Goal: Task Accomplishment & Management: Manage account settings

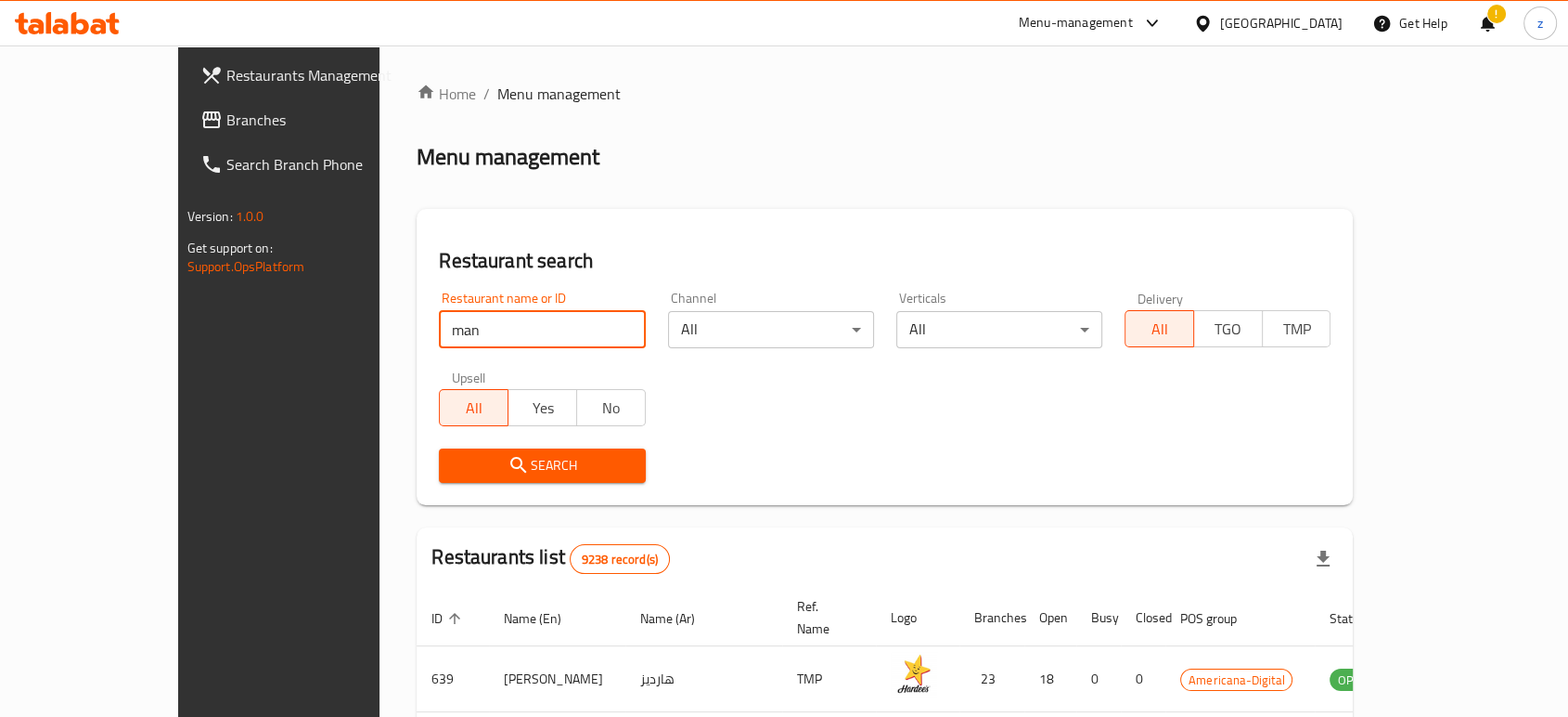
type input "Mankoucha"
click button "Search" at bounding box center [542, 466] width 206 height 34
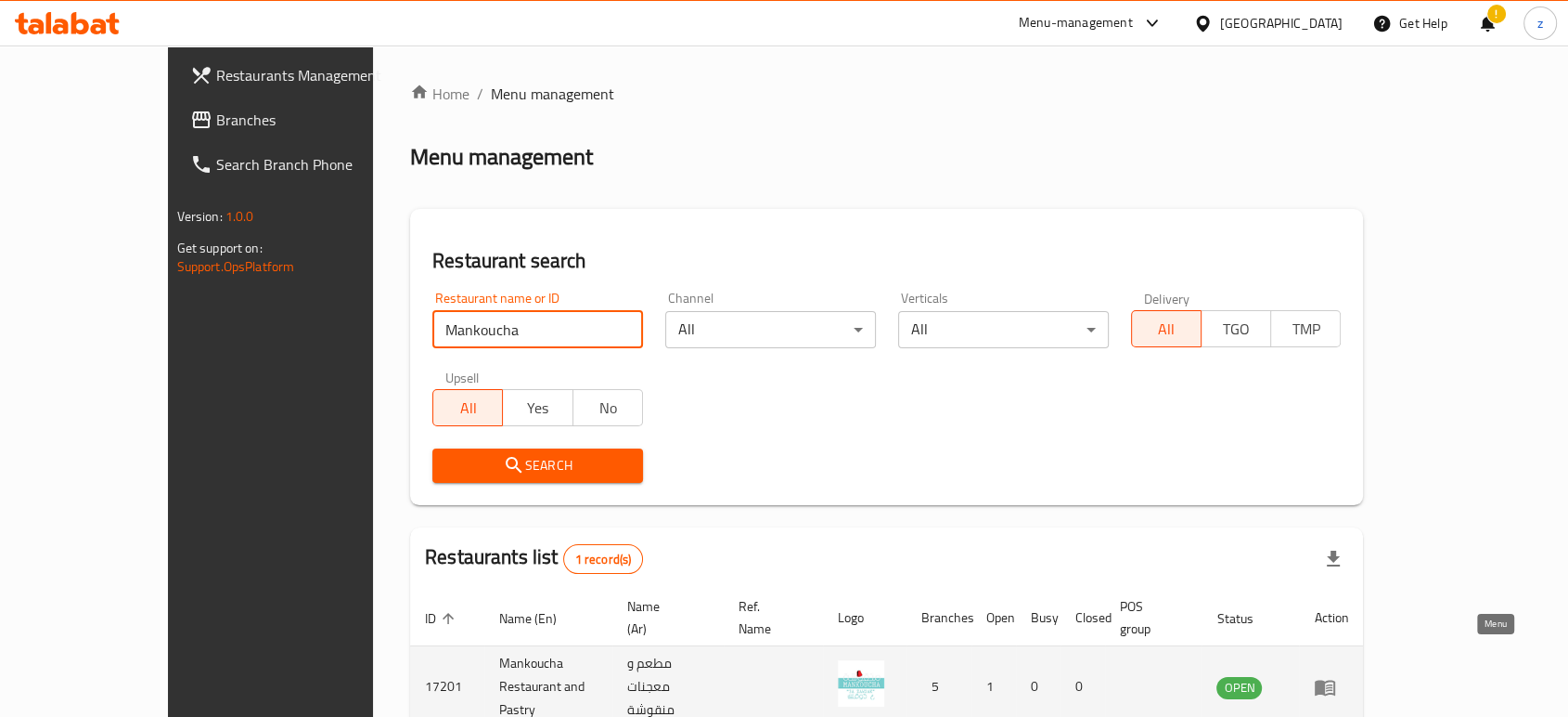
click at [1335, 680] on icon "enhanced table" at bounding box center [1325, 687] width 20 height 16
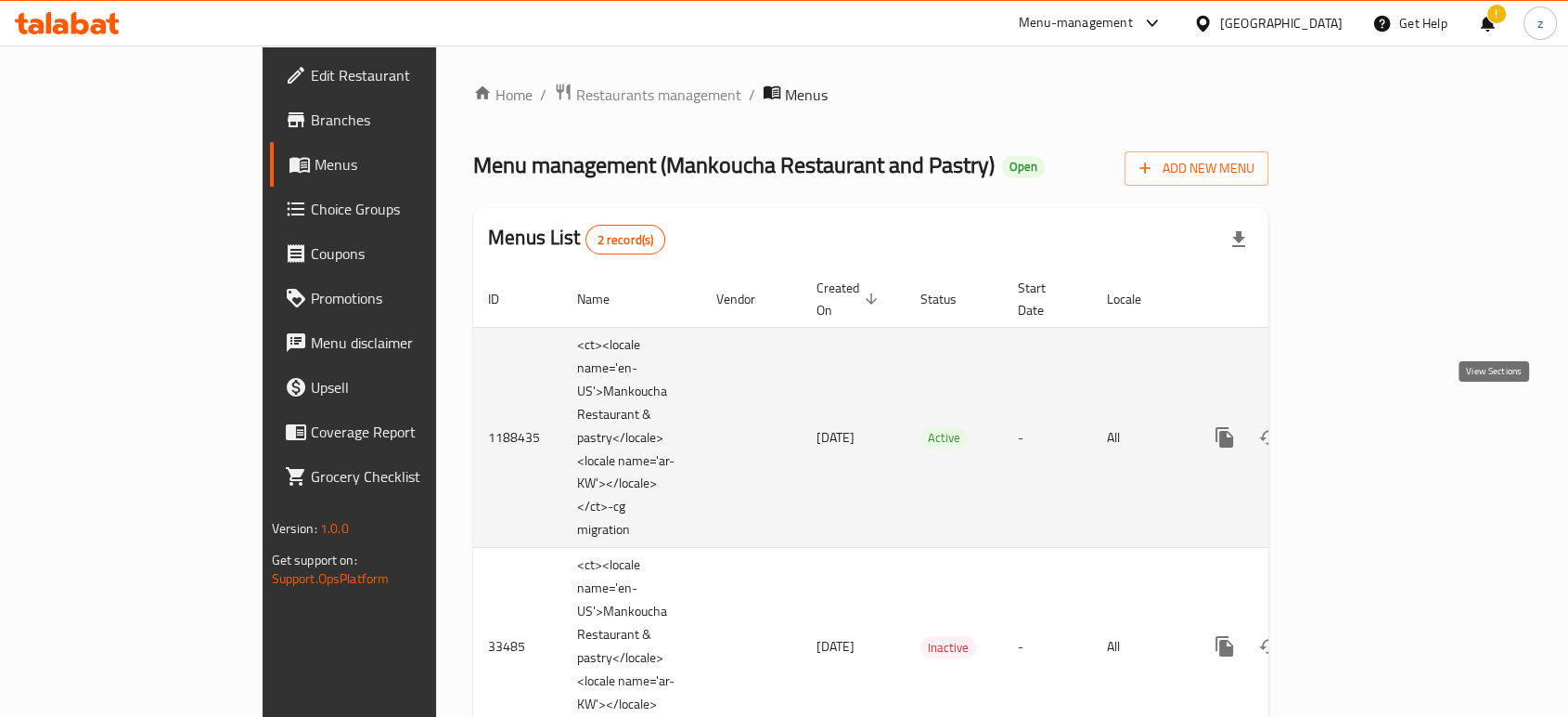
click at [1369, 426] on icon "enhanced table" at bounding box center [1358, 436] width 22 height 22
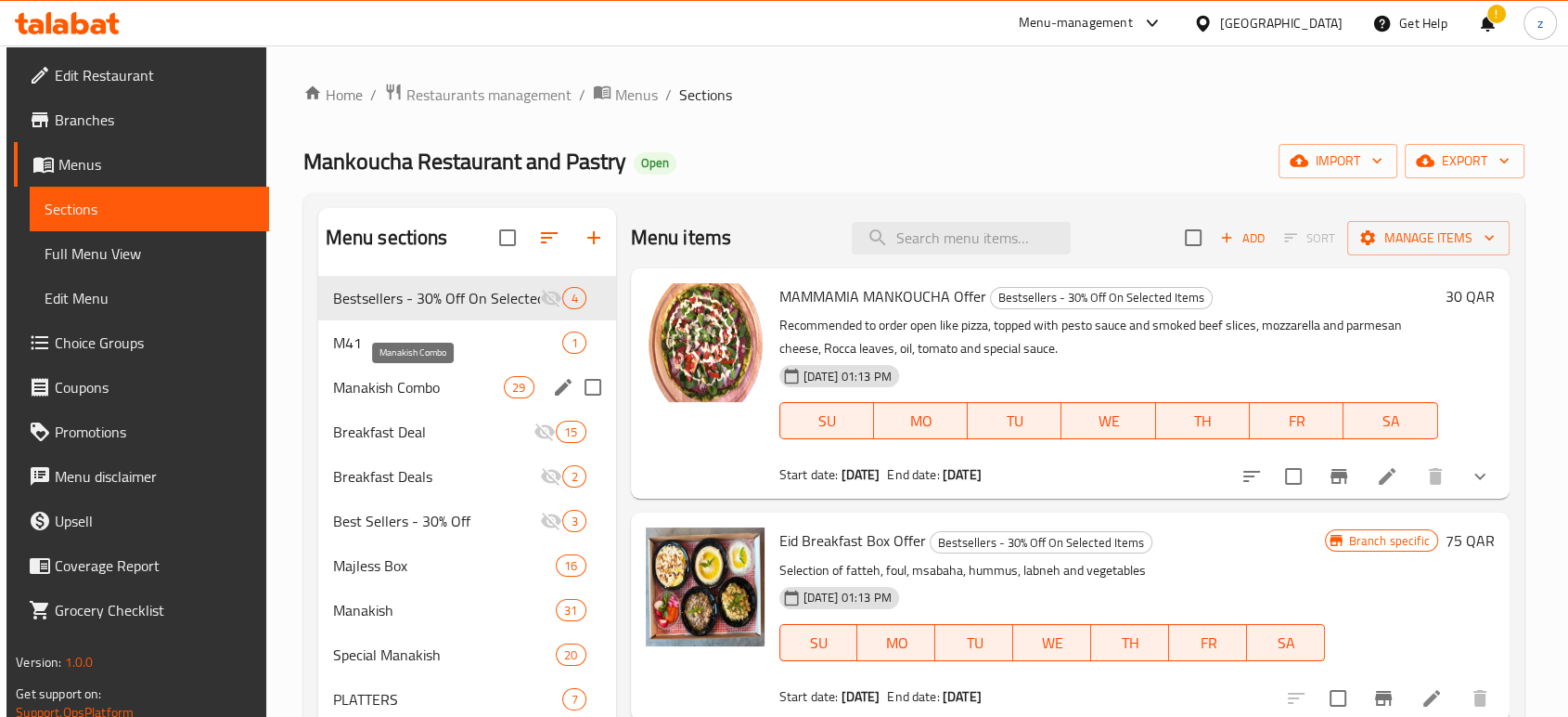
click at [447, 393] on span "Manakish Combo" at bounding box center [419, 387] width 172 height 22
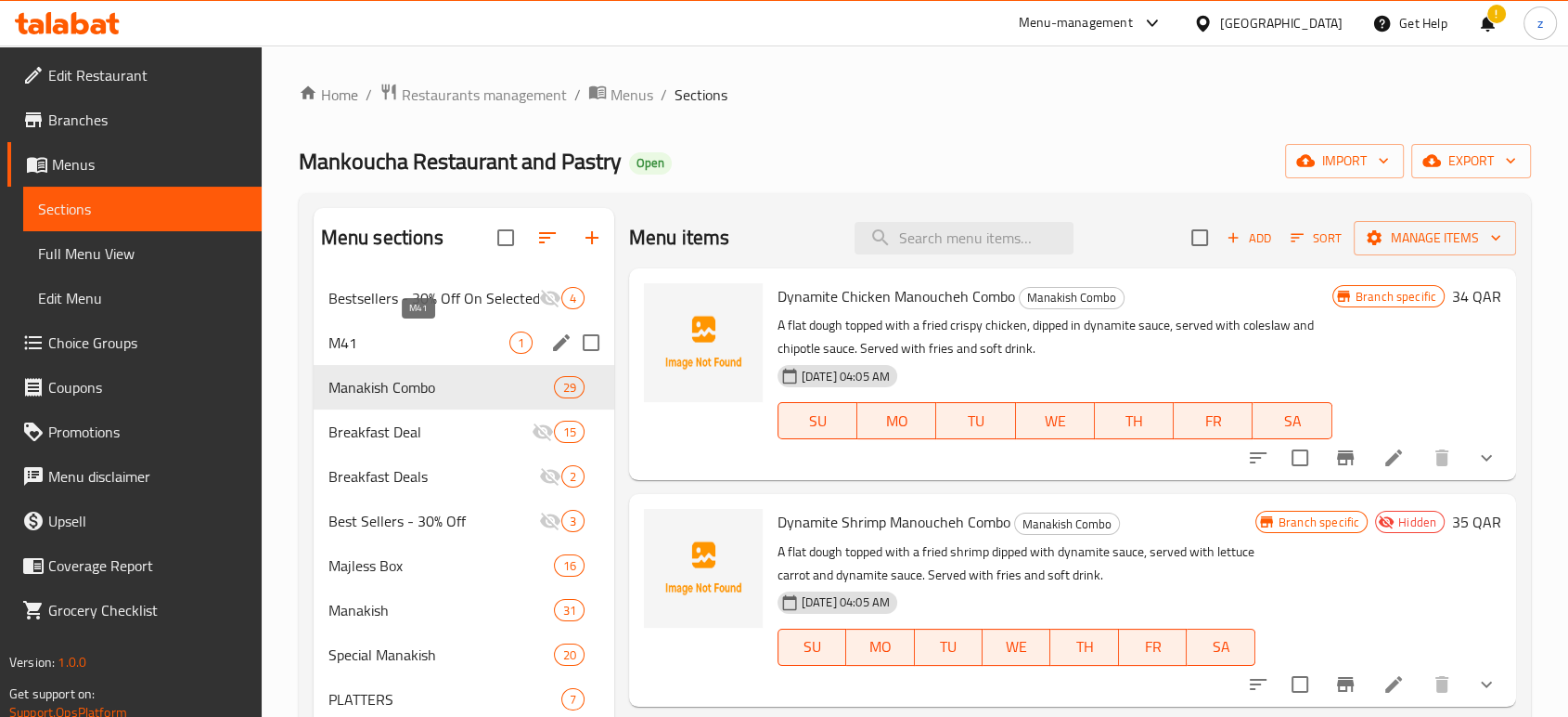
click at [455, 347] on span "M41" at bounding box center [419, 342] width 181 height 22
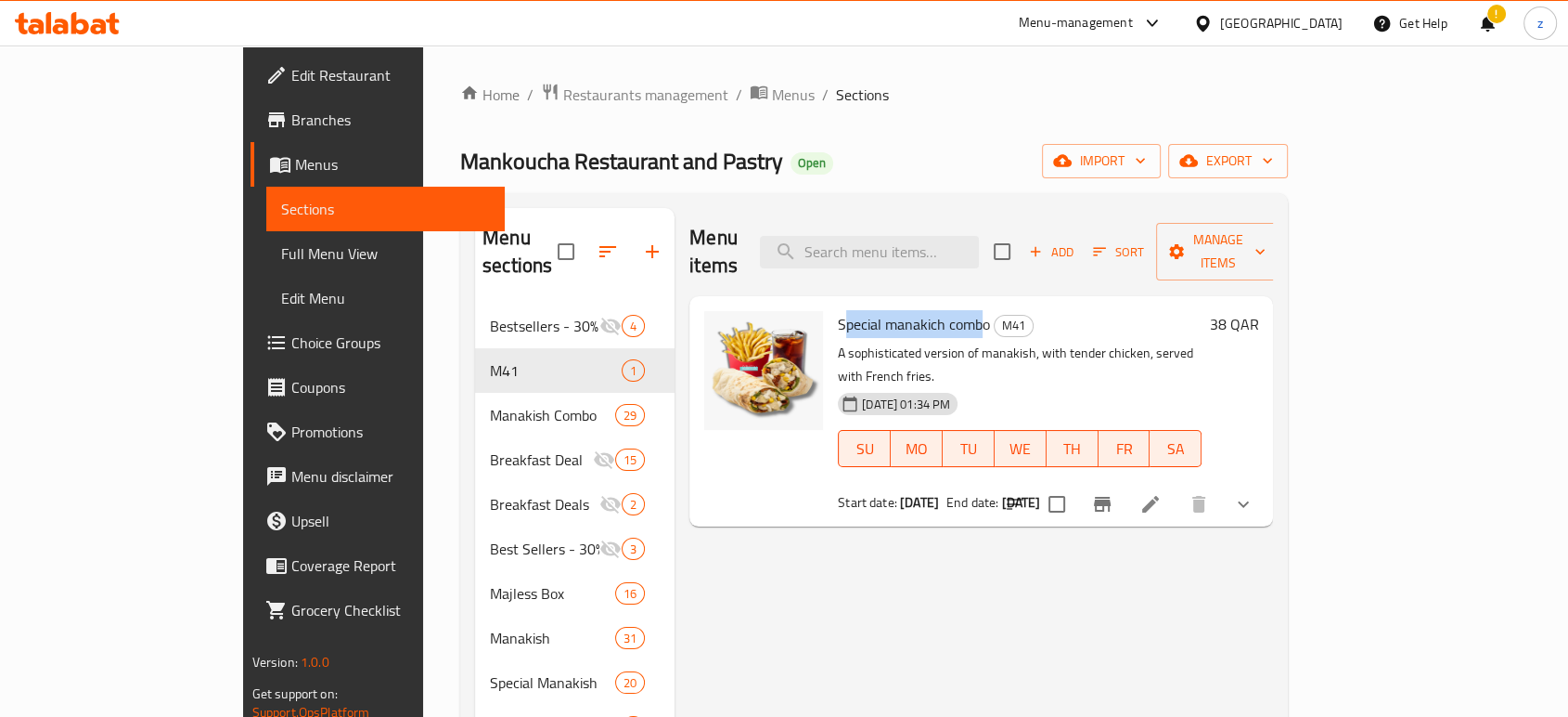
drag, startPoint x: 787, startPoint y: 291, endPoint x: 923, endPoint y: 290, distance: 136.0
click at [924, 310] on span "Special manakich combo" at bounding box center [913, 324] width 152 height 28
drag, startPoint x: 772, startPoint y: 291, endPoint x: 883, endPoint y: 302, distance: 111.5
click at [883, 304] on div "Special manakich combo M41 A sophisticated version of manakish, with tender chi…" at bounding box center [1019, 411] width 379 height 216
copy span "Special manakich"
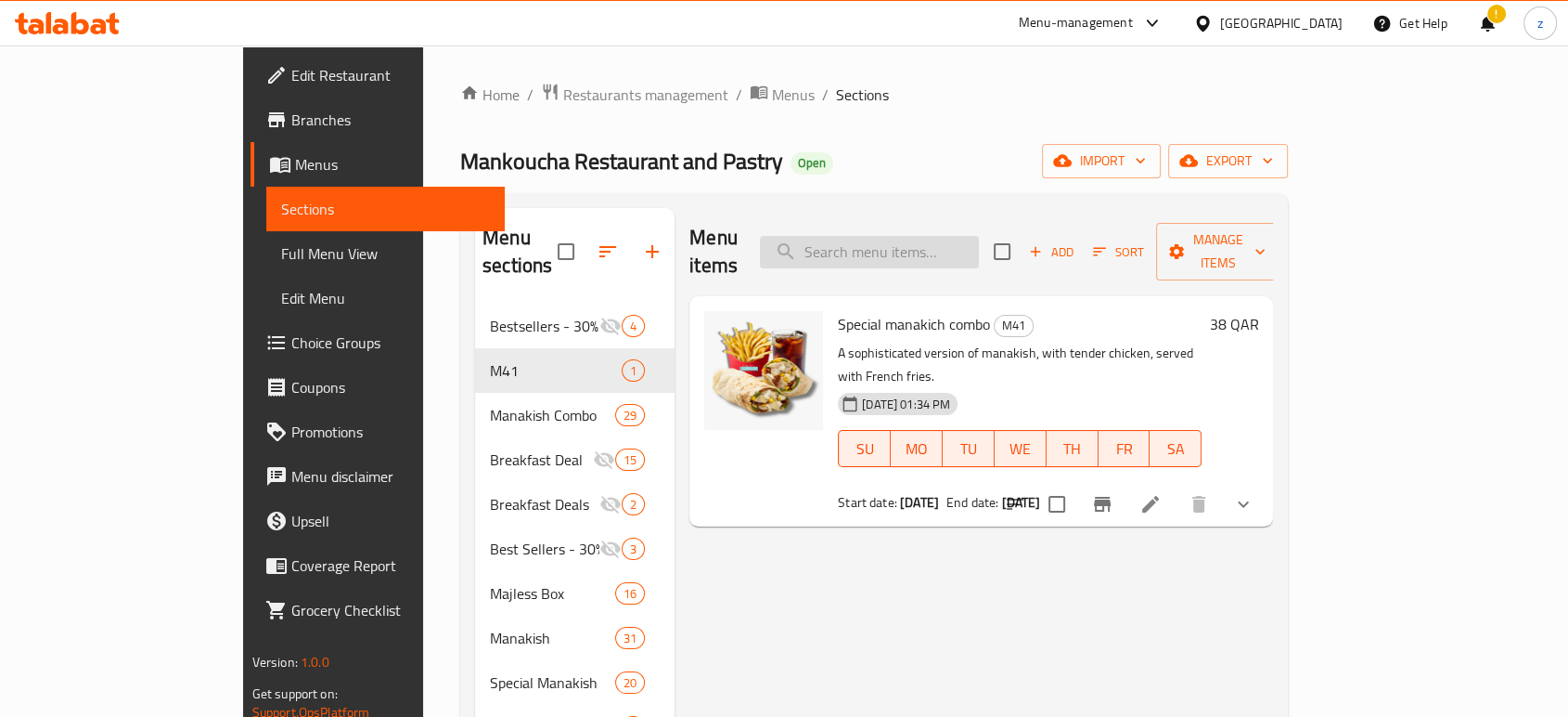
click at [929, 239] on input "search" at bounding box center [868, 252] width 219 height 32
paste input "Special manakich"
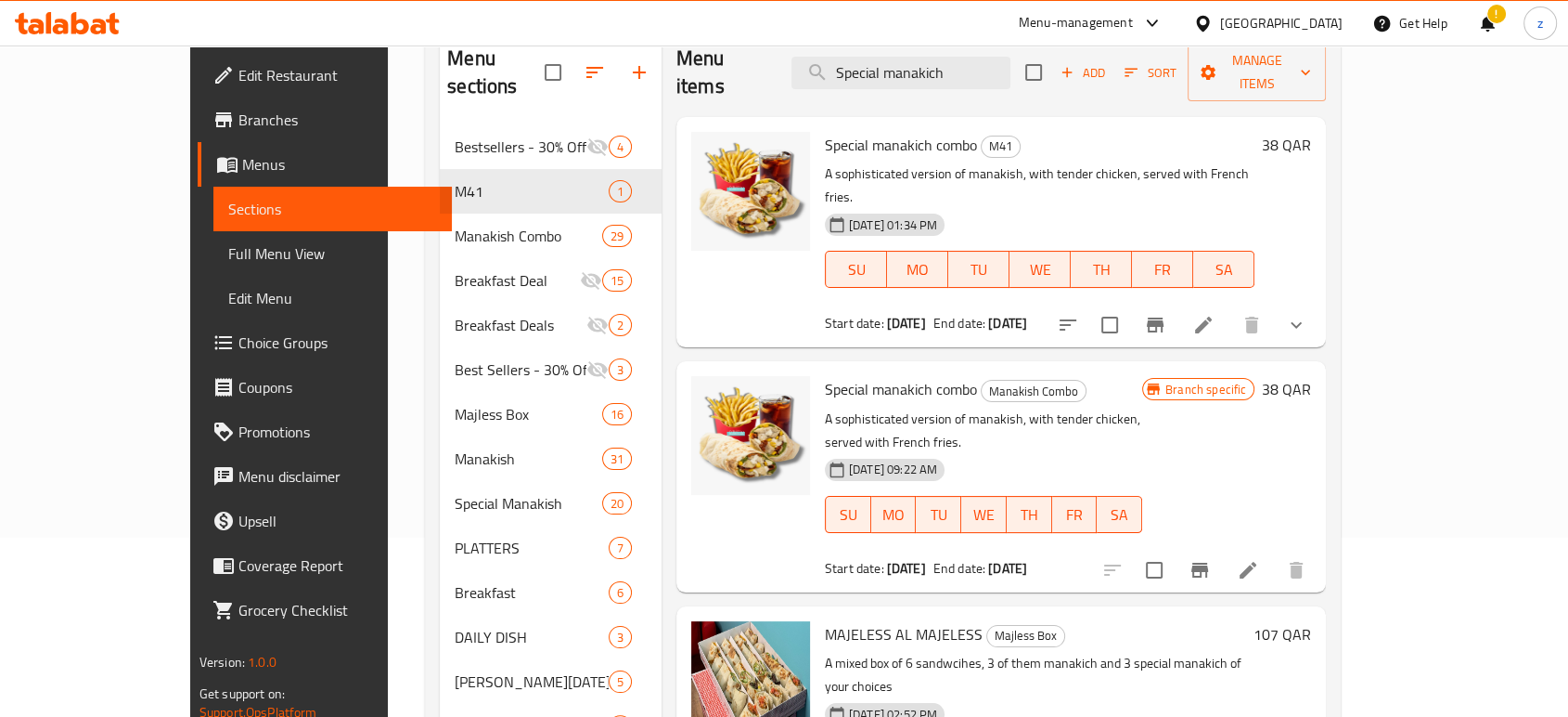
scroll to position [206, 0]
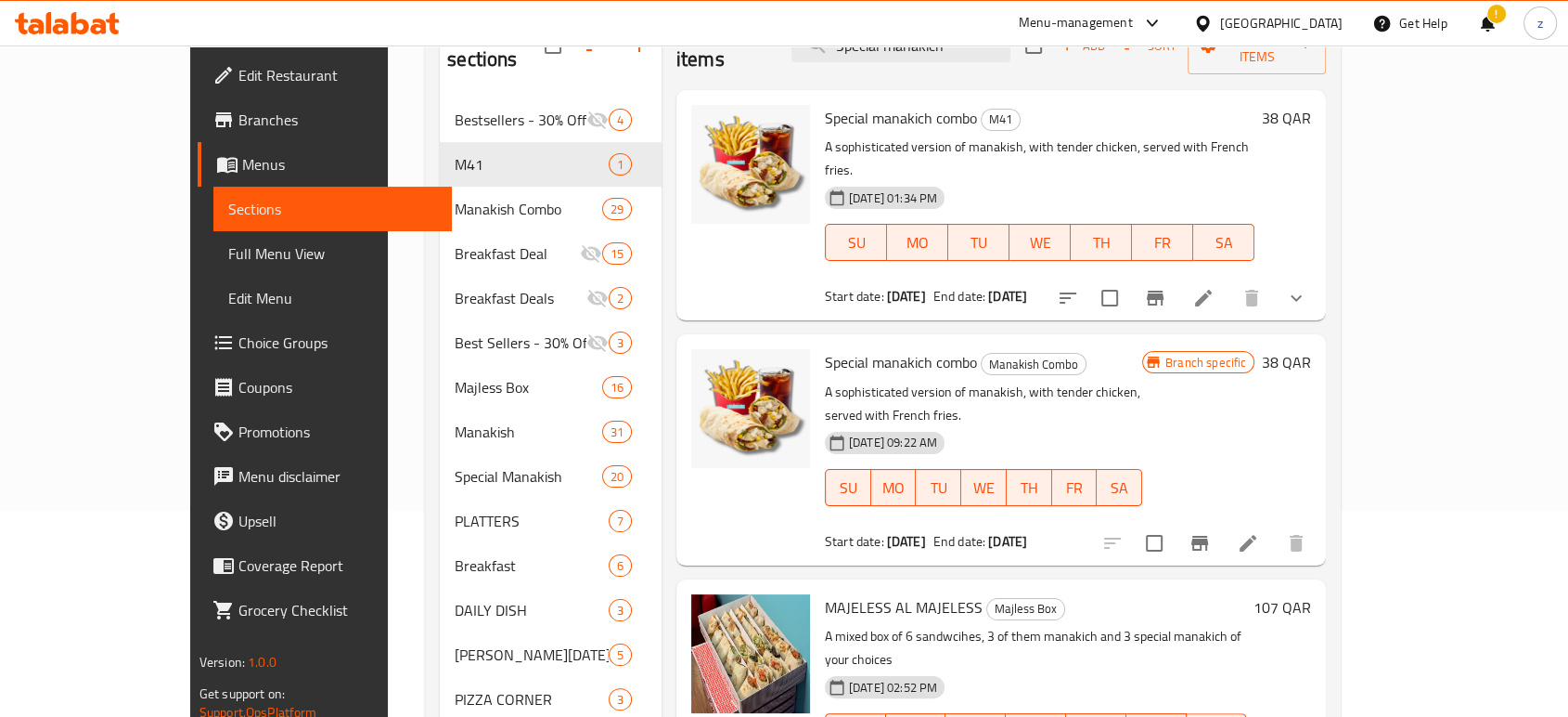
type input "Special manakich"
click at [1259, 532] on icon at bounding box center [1247, 542] width 22 height 22
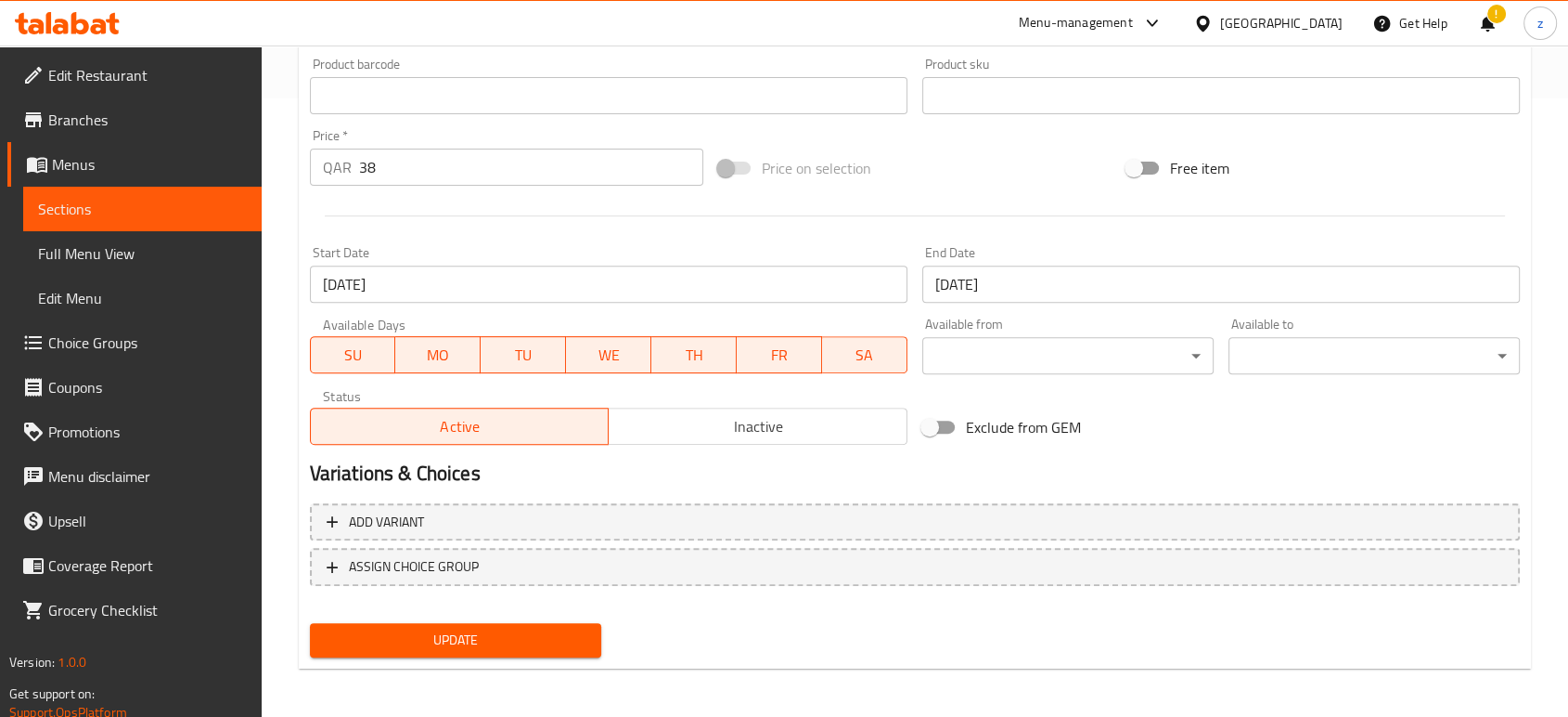
scroll to position [621, 0]
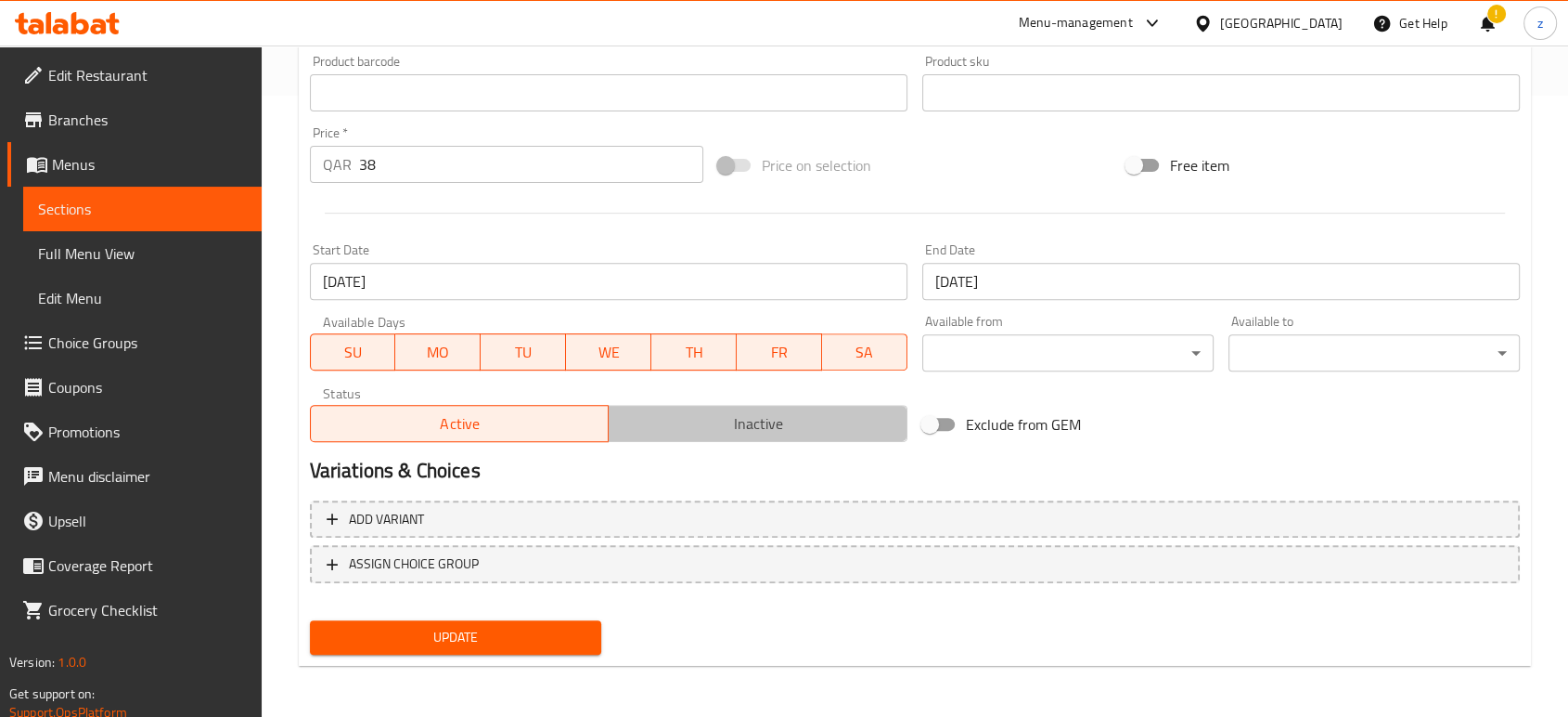
drag, startPoint x: 780, startPoint y: 416, endPoint x: 701, endPoint y: 503, distance: 117.5
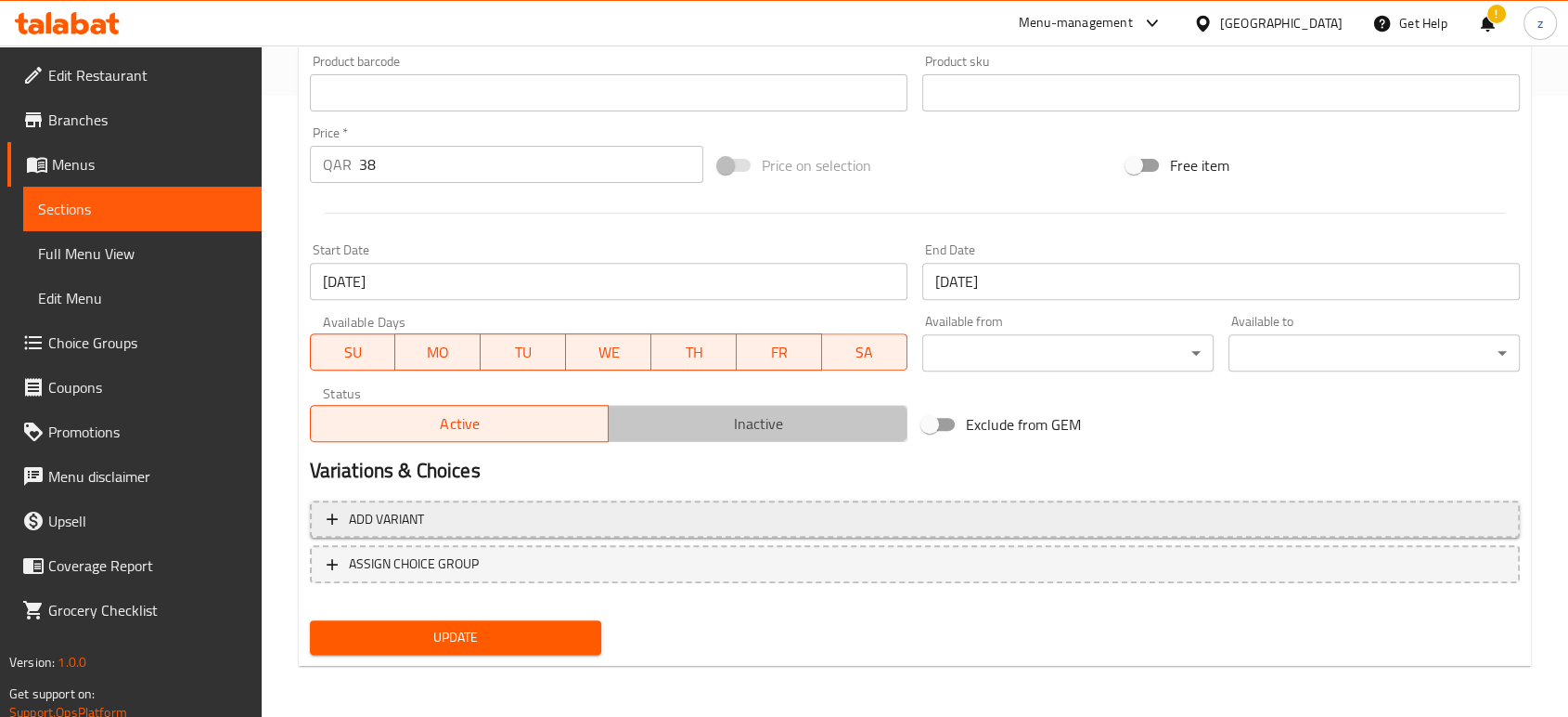
click at [780, 415] on span "Inactive" at bounding box center [758, 424] width 283 height 27
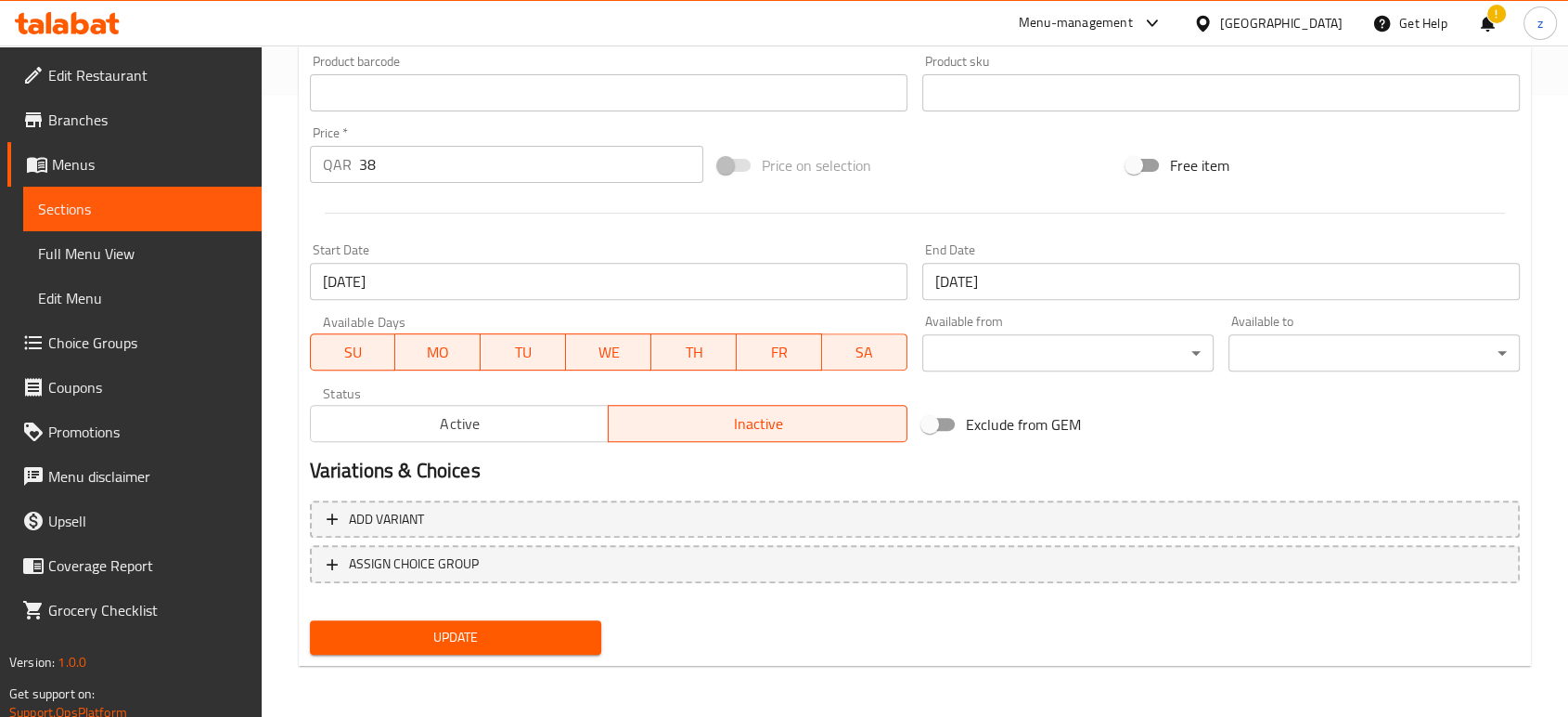
click at [508, 646] on span "Update" at bounding box center [455, 637] width 261 height 23
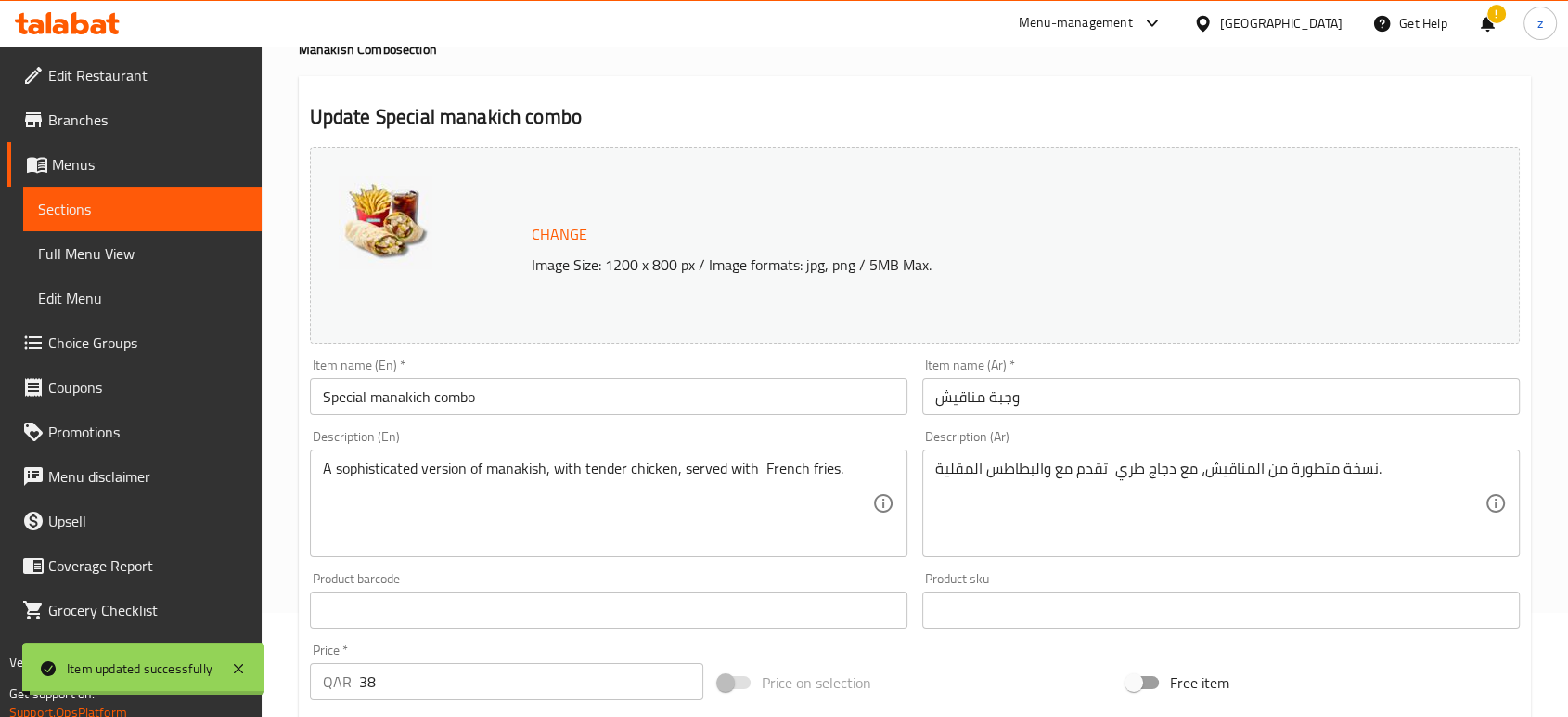
scroll to position [0, 0]
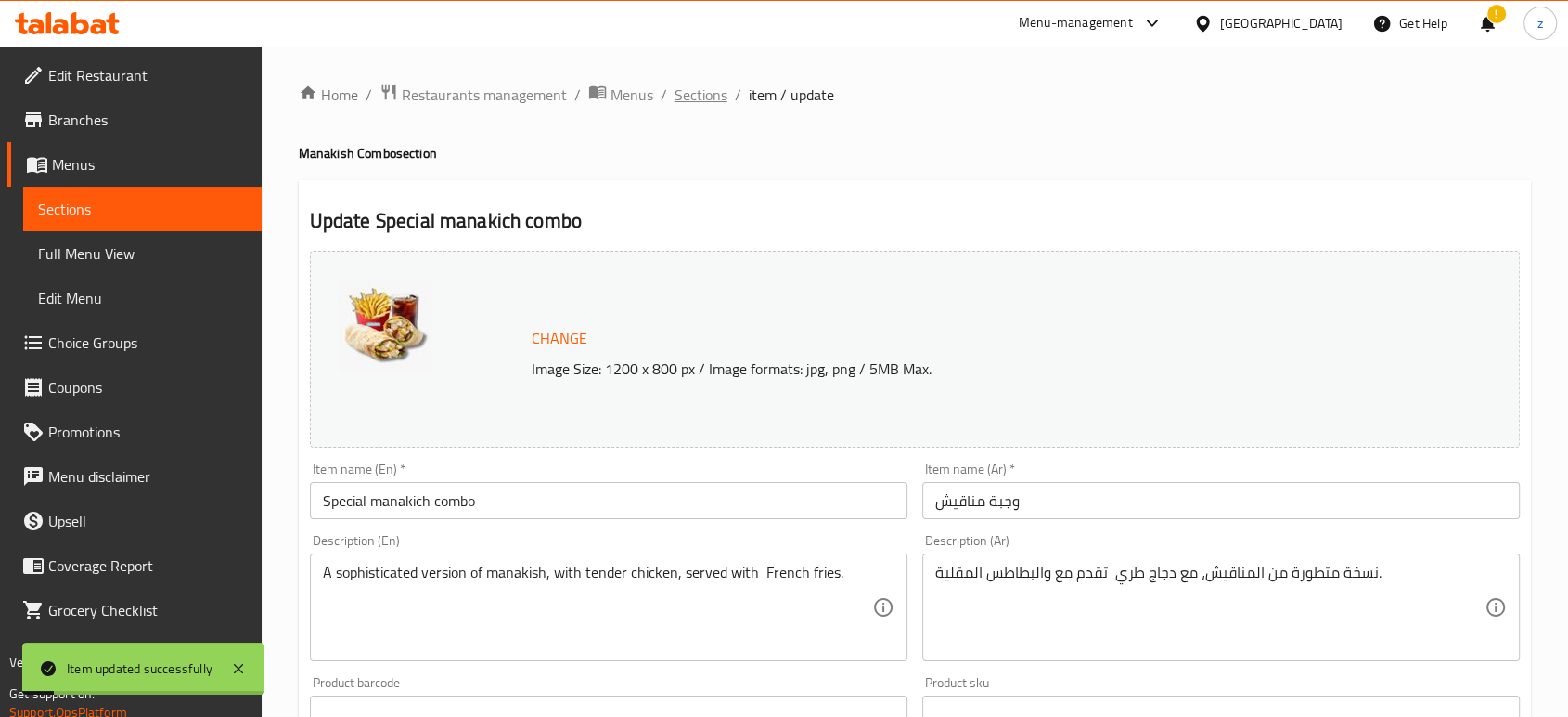
click at [702, 94] on span "Sections" at bounding box center [700, 94] width 52 height 22
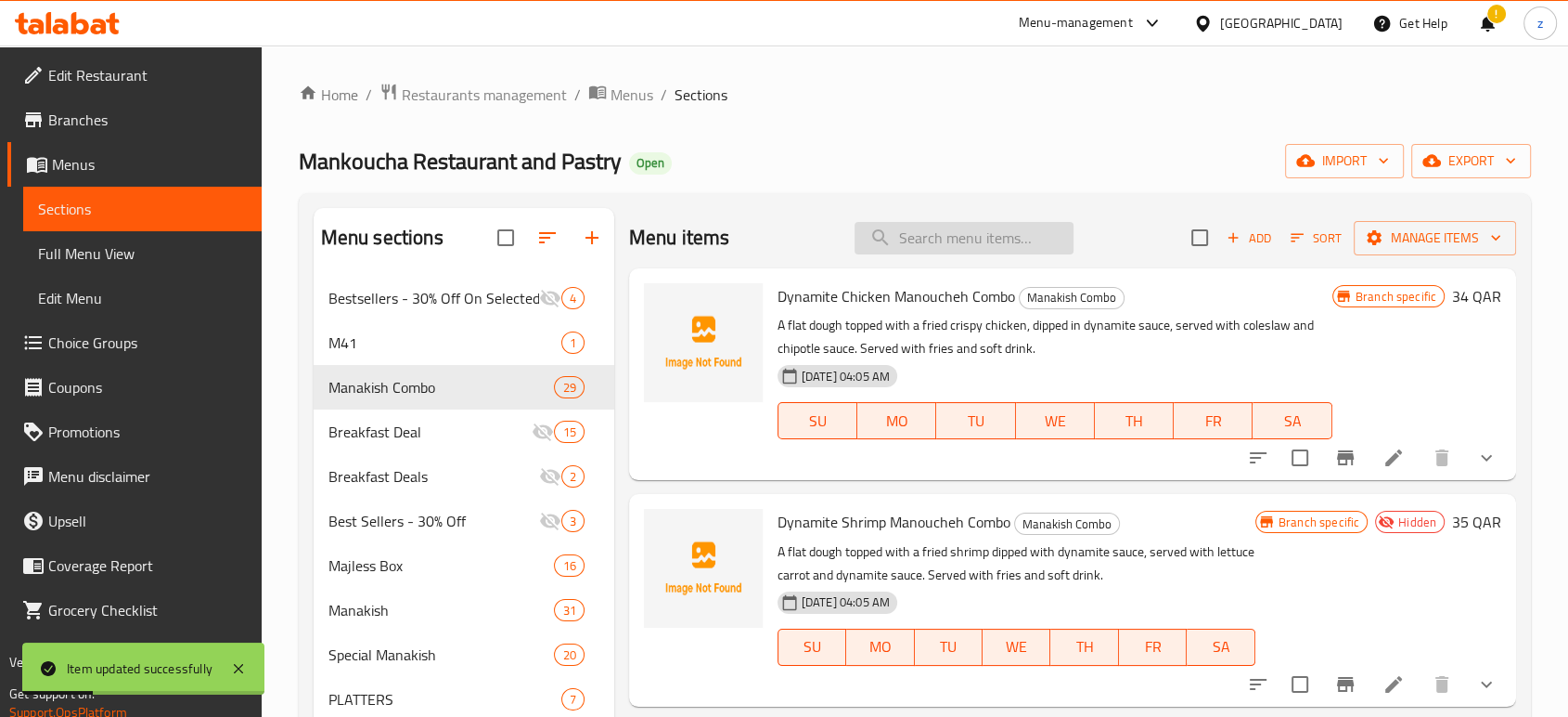
click at [905, 232] on input "search" at bounding box center [963, 238] width 219 height 32
paste input "Special manakich"
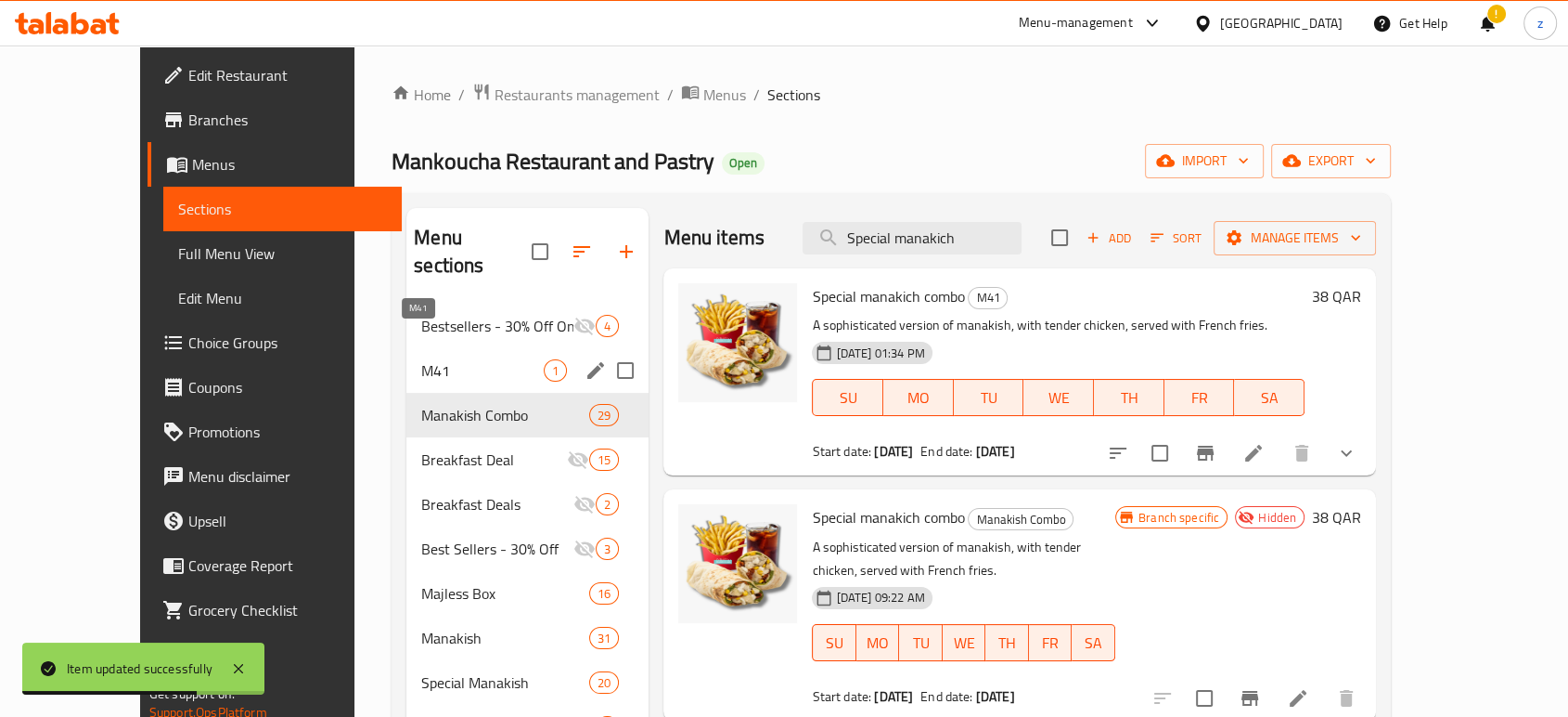
type input "Special manakich"
click at [461, 359] on span "M41" at bounding box center [482, 369] width 122 height 22
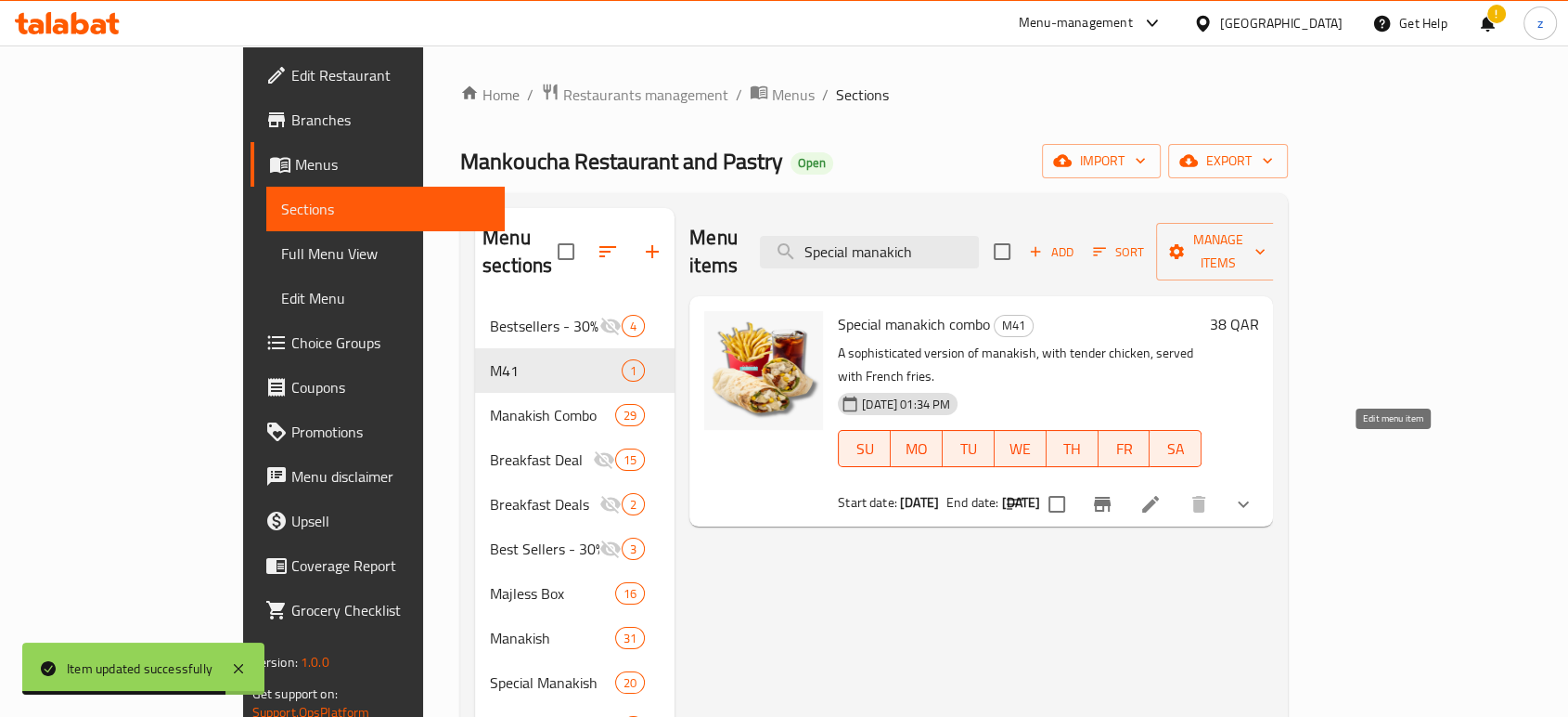
click at [1161, 493] on icon at bounding box center [1150, 503] width 22 height 22
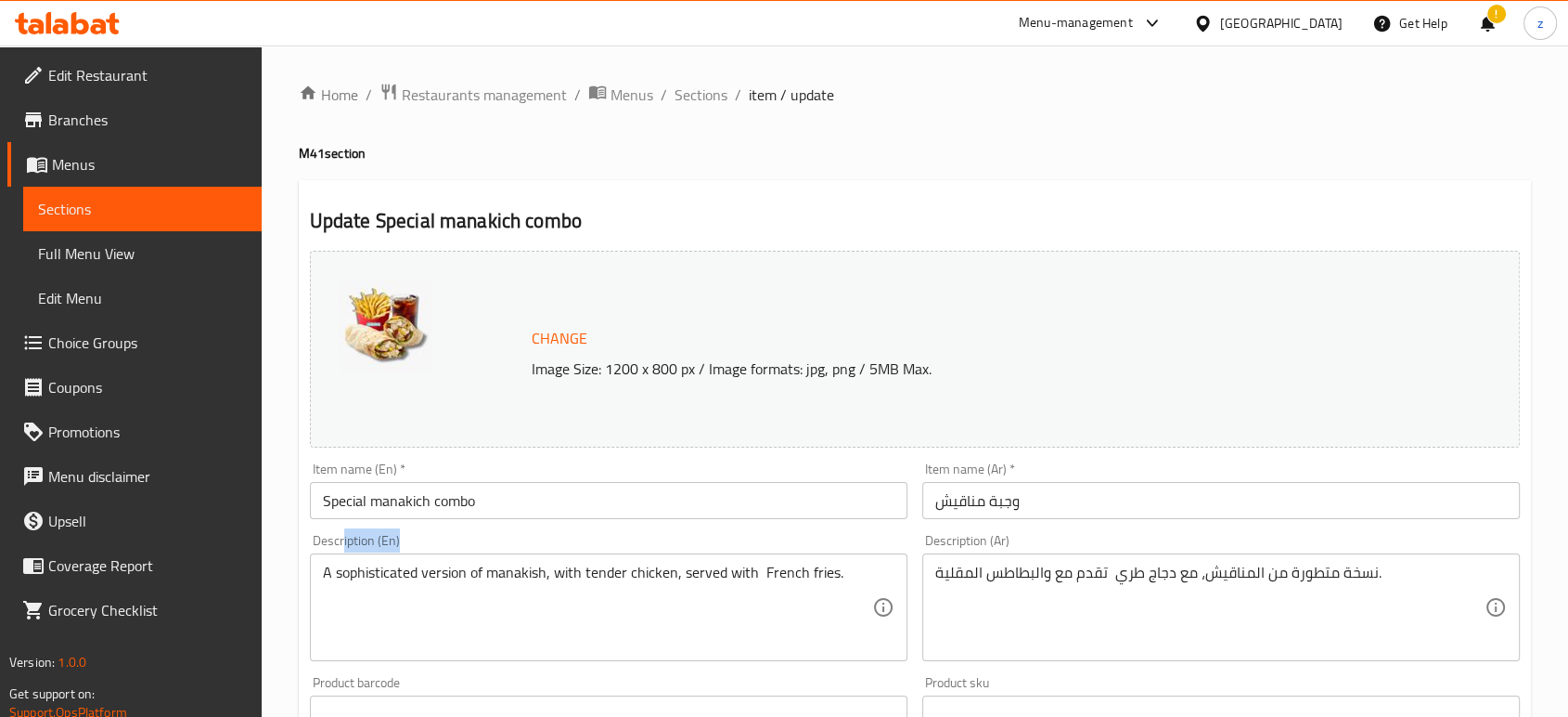
drag, startPoint x: 735, startPoint y: 567, endPoint x: 342, endPoint y: 536, distance: 394.2
click at [342, 536] on div "Description (En) A sophisticated version of manakish, with tender chicken, serv…" at bounding box center [609, 597] width 597 height 127
drag, startPoint x: 712, startPoint y: 588, endPoint x: 752, endPoint y: 583, distance: 40.3
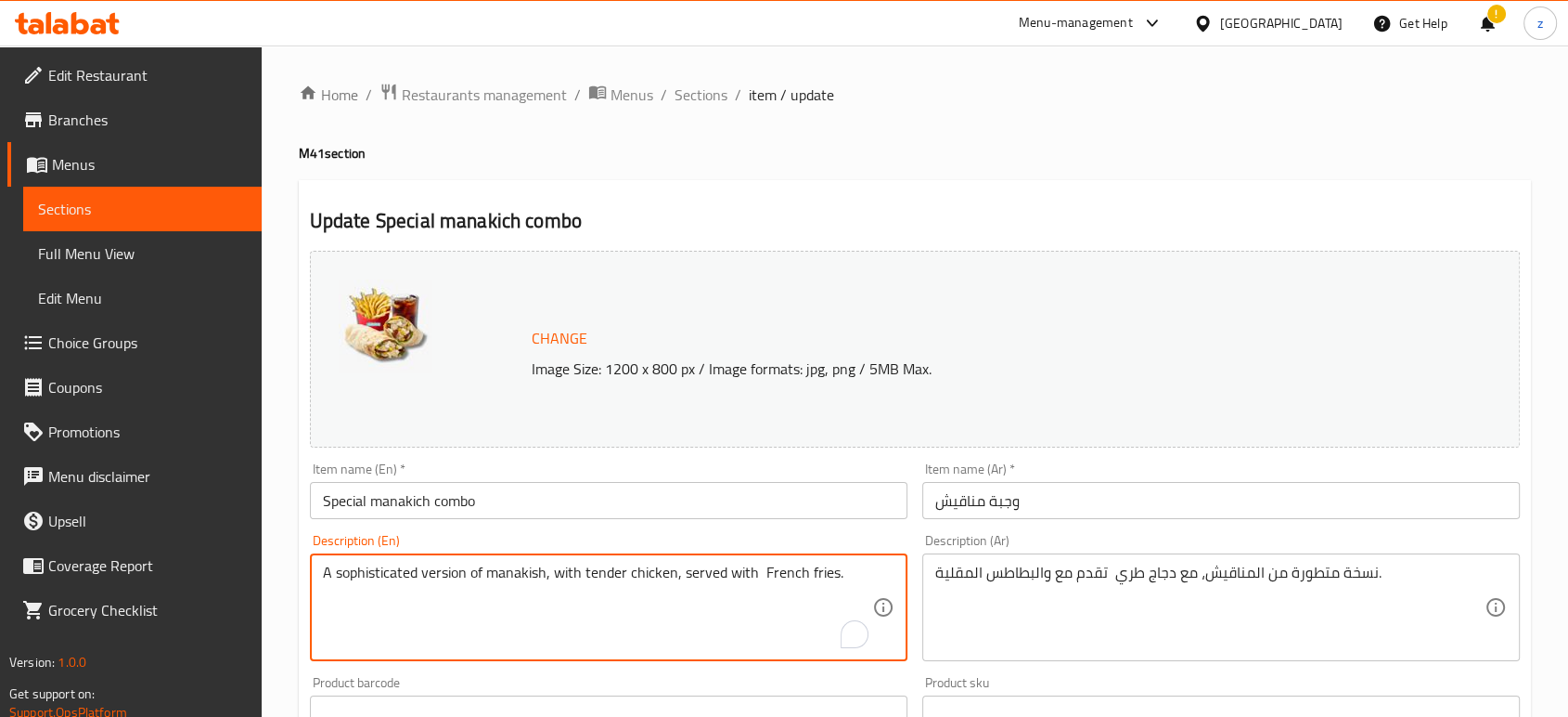
click at [782, 593] on textarea "A sophisticated version of manakish, with tender chicken, served with French fr…" at bounding box center [597, 607] width 550 height 88
drag, startPoint x: 841, startPoint y: 573, endPoint x: 296, endPoint y: 550, distance: 545.5
paste textarea "Special manakich +Fries +Soft drin"
click at [599, 580] on textarea "Special manakich +Fries +Soft drin" at bounding box center [597, 607] width 550 height 88
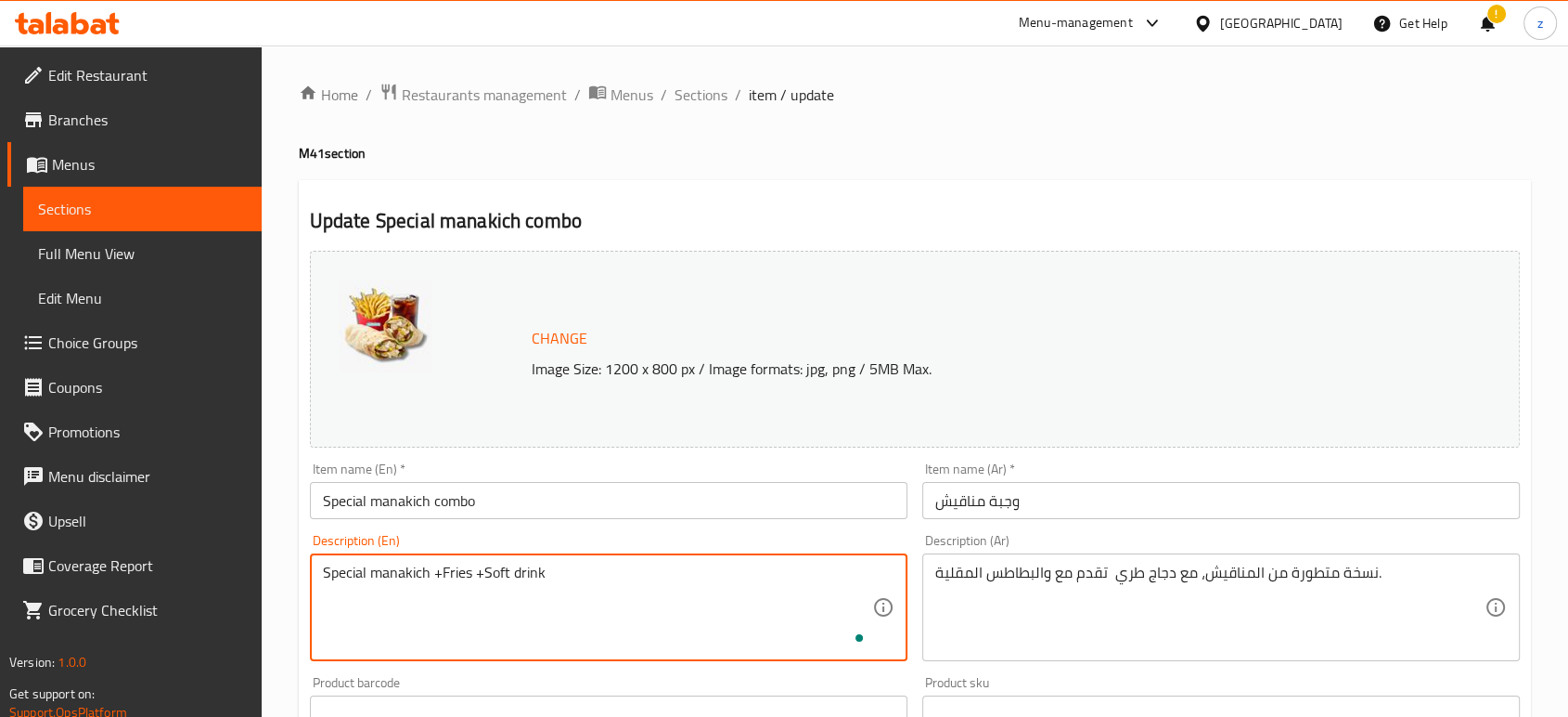
drag, startPoint x: 450, startPoint y: 576, endPoint x: 317, endPoint y: 570, distance: 133.1
click at [317, 570] on div "Special manakich +Fries +Soft drink Description (En)" at bounding box center [609, 606] width 597 height 108
click at [362, 596] on textarea "Special manakich +Fries +Soft drink" at bounding box center [597, 607] width 550 height 88
click at [383, 573] on textarea "Special manakich +Fries +Soft drink" at bounding box center [597, 607] width 550 height 88
drag, startPoint x: 551, startPoint y: 571, endPoint x: 222, endPoint y: 562, distance: 329.1
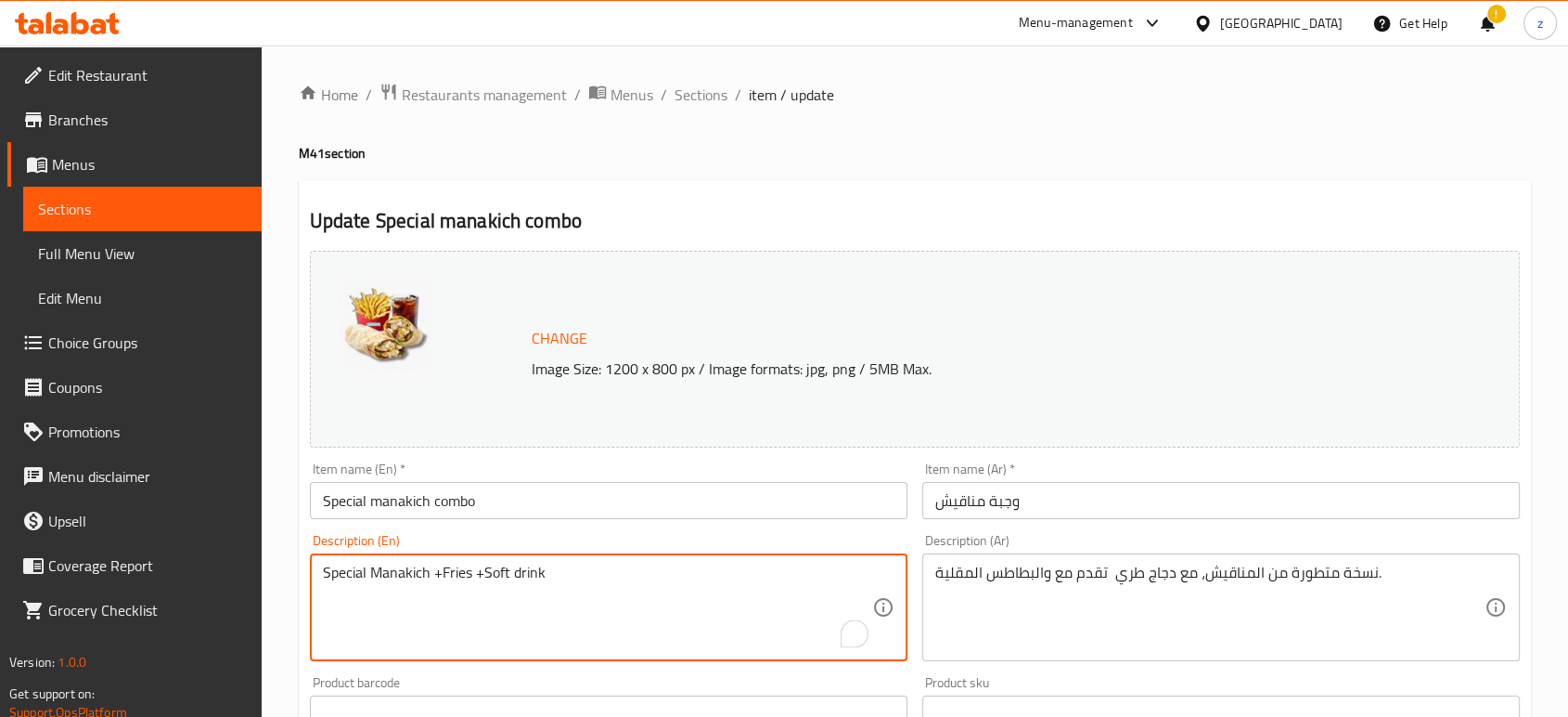
type textarea "Special Manakich +Fries +Soft drink"
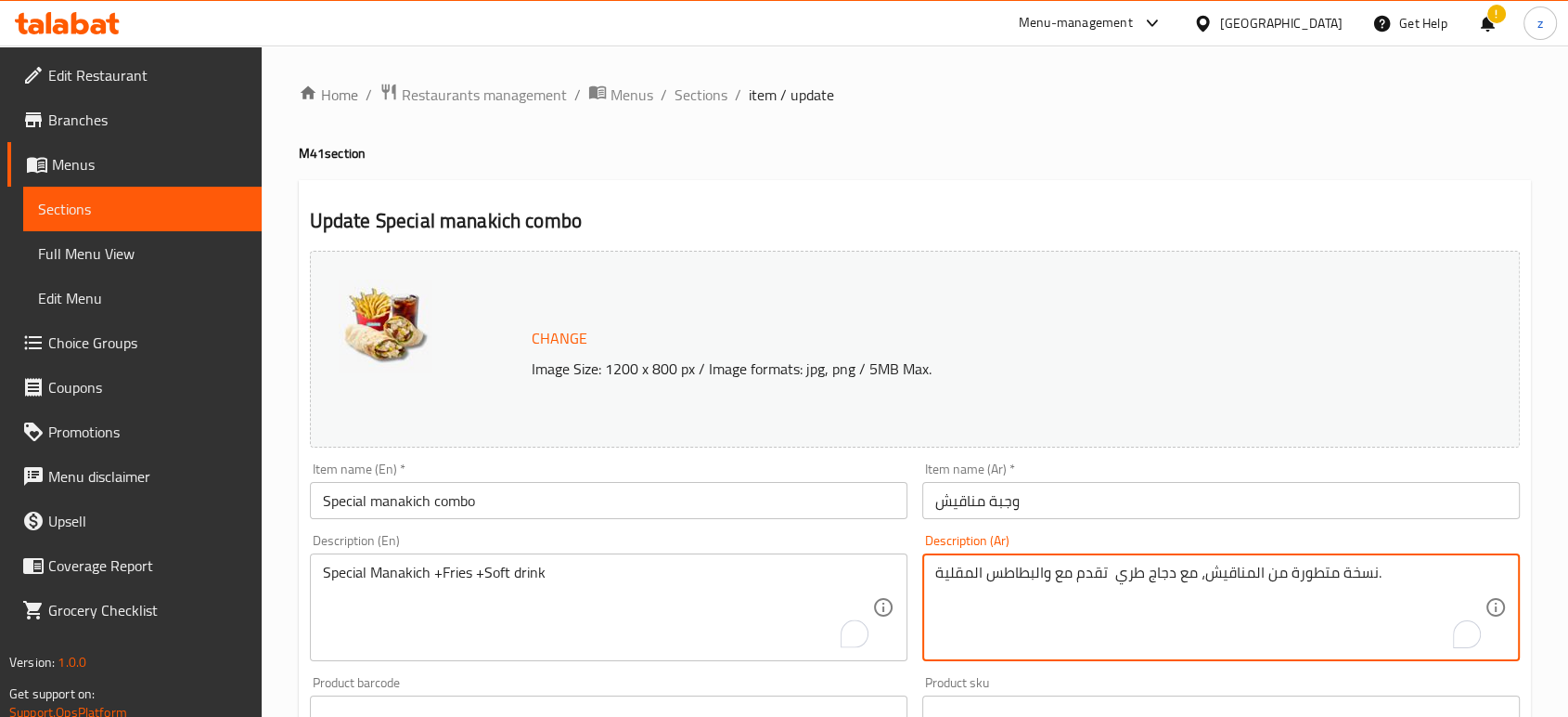
drag, startPoint x: 1301, startPoint y: 576, endPoint x: 975, endPoint y: 571, distance: 326.0
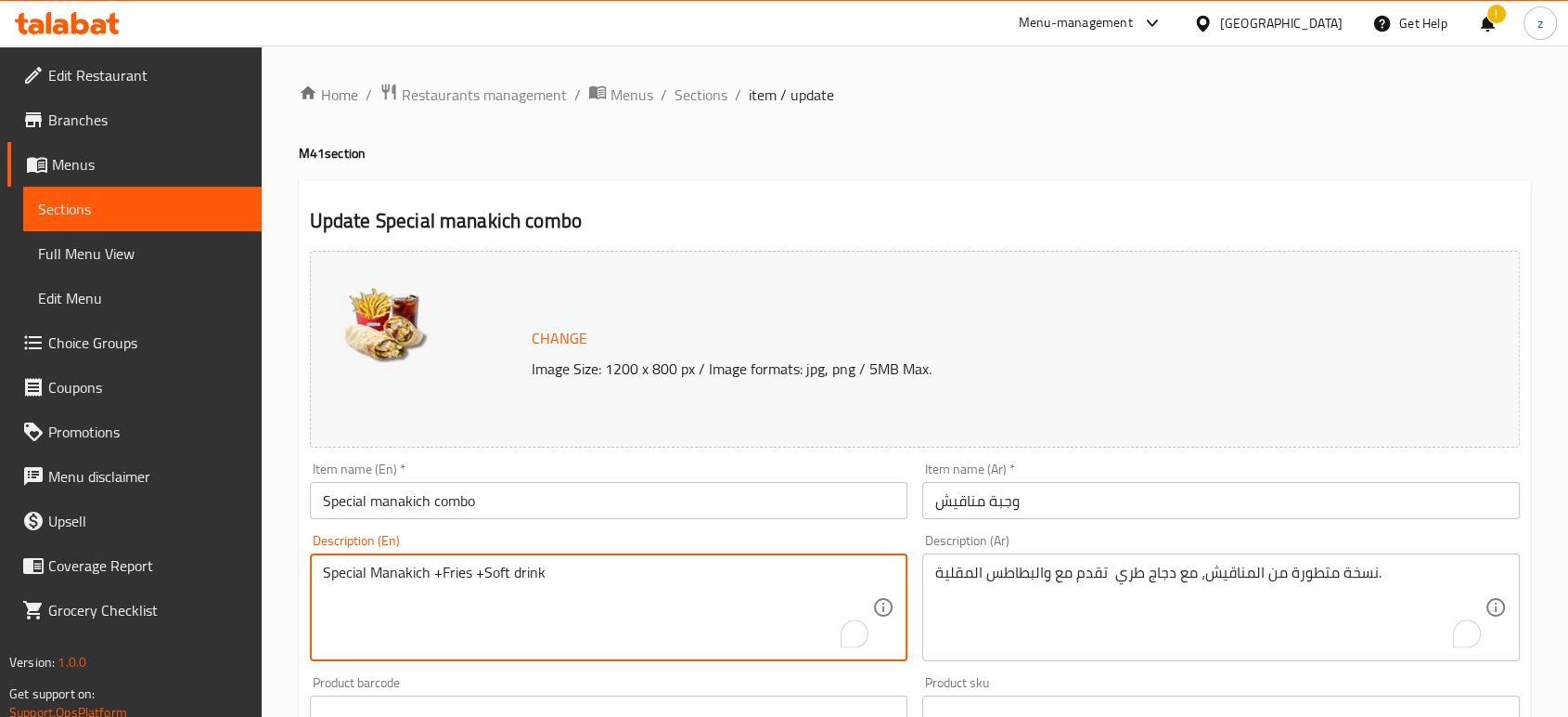
drag, startPoint x: 627, startPoint y: 583, endPoint x: 298, endPoint y: 561, distance: 329.7
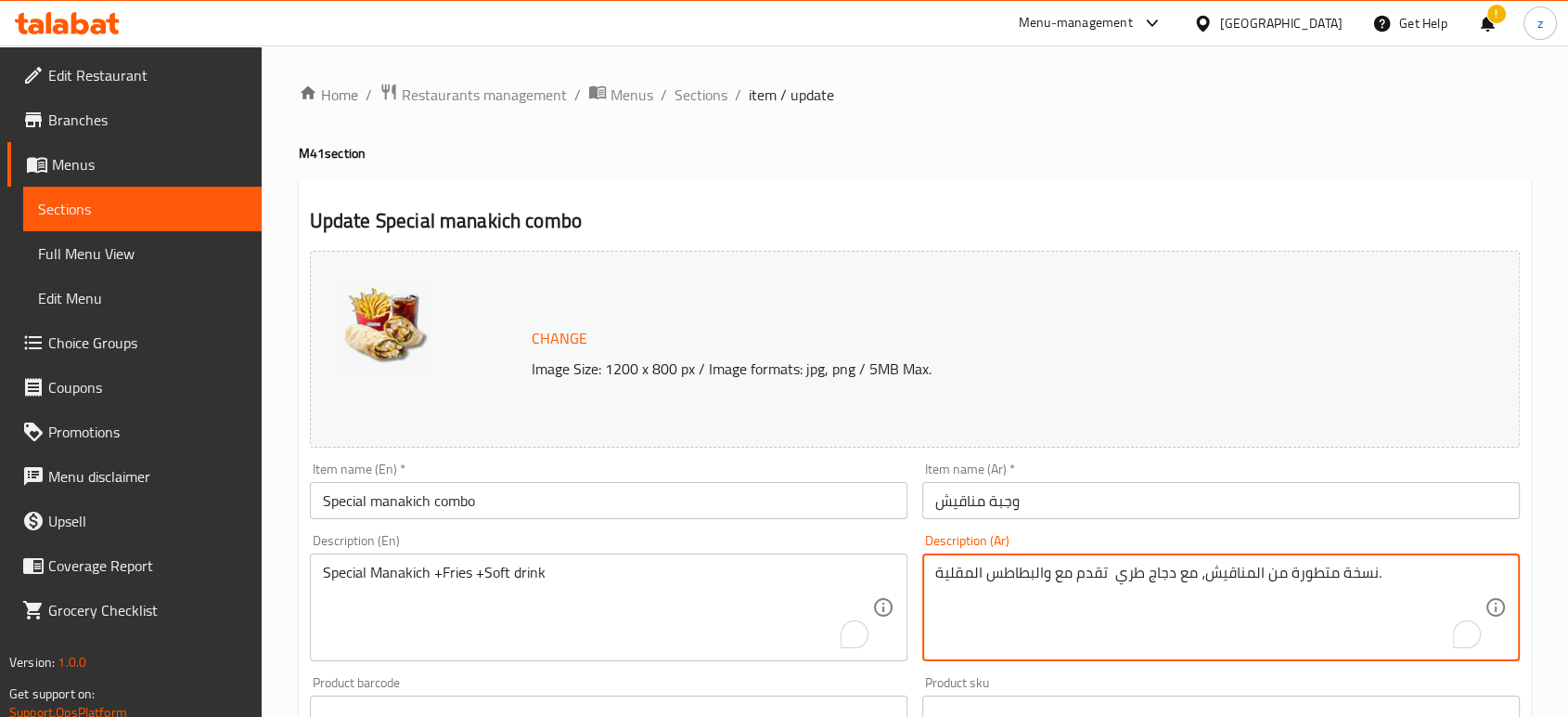
click at [1390, 571] on textarea "نسخة متطورة من المناقيش، مع دجاج طري تقدم مع والبطاطس المقلية." at bounding box center [1210, 607] width 550 height 88
paste textarea "ناقيش خاصة + بطاطس مقلية + مشروب غازي"
type textarea "مناقيش خاصة + بطاطس مقلية + مشروب غازي"
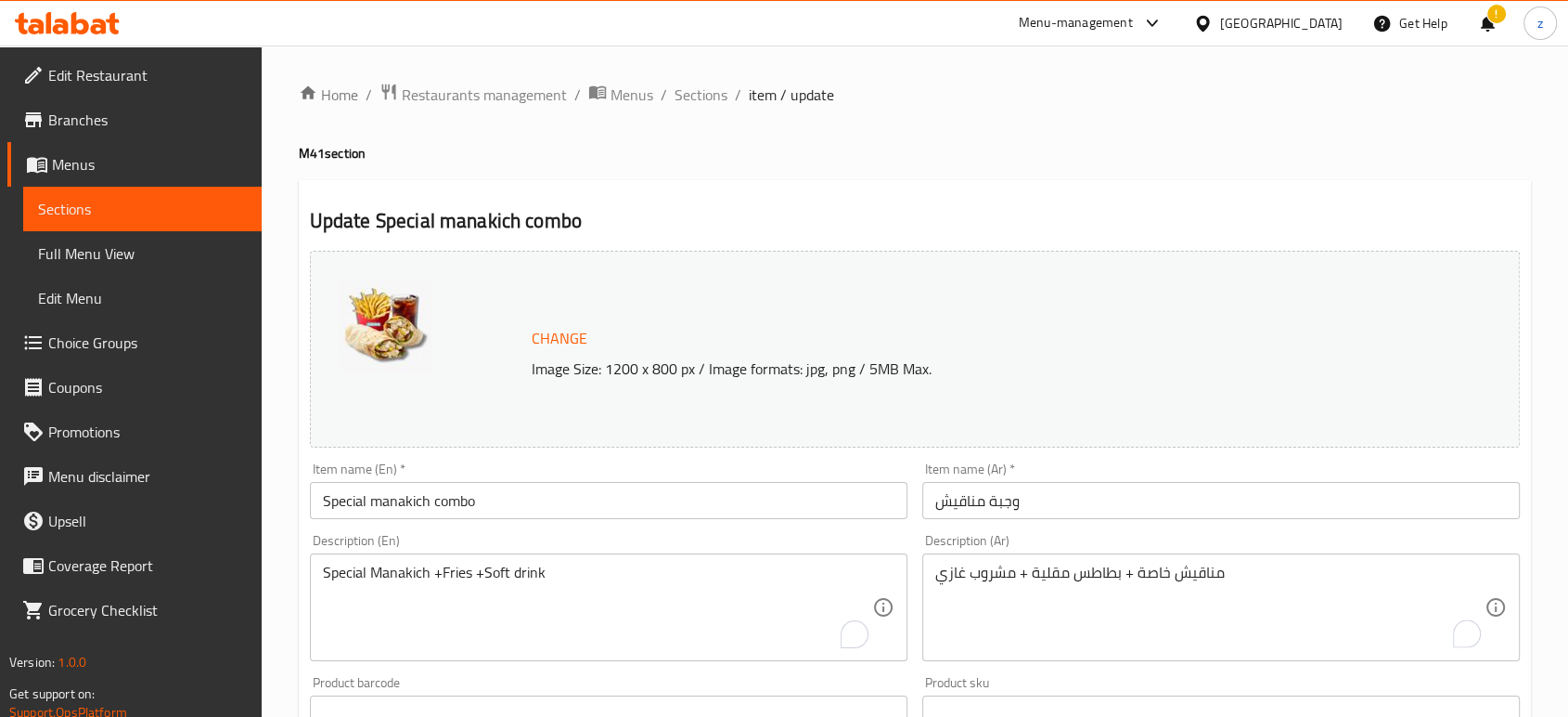
click at [1116, 350] on div "Change Image Size: 1200 x 800 px / Image formats: jpg, png / 5MB Max." at bounding box center [956, 348] width 865 height 60
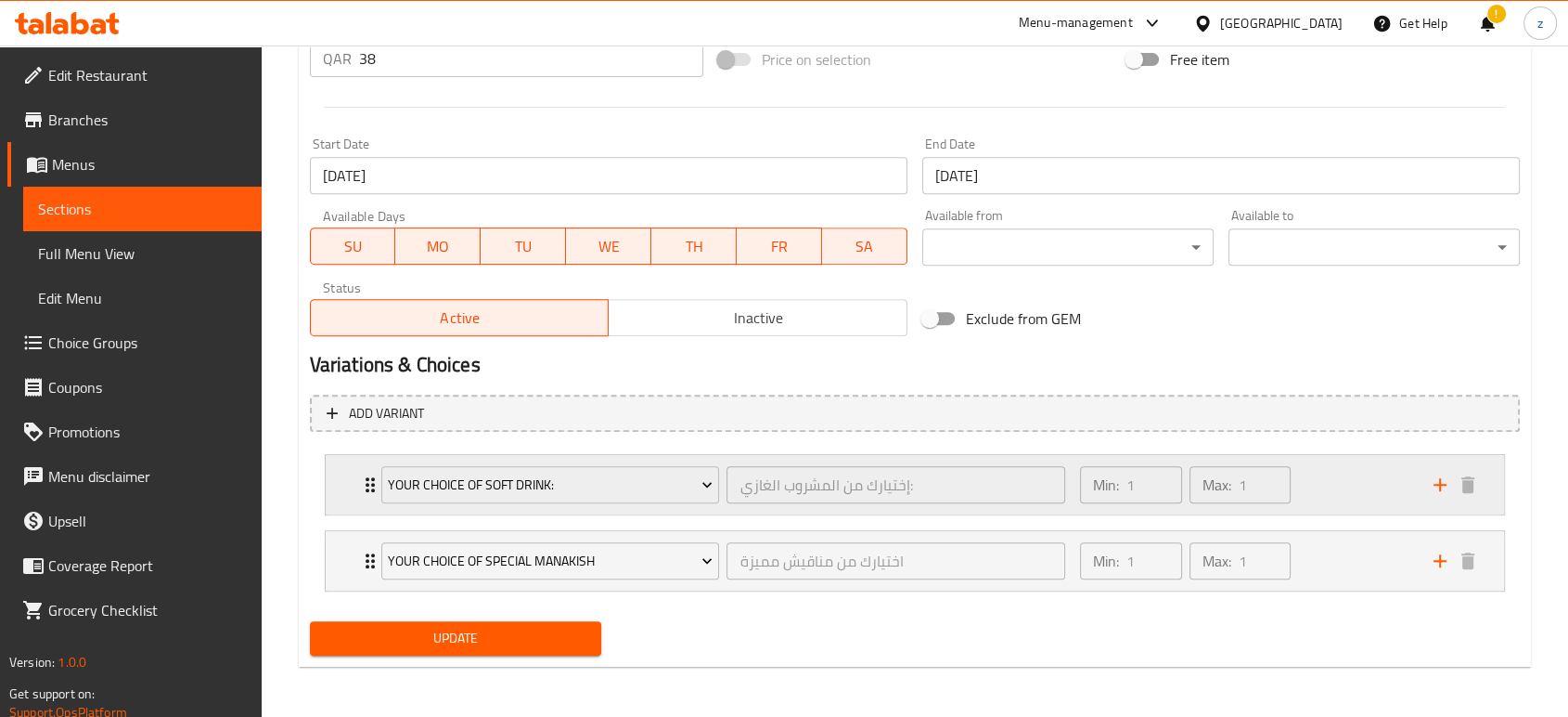
scroll to position [728, 0]
click at [571, 638] on span "Update" at bounding box center [455, 637] width 261 height 23
click at [471, 644] on span "Update" at bounding box center [455, 637] width 261 height 23
click at [497, 631] on span "Update" at bounding box center [455, 637] width 261 height 23
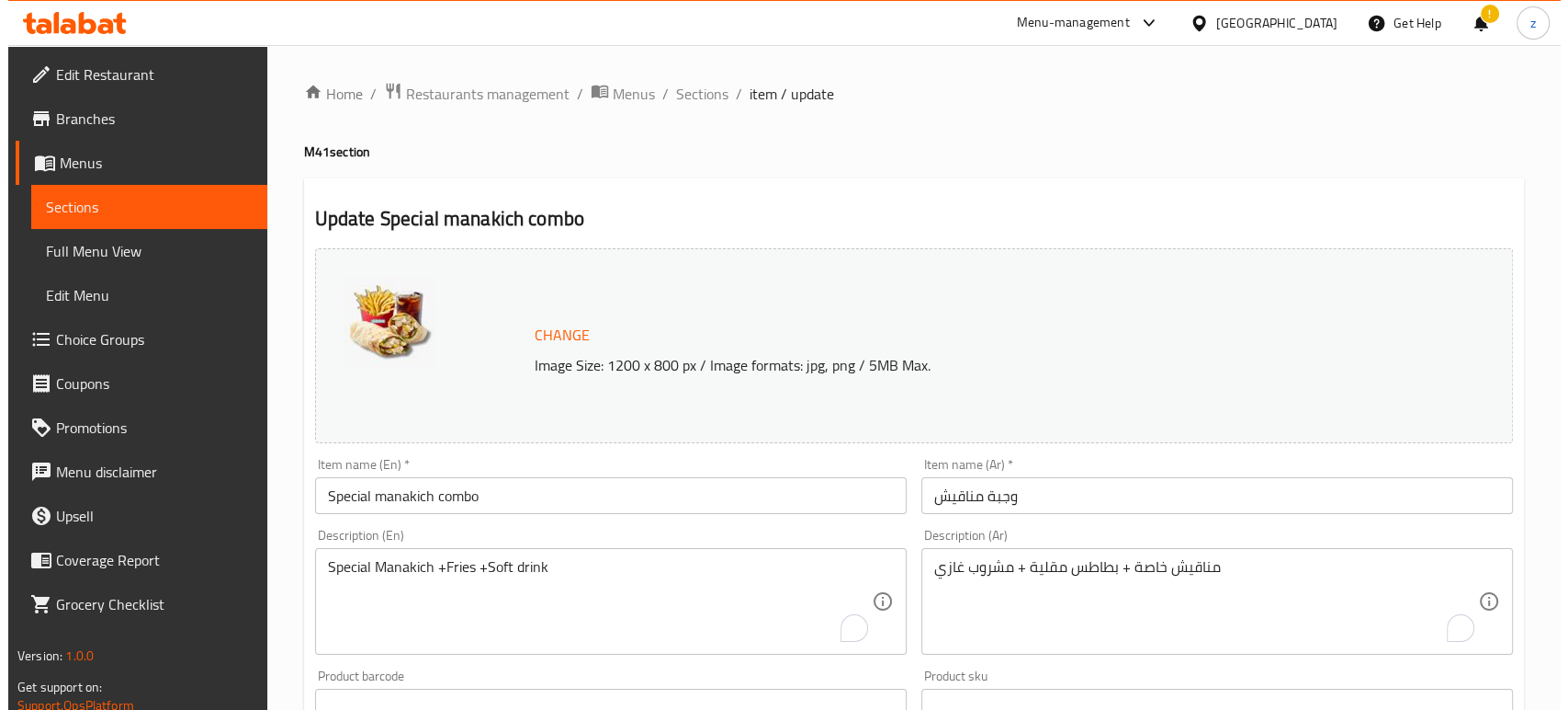
scroll to position [0, 0]
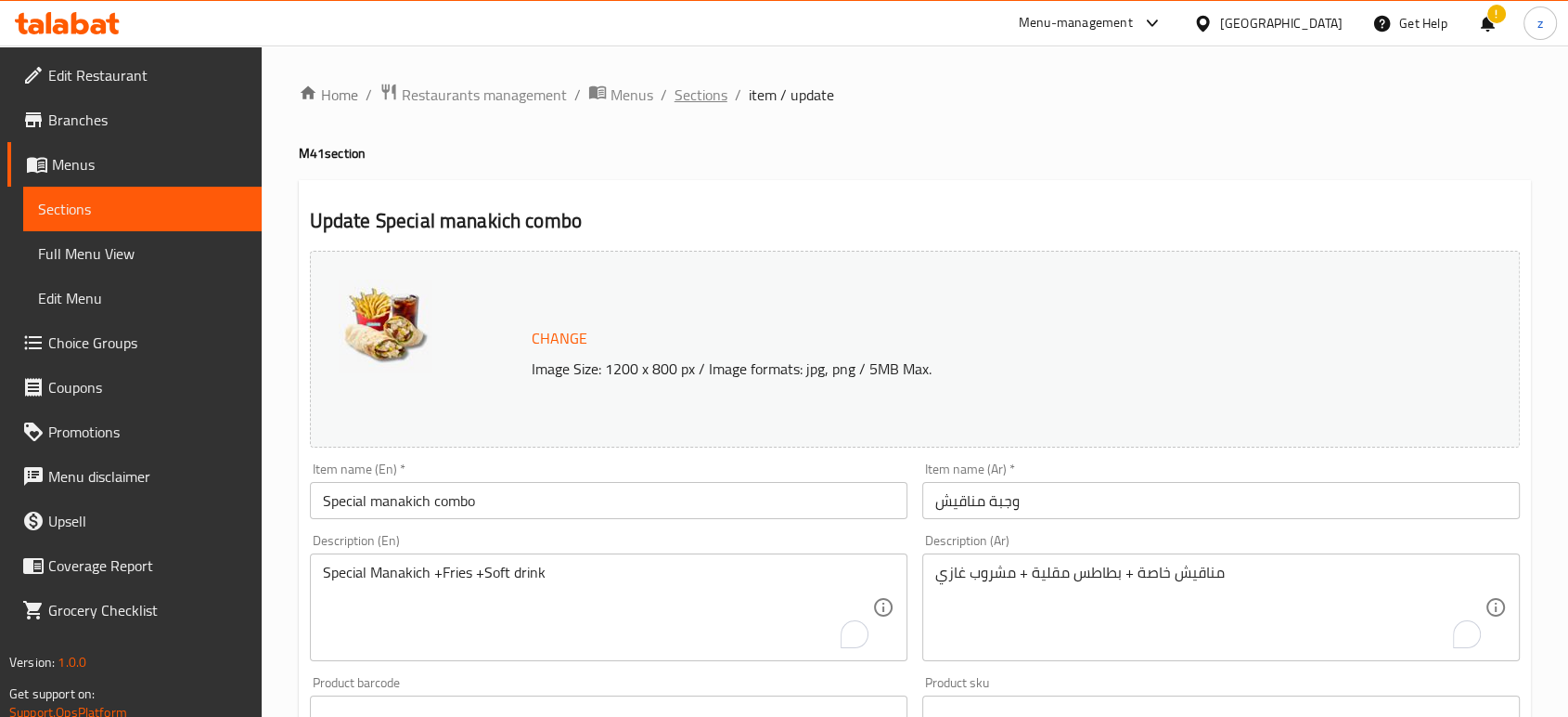
click at [691, 100] on span "Sections" at bounding box center [700, 94] width 52 height 22
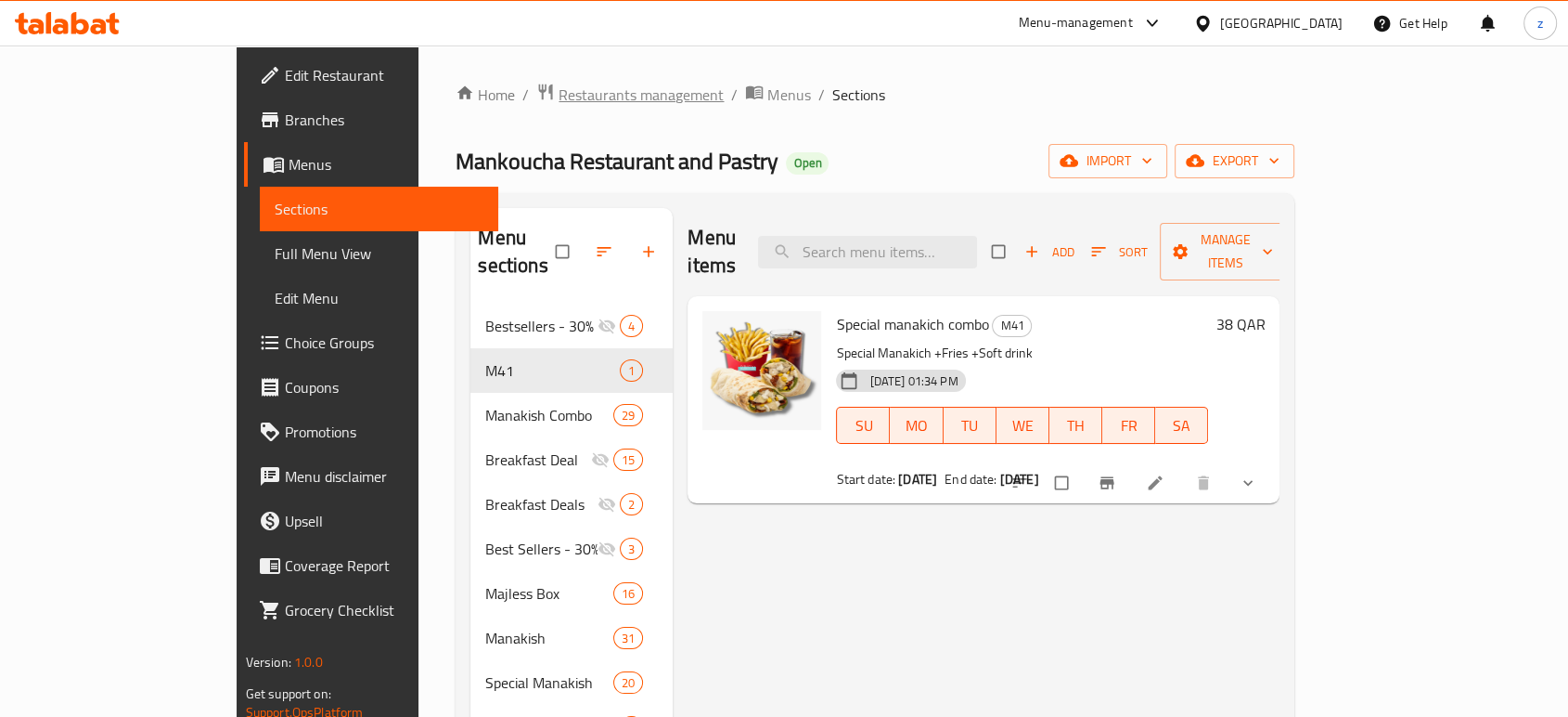
click at [558, 87] on span "Restaurants management" at bounding box center [640, 94] width 165 height 22
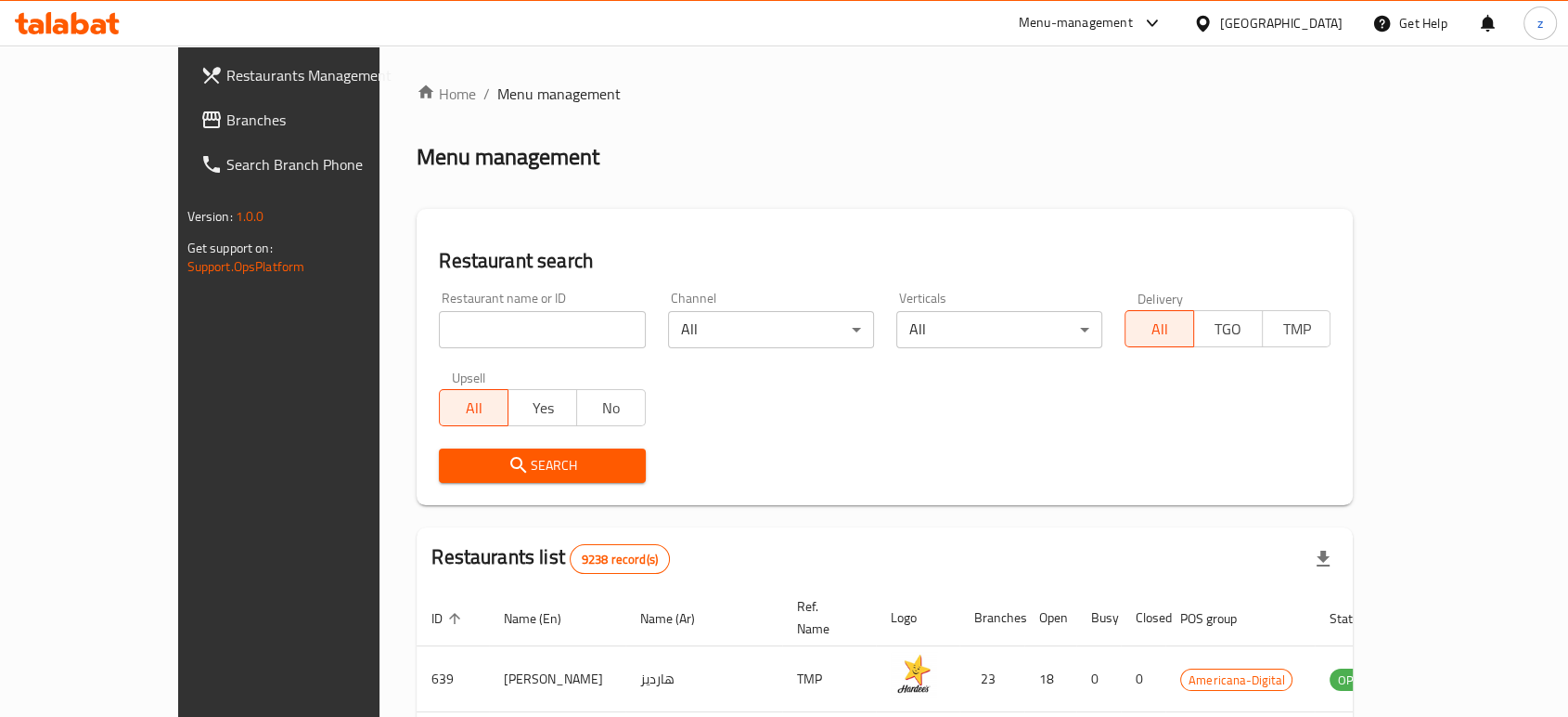
click at [486, 334] on input "search" at bounding box center [542, 329] width 206 height 37
type input "[PERSON_NAME] Restaurant"
click button "Search" at bounding box center [542, 466] width 206 height 34
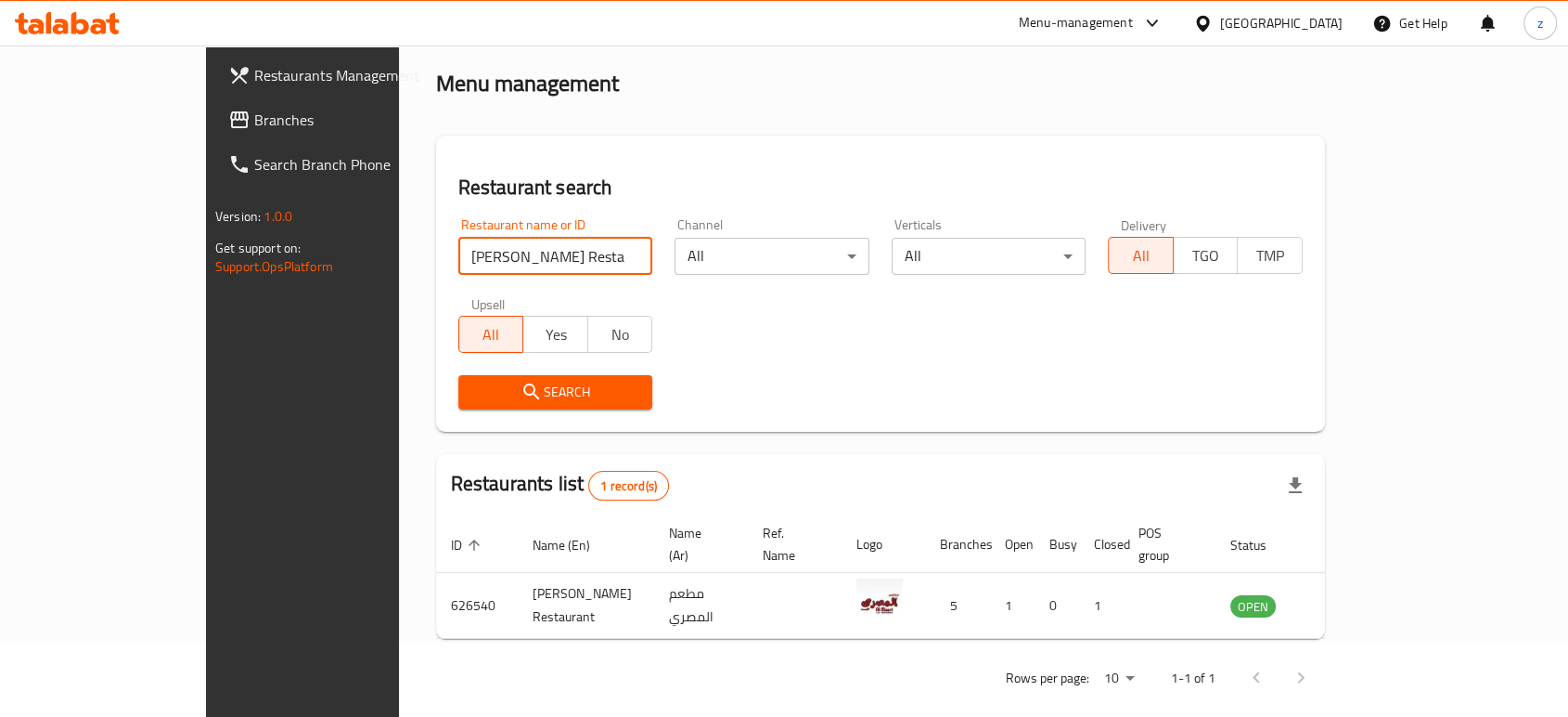
scroll to position [74, 0]
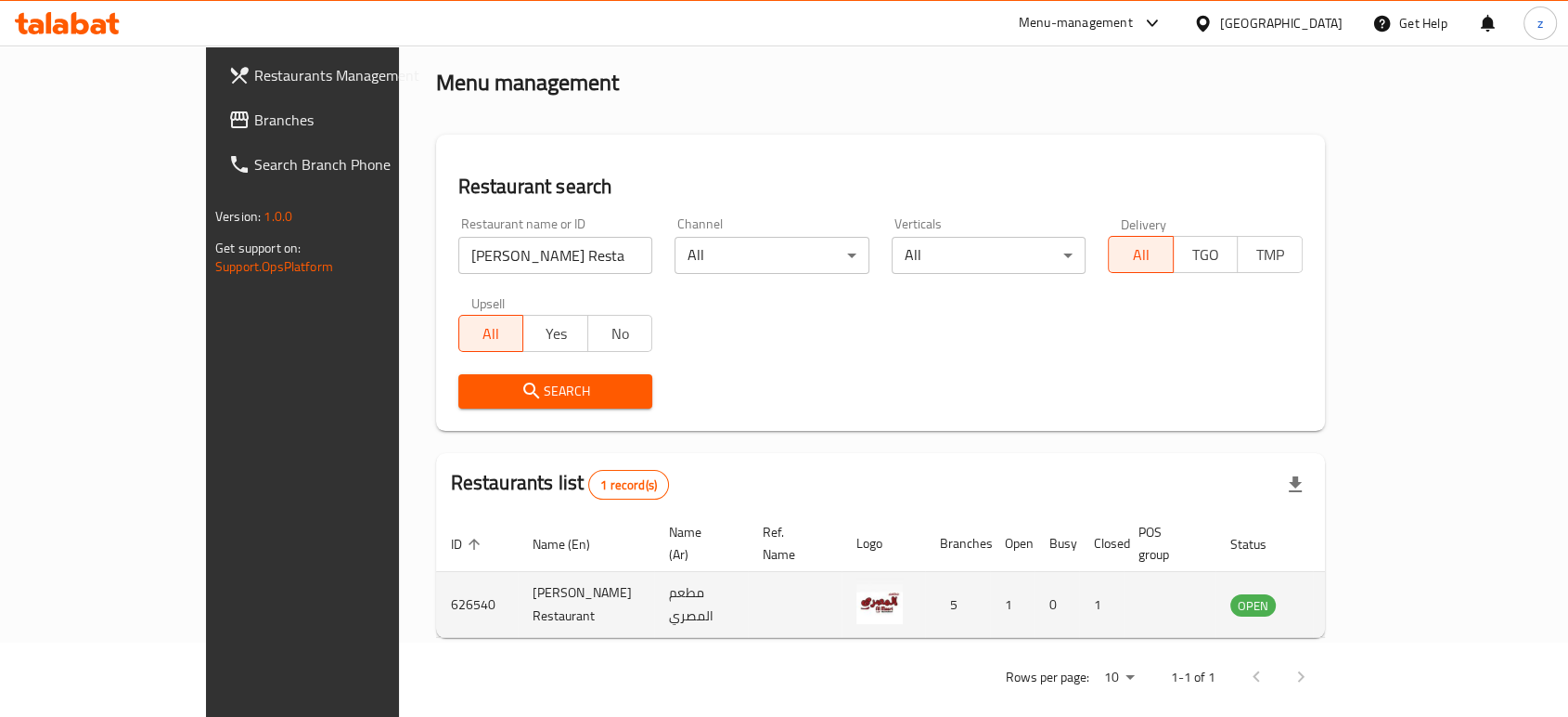
click at [1349, 593] on icon "enhanced table" at bounding box center [1338, 603] width 22 height 22
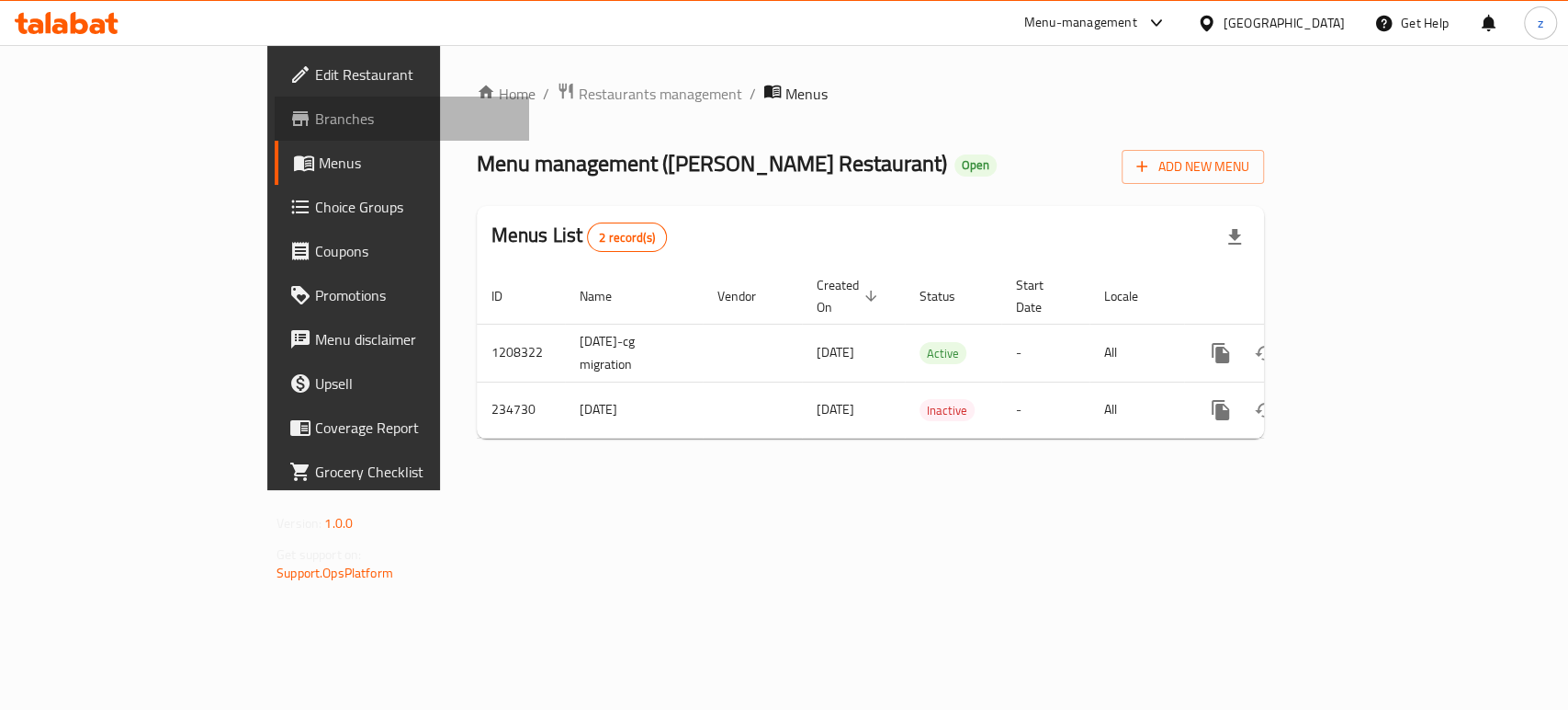
click at [315, 115] on span "Branches" at bounding box center [414, 118] width 199 height 22
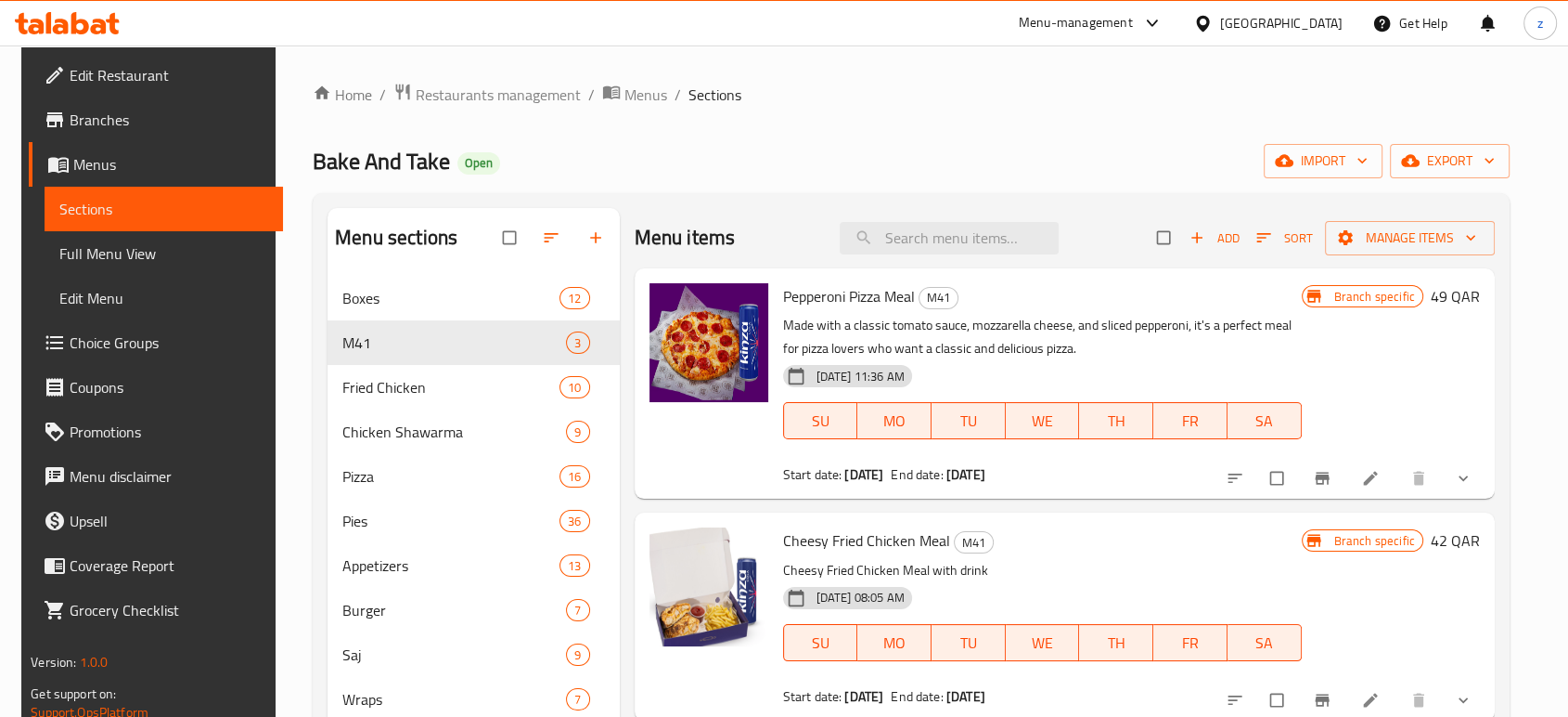
click at [1163, 22] on div at bounding box center [1148, 23] width 31 height 22
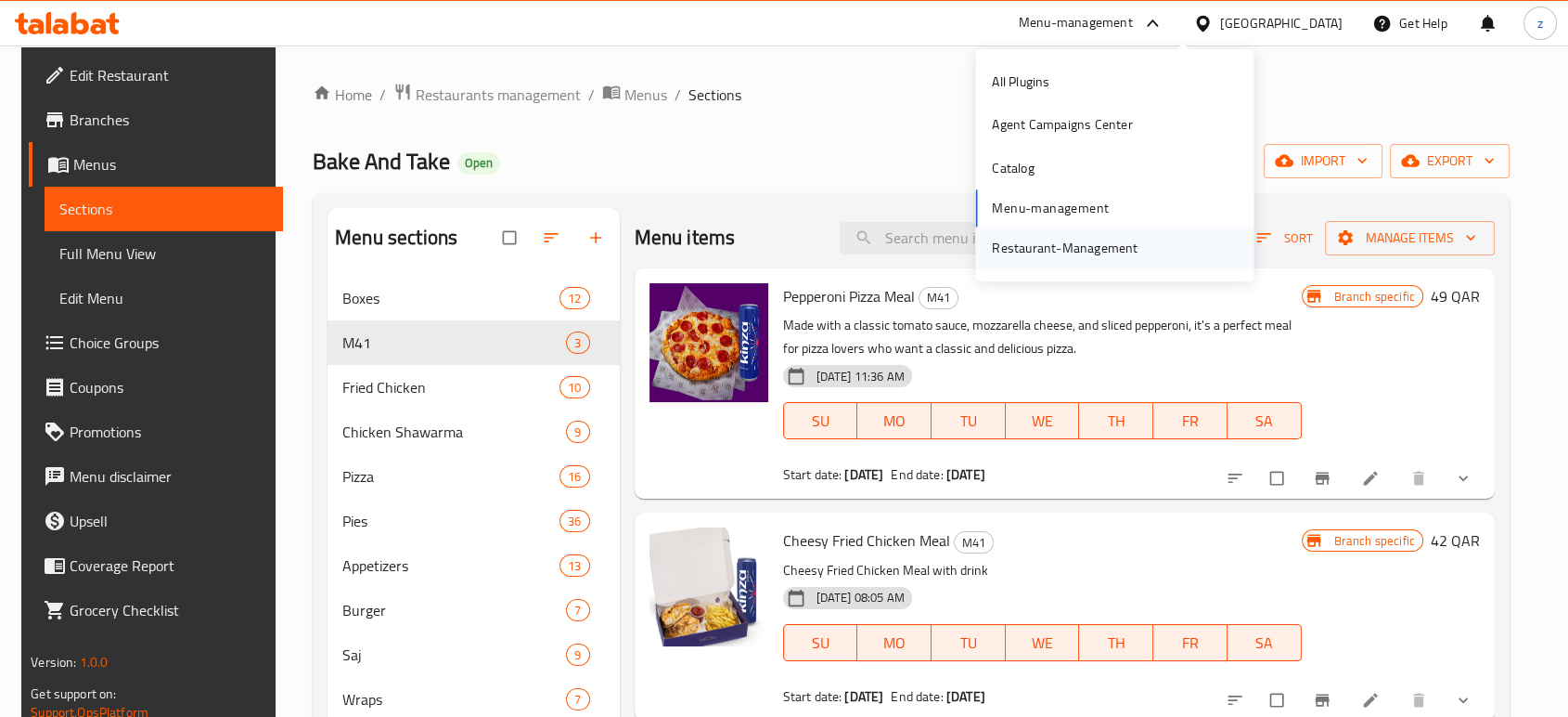
click at [1035, 246] on div "Restaurant-Management" at bounding box center [1064, 248] width 146 height 20
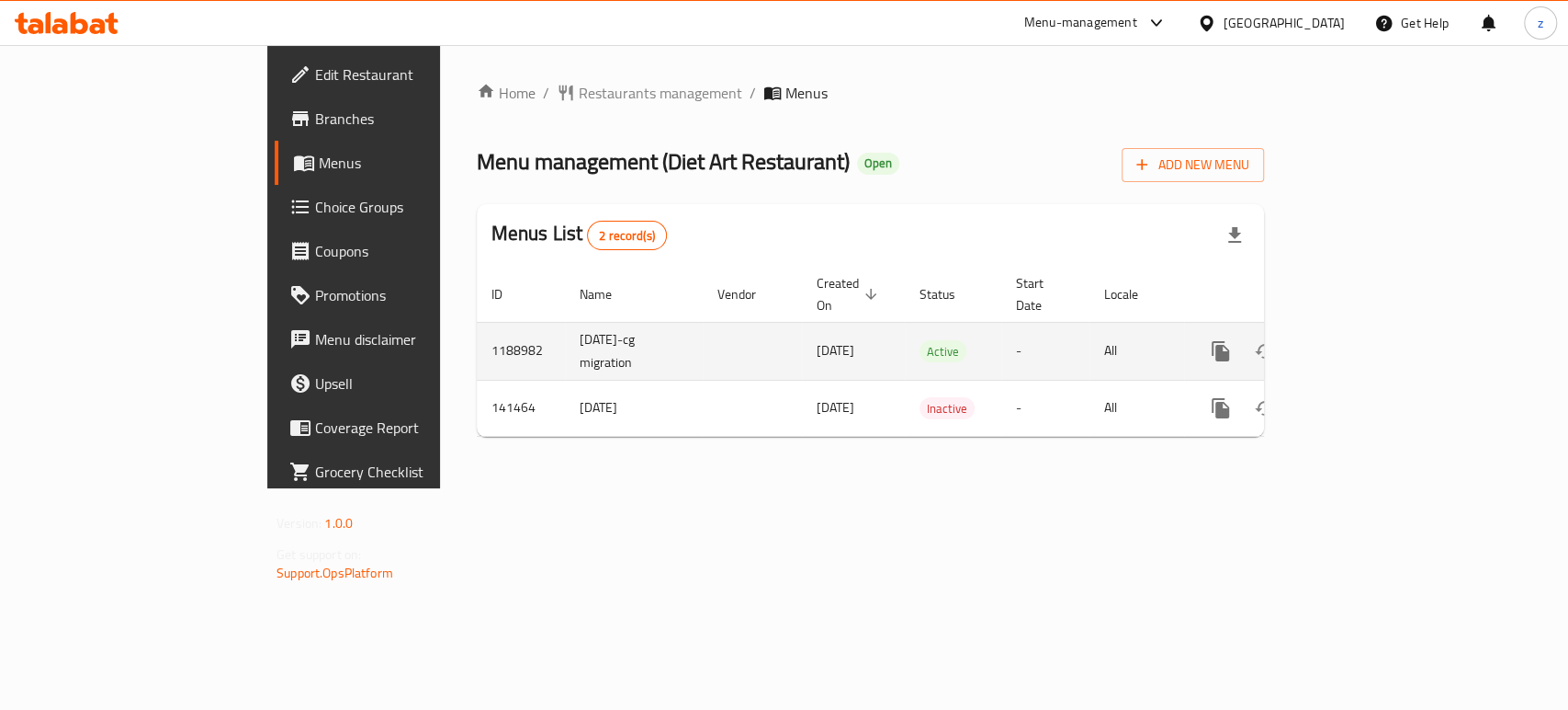
click at [1365, 340] on icon "enhanced table" at bounding box center [1353, 351] width 22 height 22
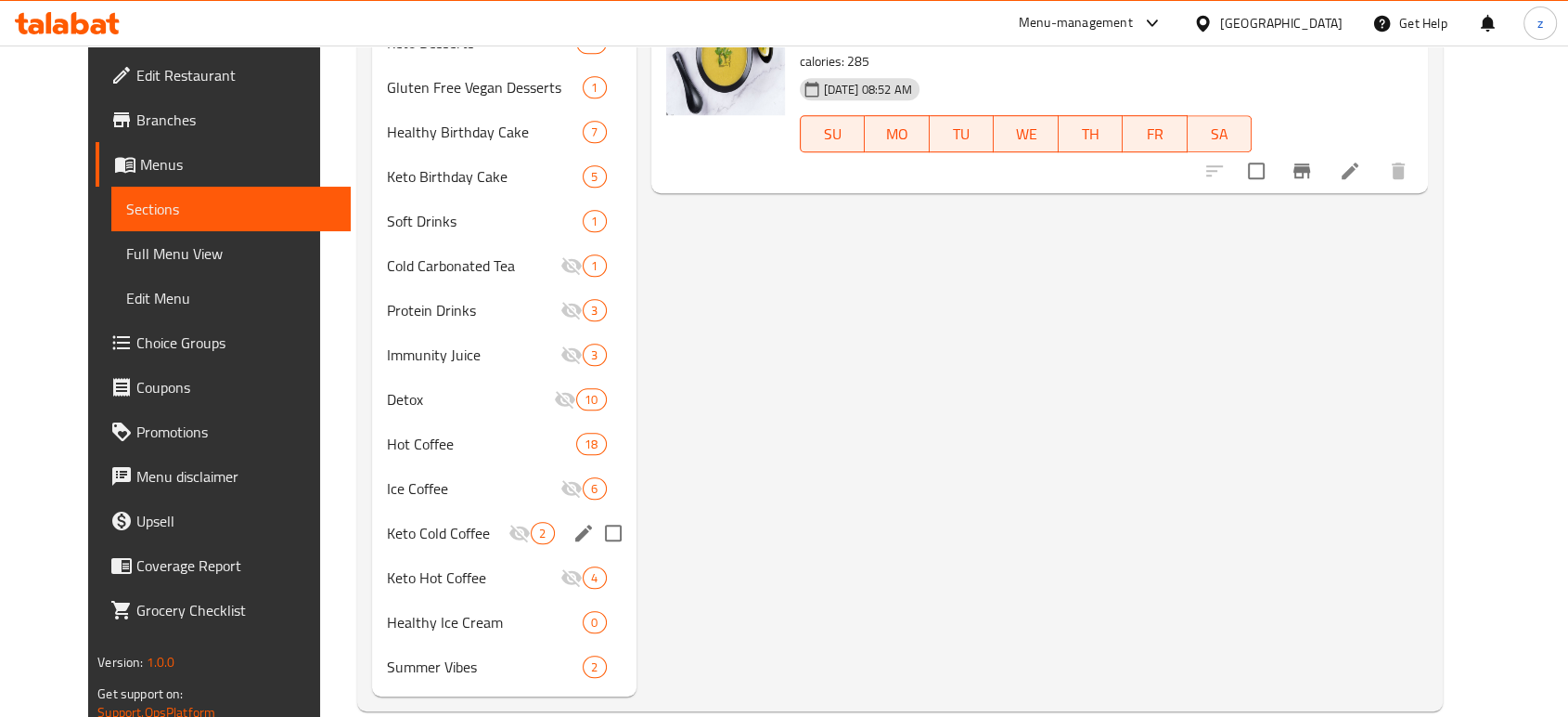
scroll to position [1221, 0]
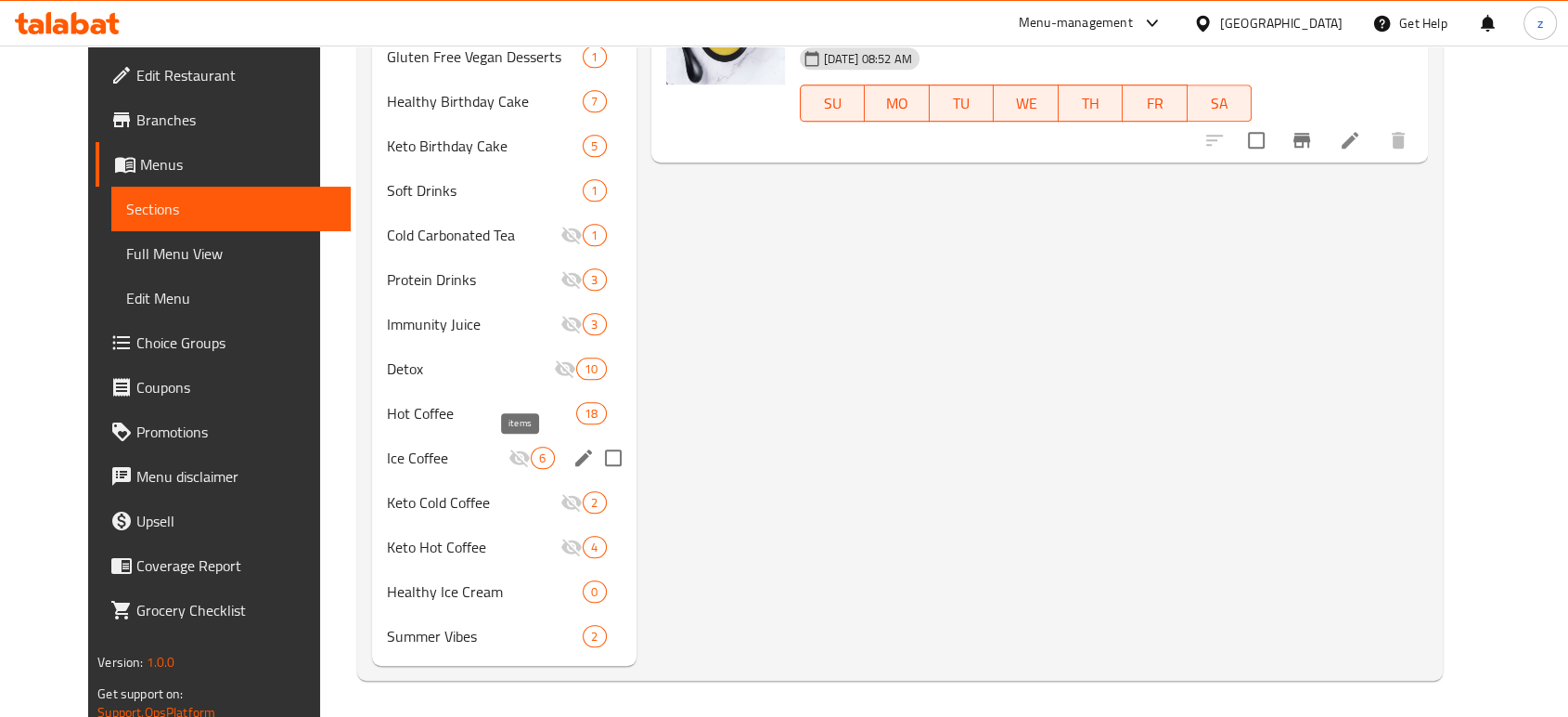
click at [531, 447] on div "6" at bounding box center [542, 457] width 23 height 22
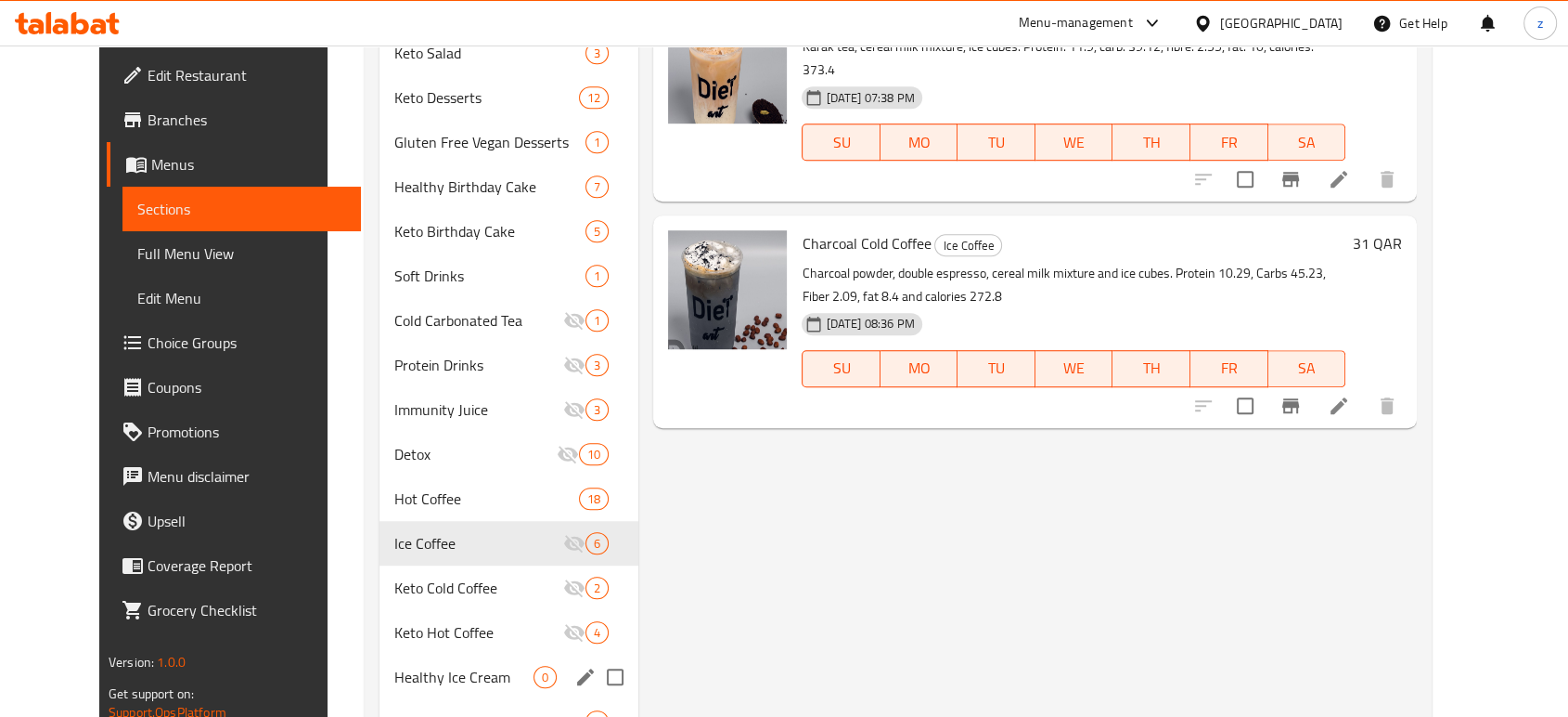
scroll to position [1221, 0]
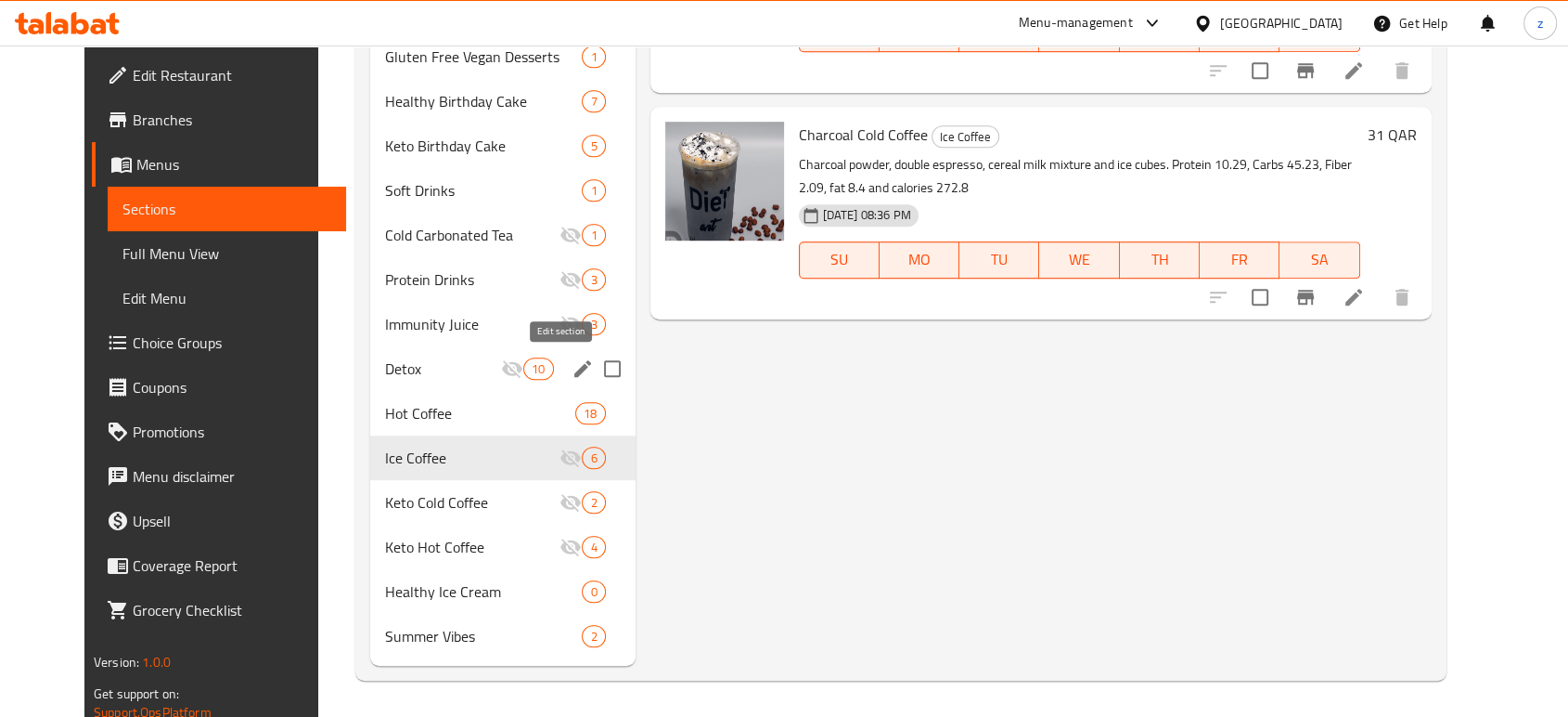
click at [572, 374] on icon "edit" at bounding box center [582, 368] width 22 height 22
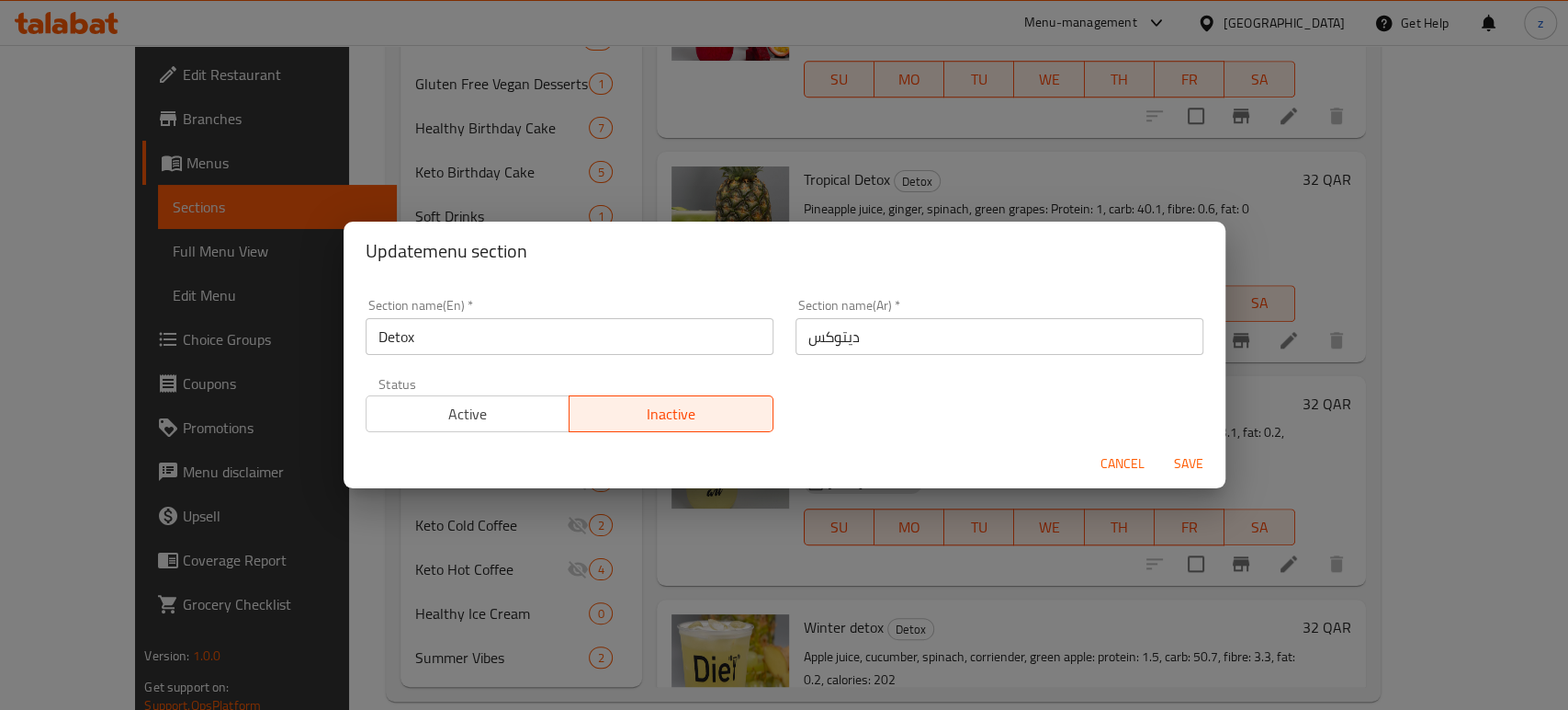
click at [449, 407] on span "Active" at bounding box center [469, 414] width 189 height 26
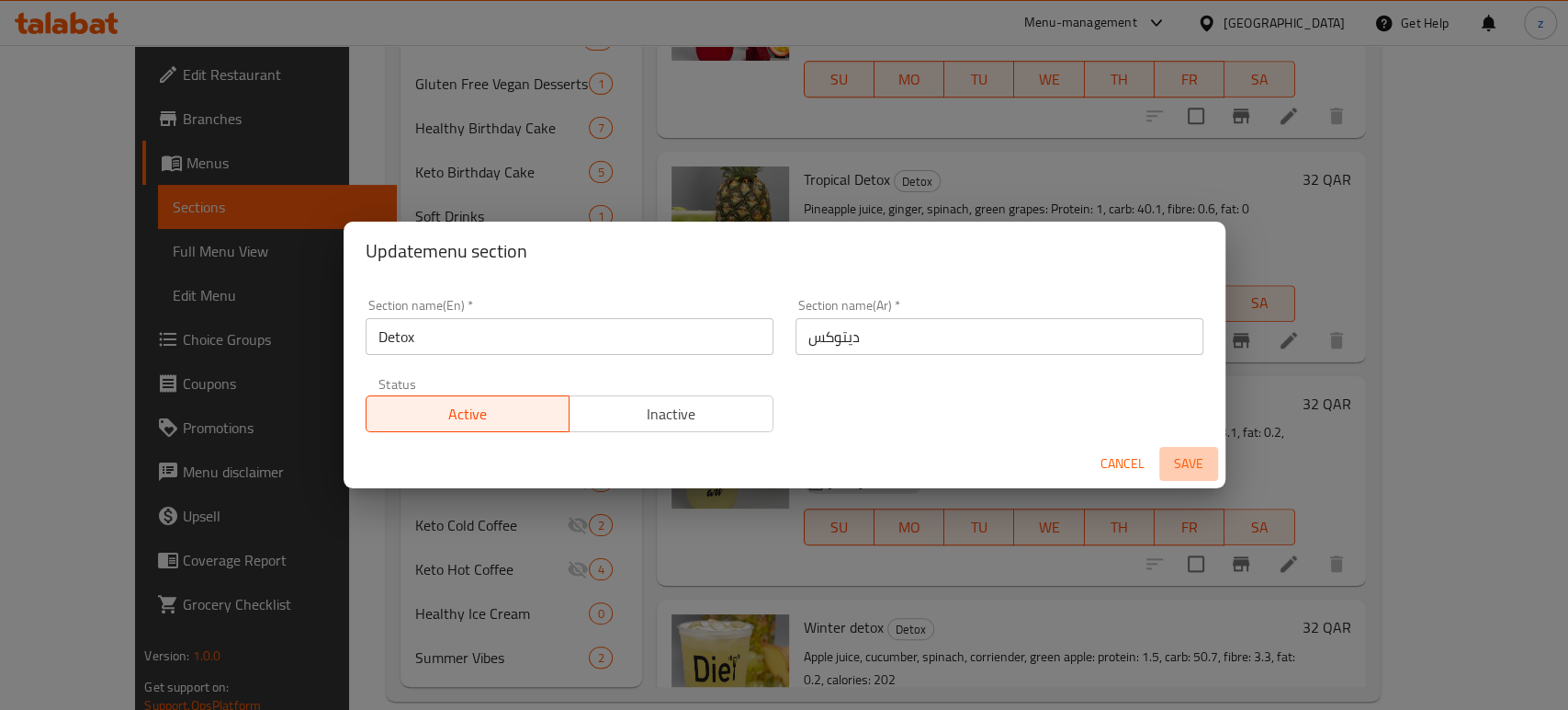
click at [1204, 467] on span "Save" at bounding box center [1189, 463] width 44 height 23
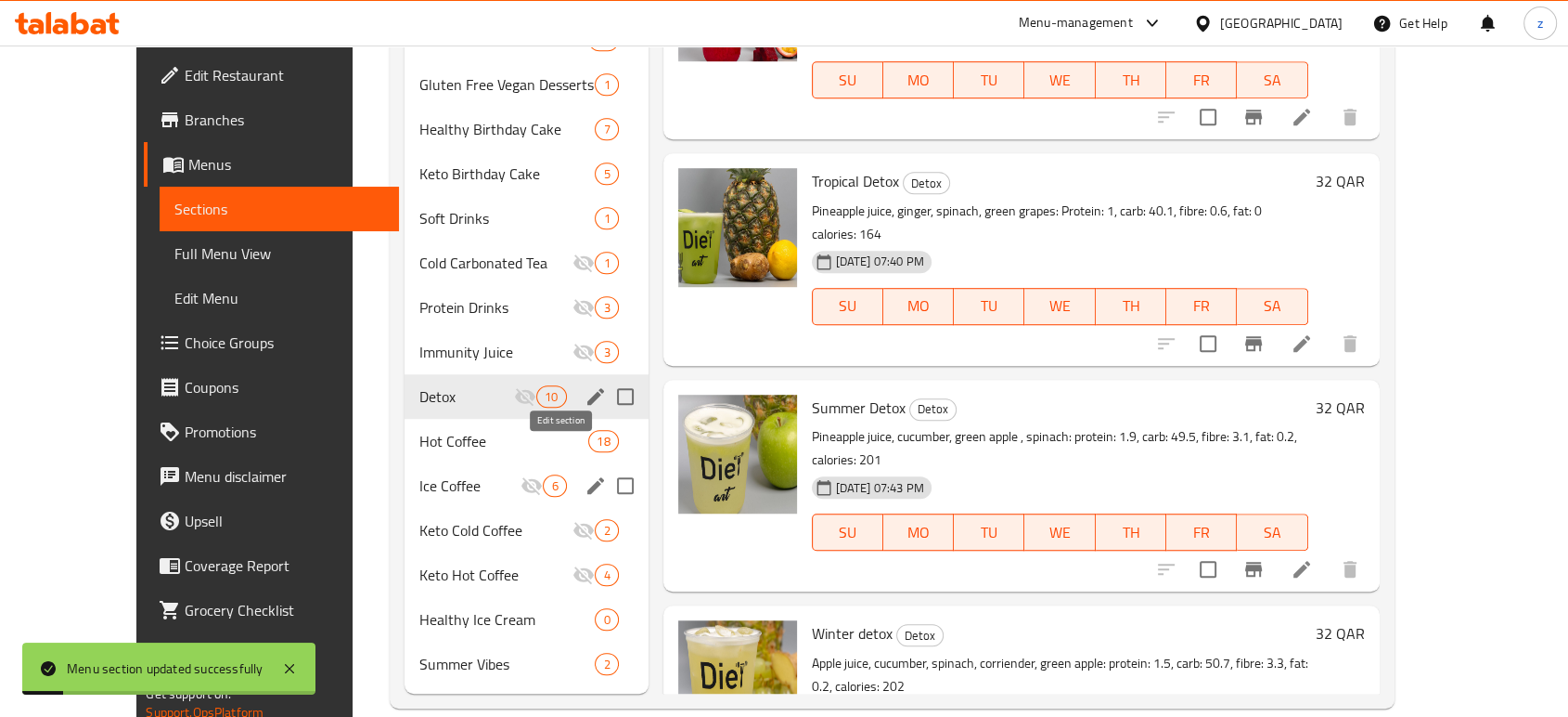
click at [584, 474] on icon "edit" at bounding box center [595, 485] width 22 height 22
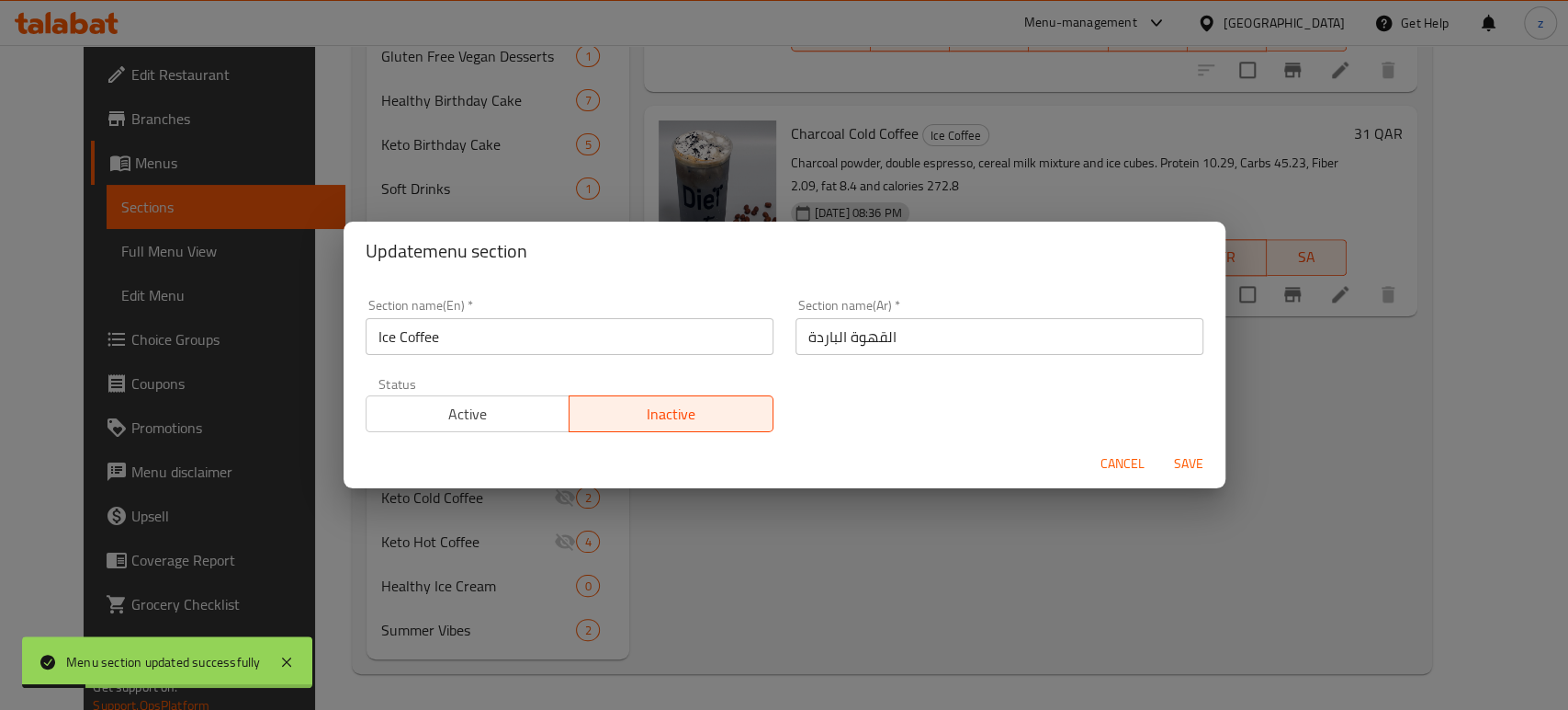
click at [533, 402] on span "Active" at bounding box center [469, 414] width 189 height 26
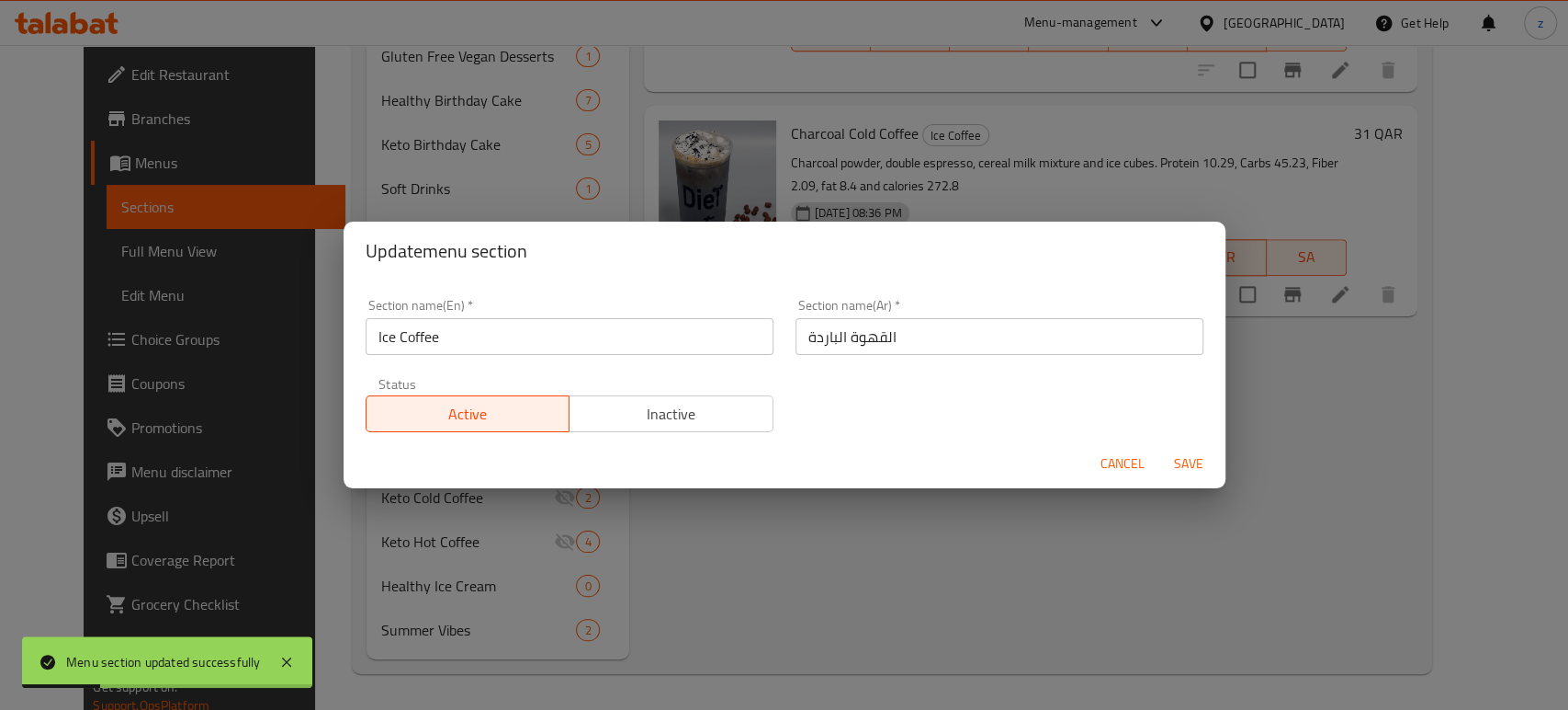
click at [1179, 469] on span "Save" at bounding box center [1189, 463] width 44 height 23
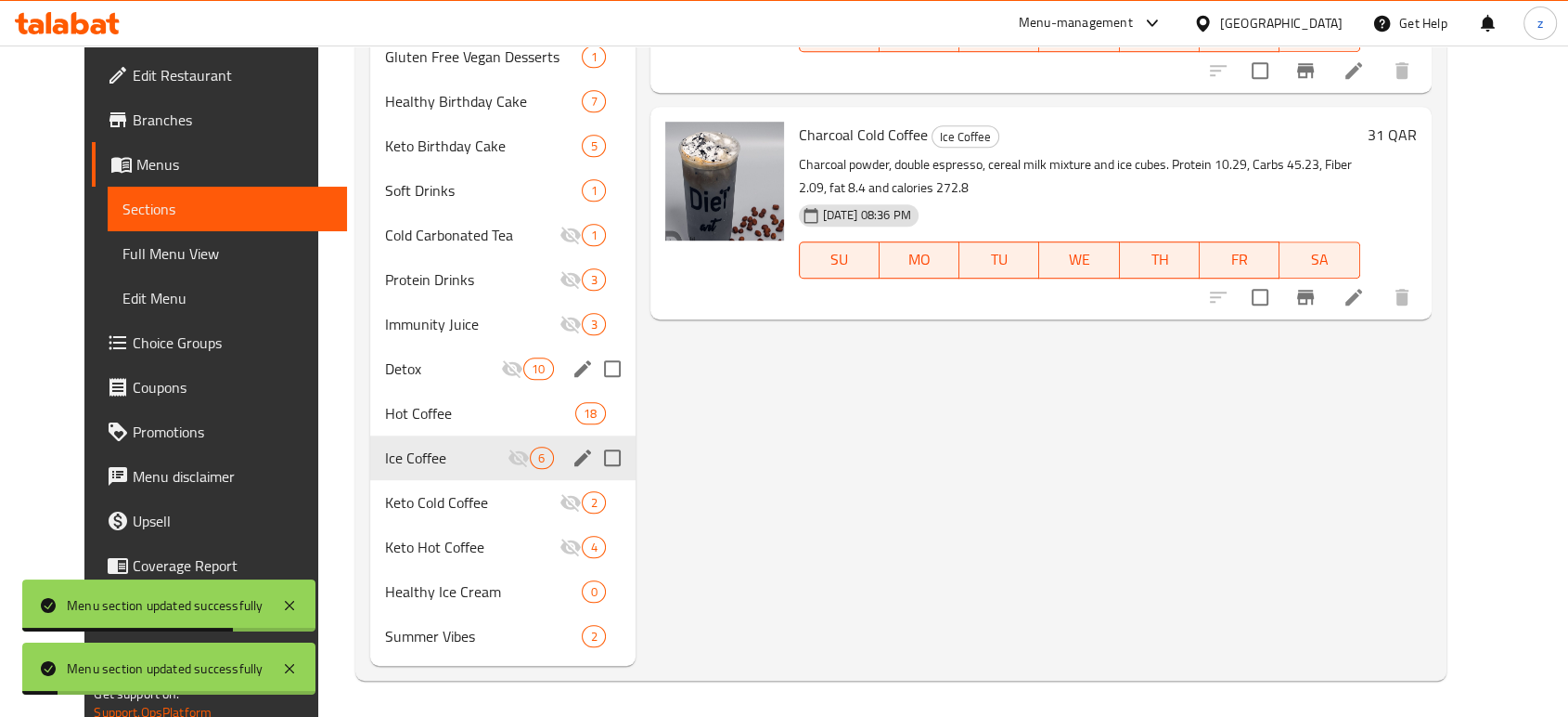
click at [569, 456] on button "edit" at bounding box center [582, 457] width 28 height 28
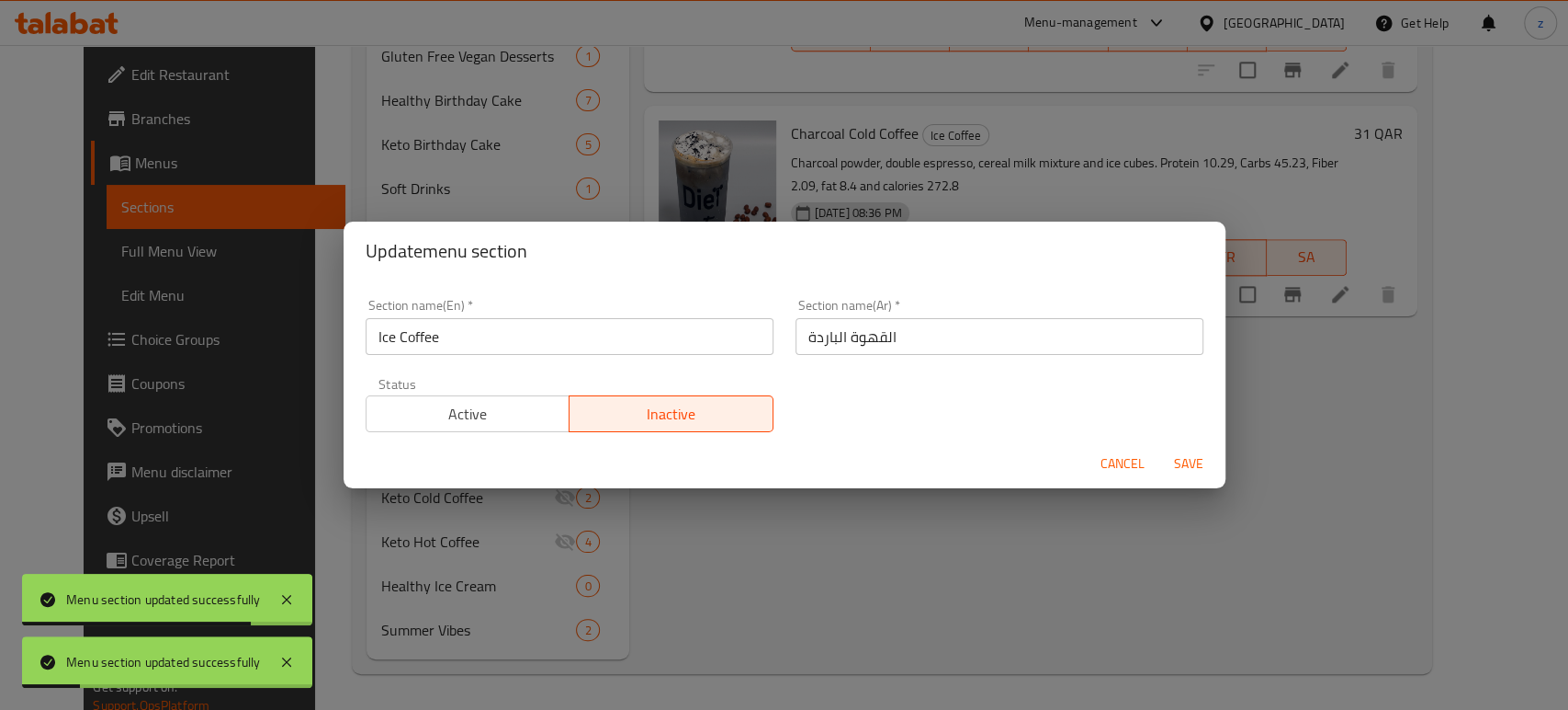
drag, startPoint x: 517, startPoint y: 414, endPoint x: 787, endPoint y: 412, distance: 270.0
click at [517, 413] on span "Active" at bounding box center [469, 414] width 189 height 26
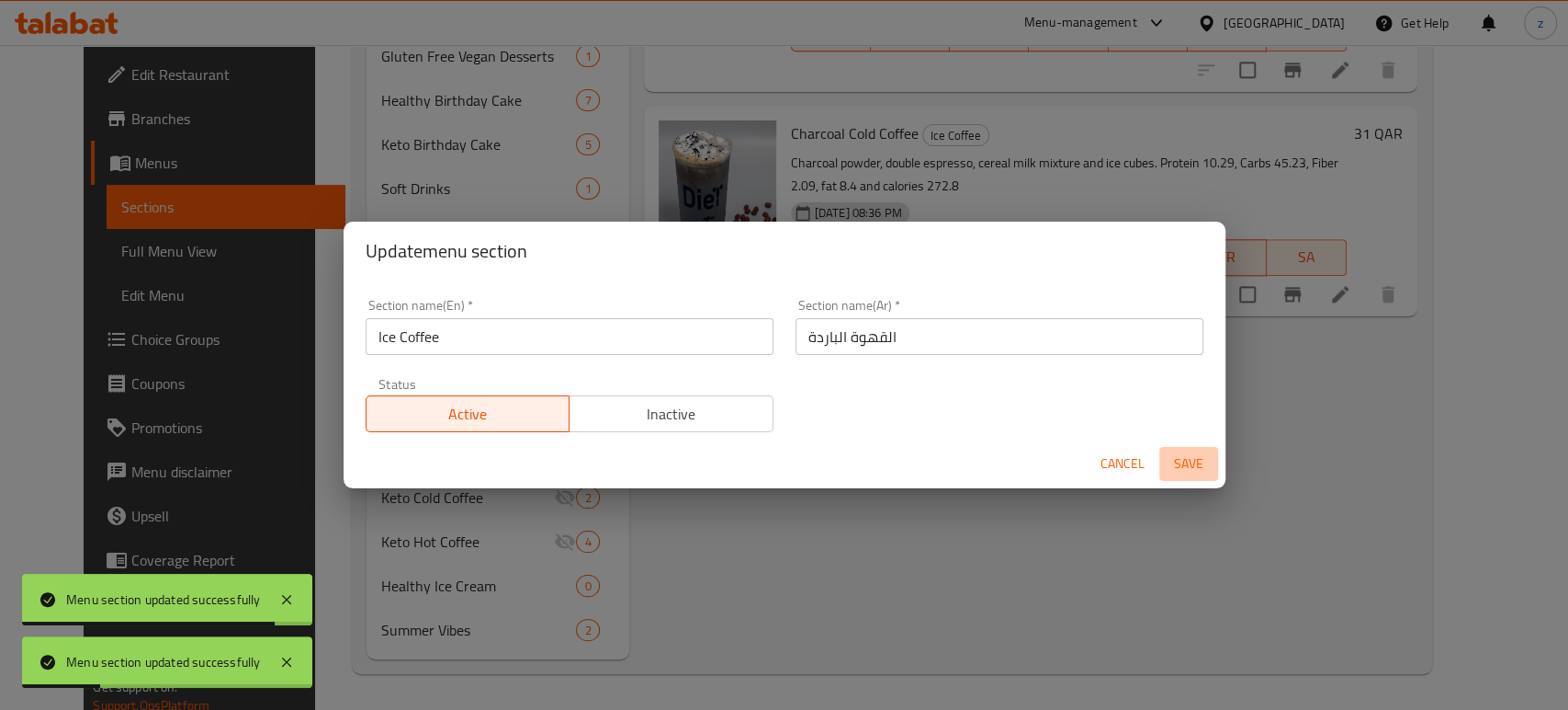
click at [1196, 462] on span "Save" at bounding box center [1189, 463] width 44 height 23
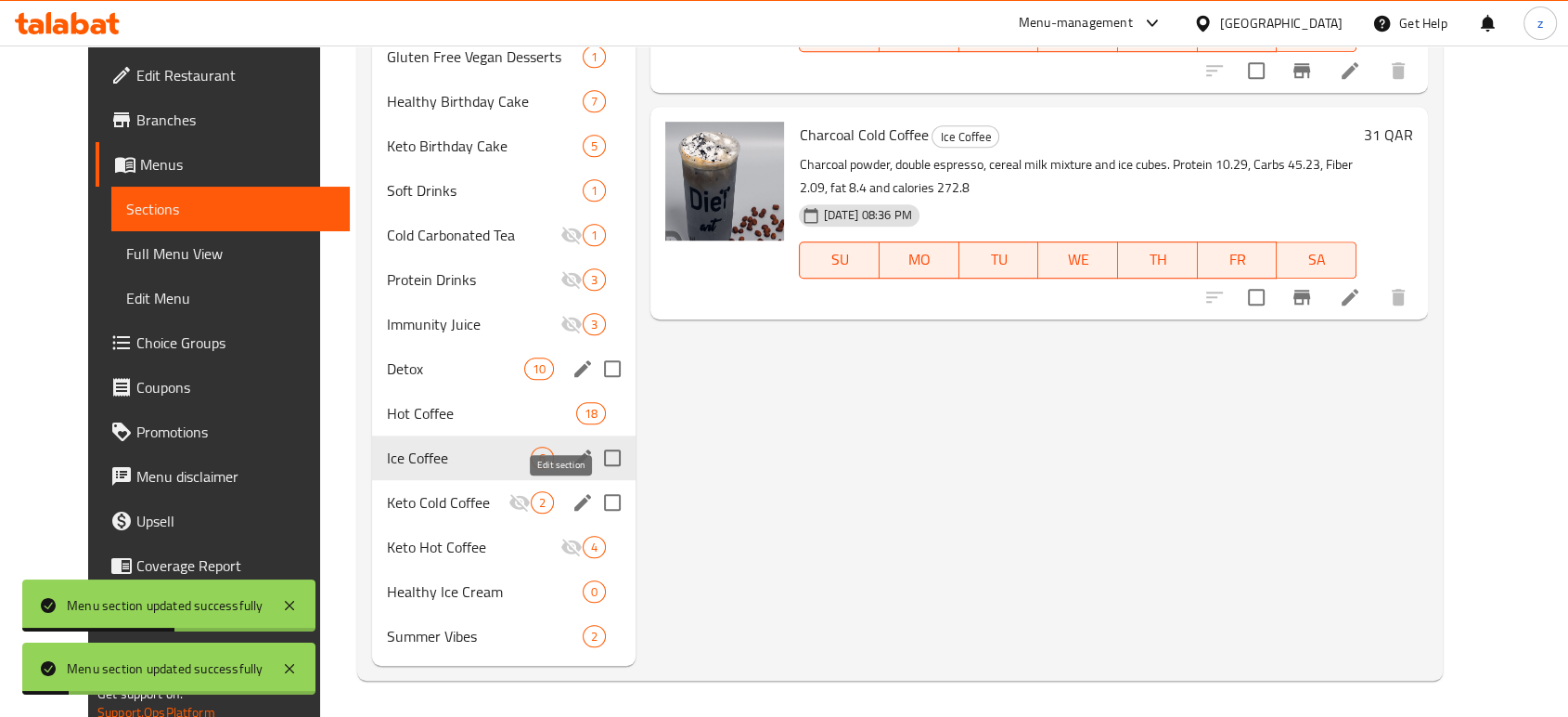
click at [572, 502] on icon "edit" at bounding box center [582, 501] width 22 height 22
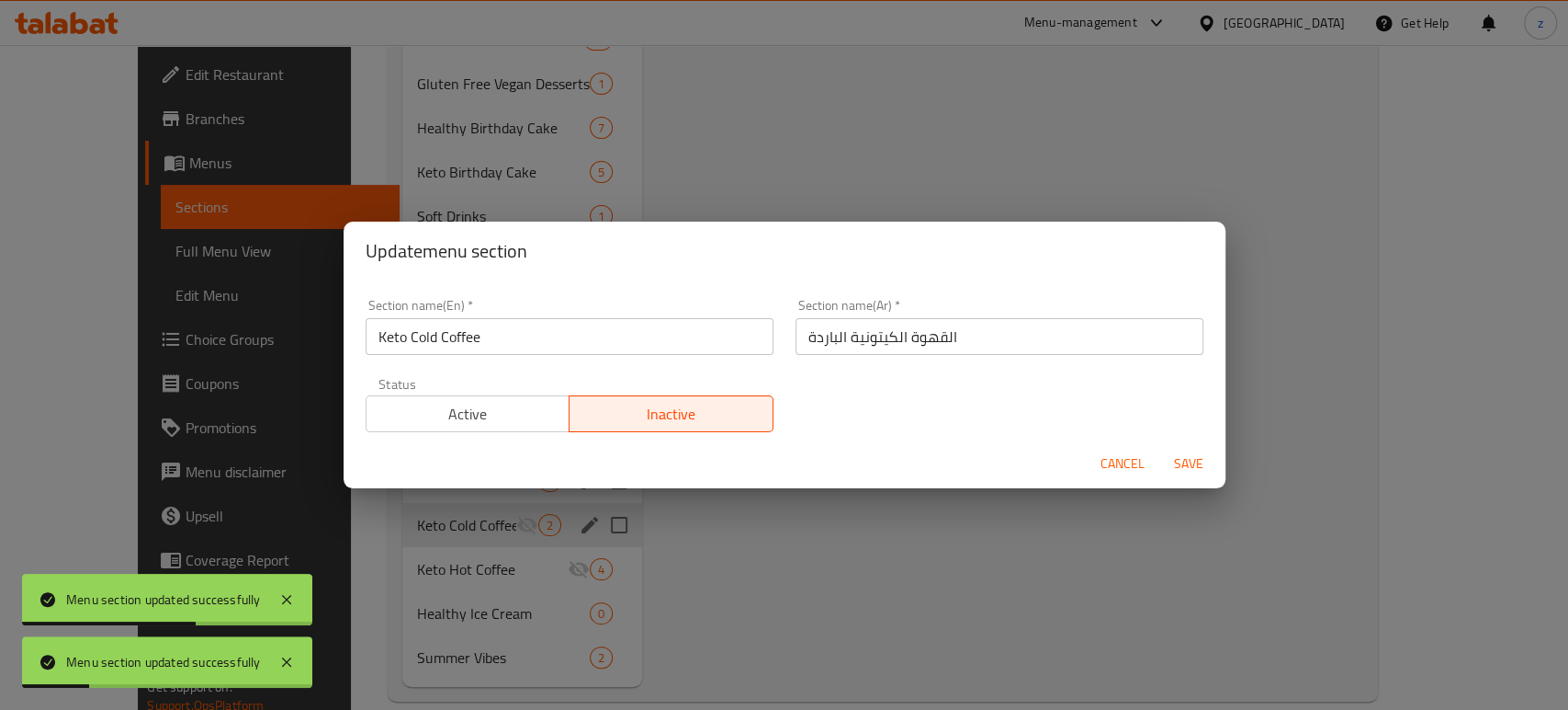
drag, startPoint x: 463, startPoint y: 412, endPoint x: 490, endPoint y: 410, distance: 27.1
click at [465, 410] on span "Active" at bounding box center [469, 414] width 189 height 26
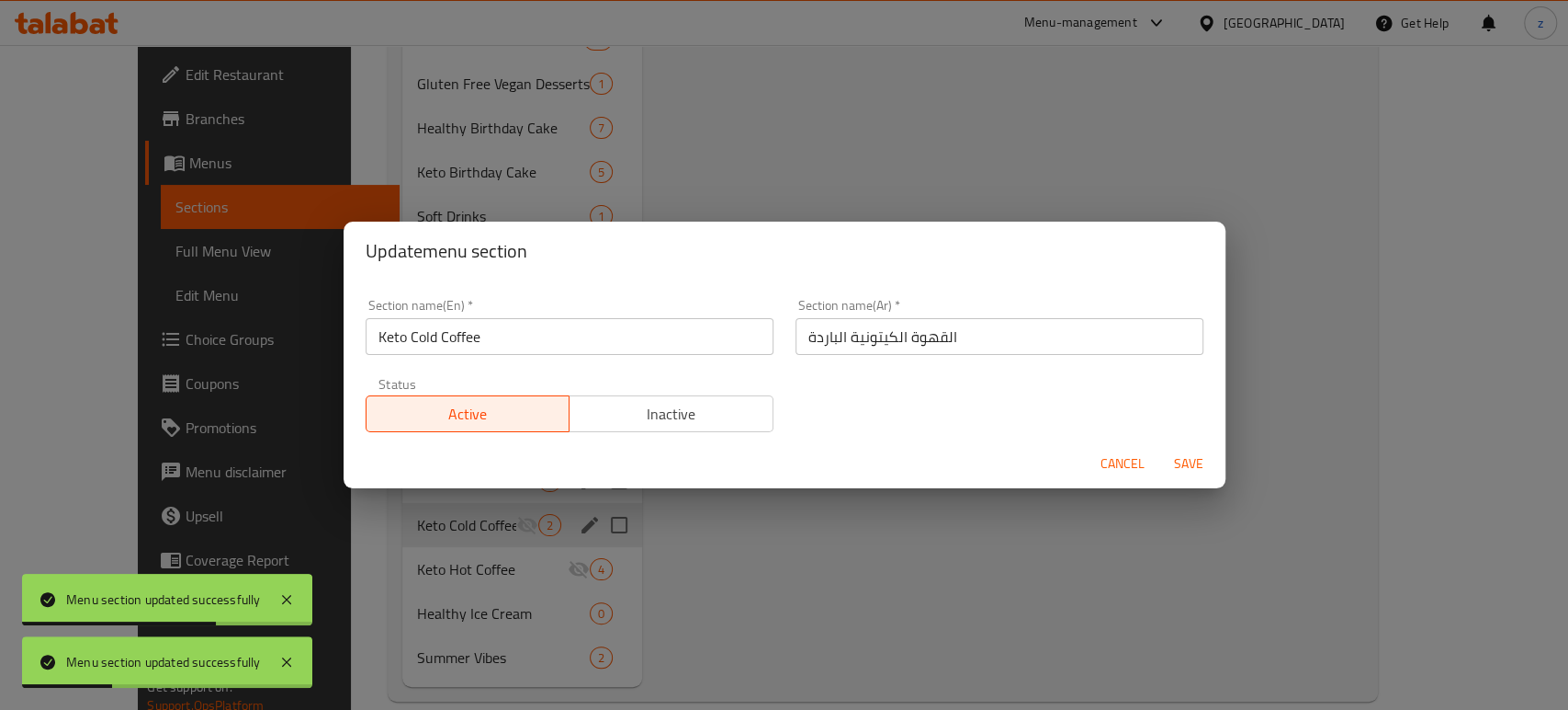
click at [1171, 465] on span "Save" at bounding box center [1189, 463] width 44 height 23
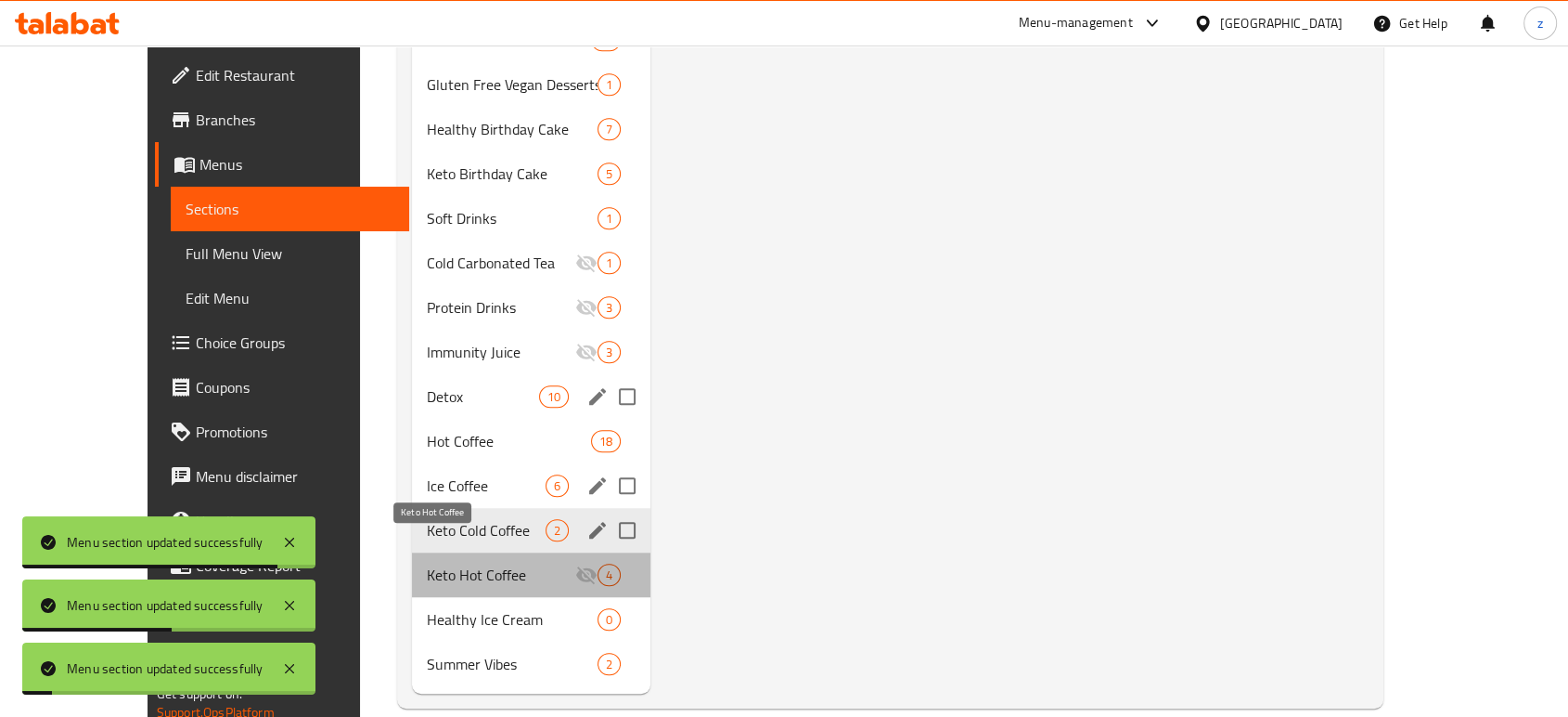
drag, startPoint x: 495, startPoint y: 550, endPoint x: 505, endPoint y: 548, distance: 10.2
click at [495, 563] on span "Keto Hot Coffee" at bounding box center [501, 574] width 150 height 22
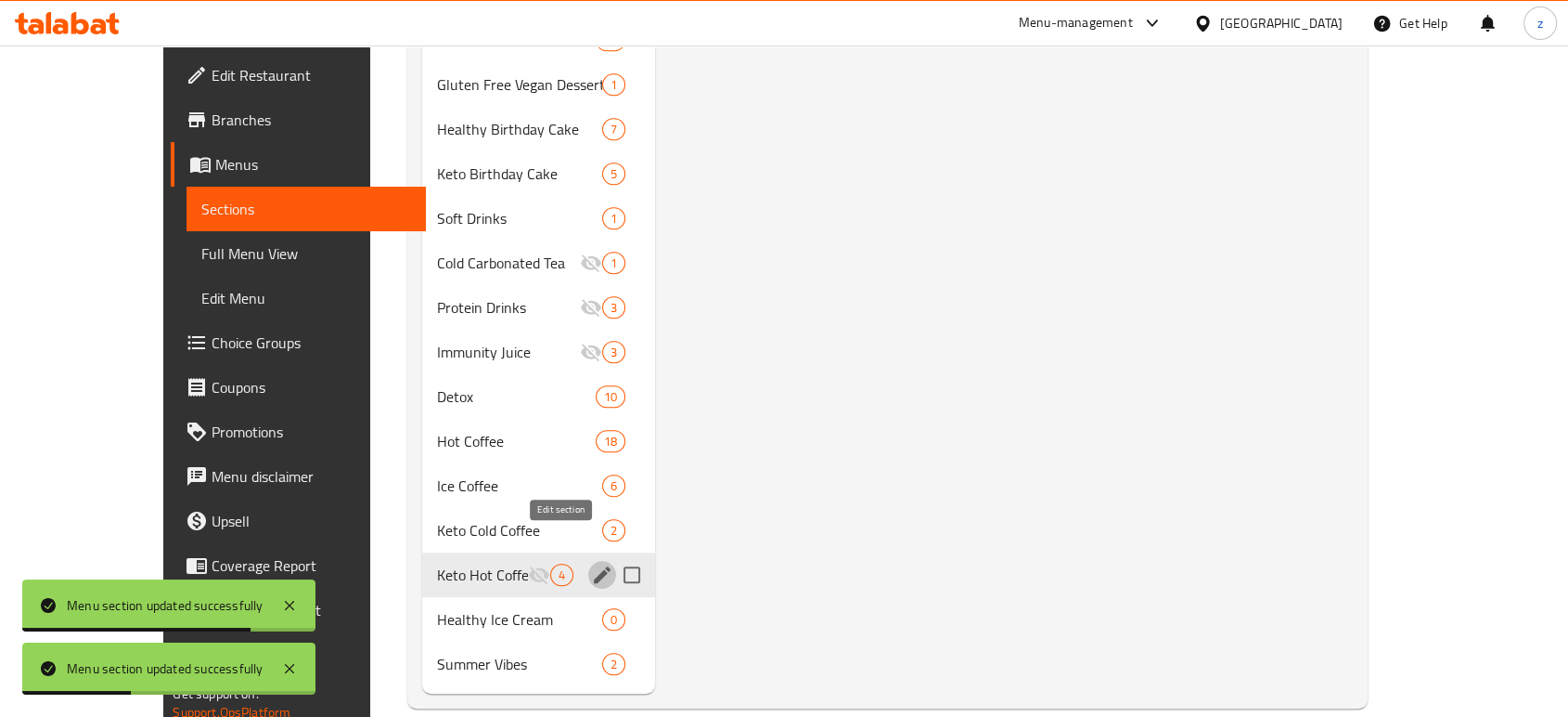
click at [591, 563] on icon "edit" at bounding box center [601, 574] width 22 height 22
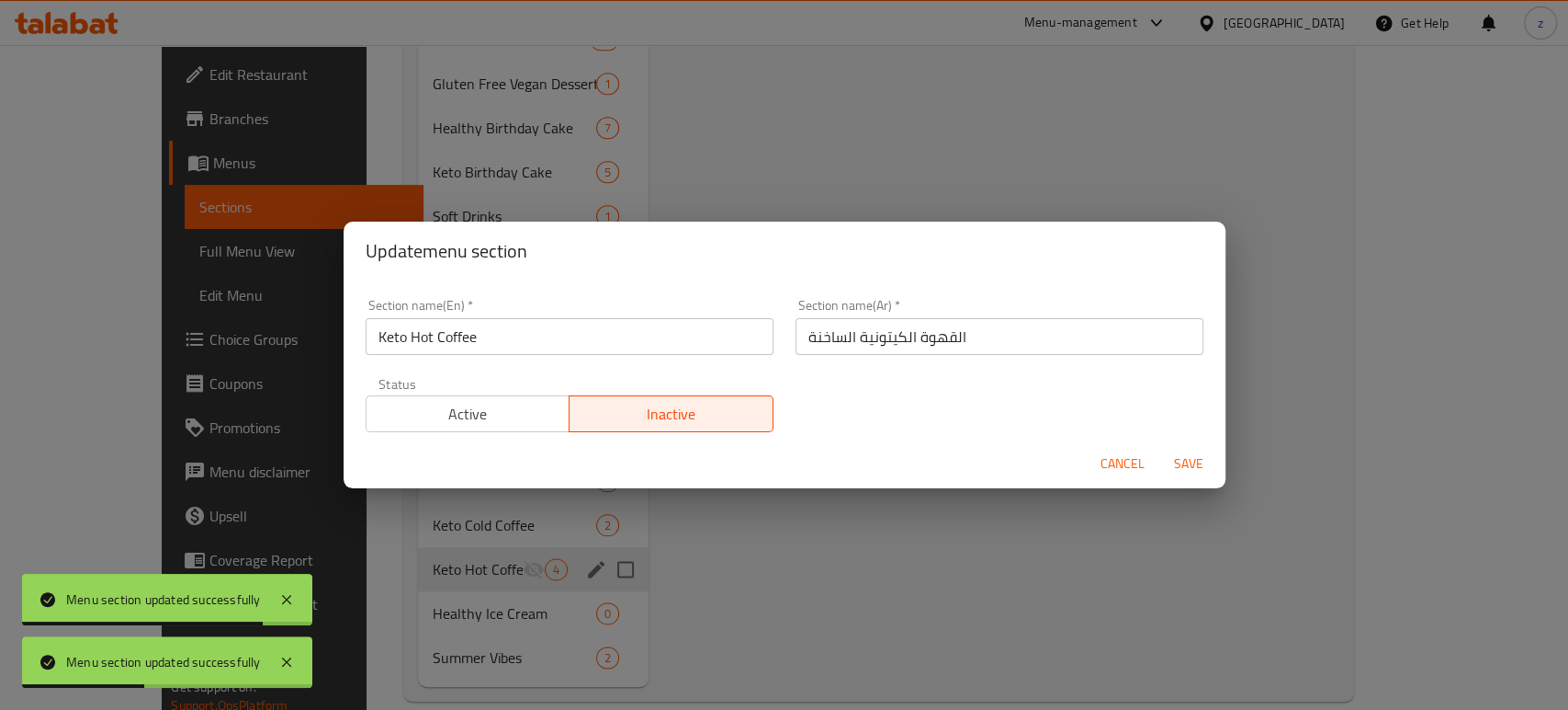
click at [478, 417] on span "Active" at bounding box center [469, 414] width 189 height 26
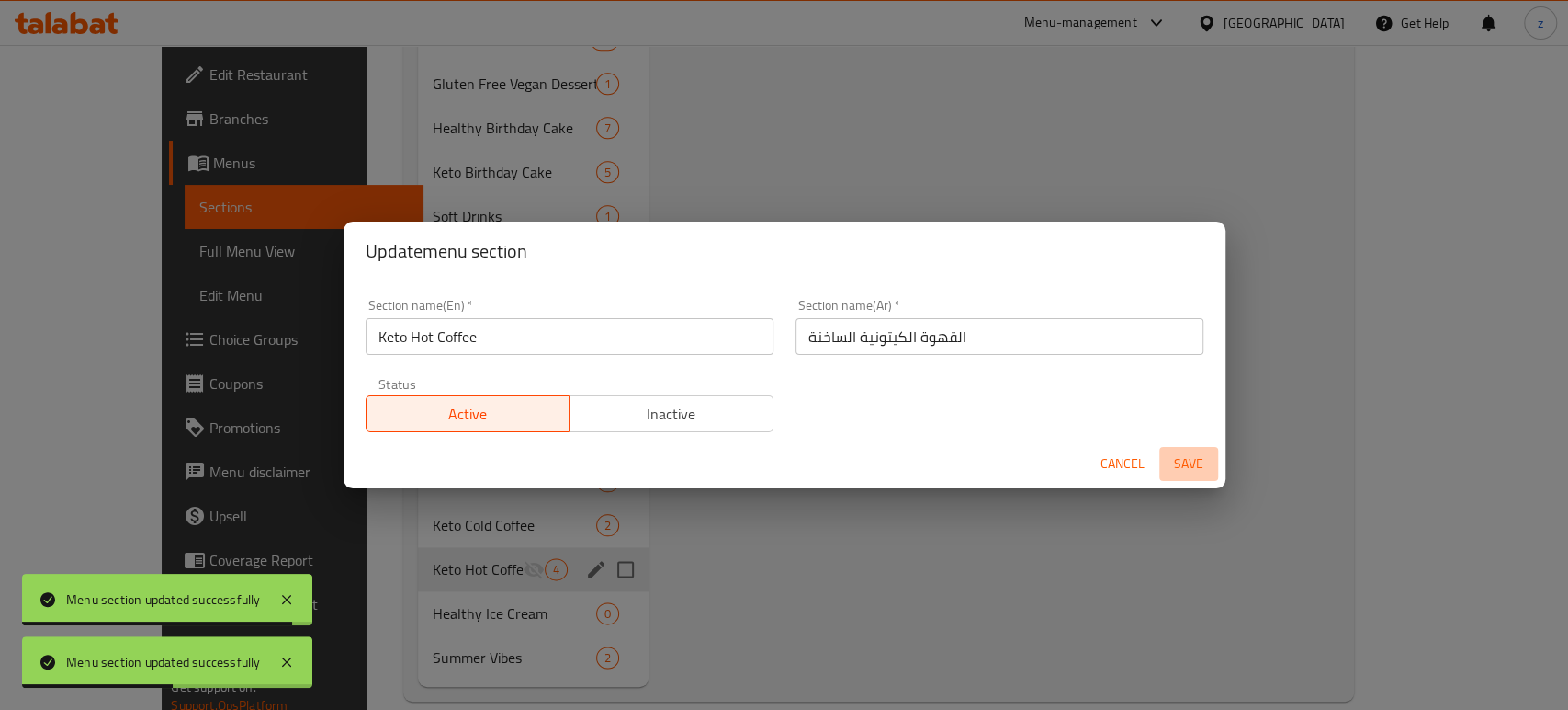
click at [1176, 454] on span "Save" at bounding box center [1189, 463] width 44 height 23
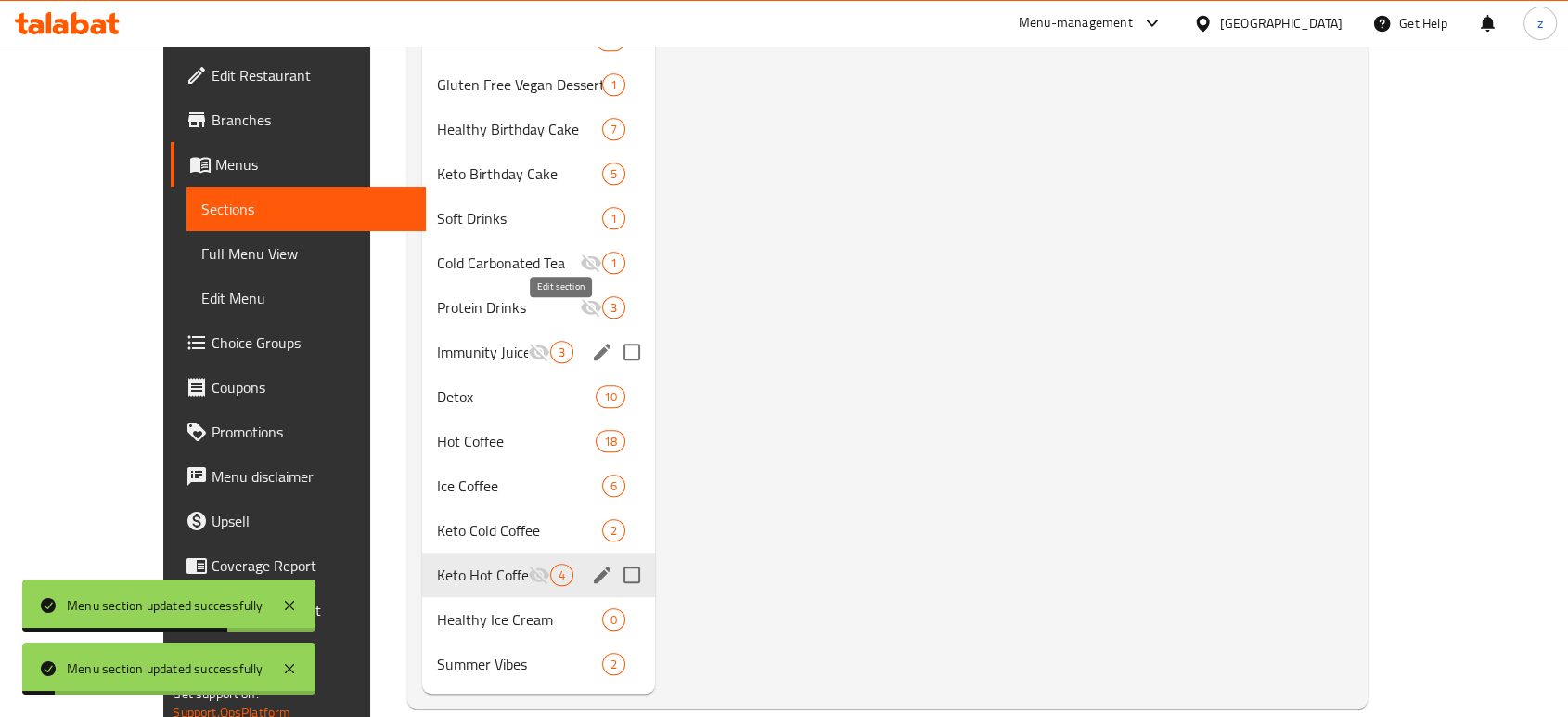
click at [594, 344] on icon "edit" at bounding box center [601, 351] width 16 height 16
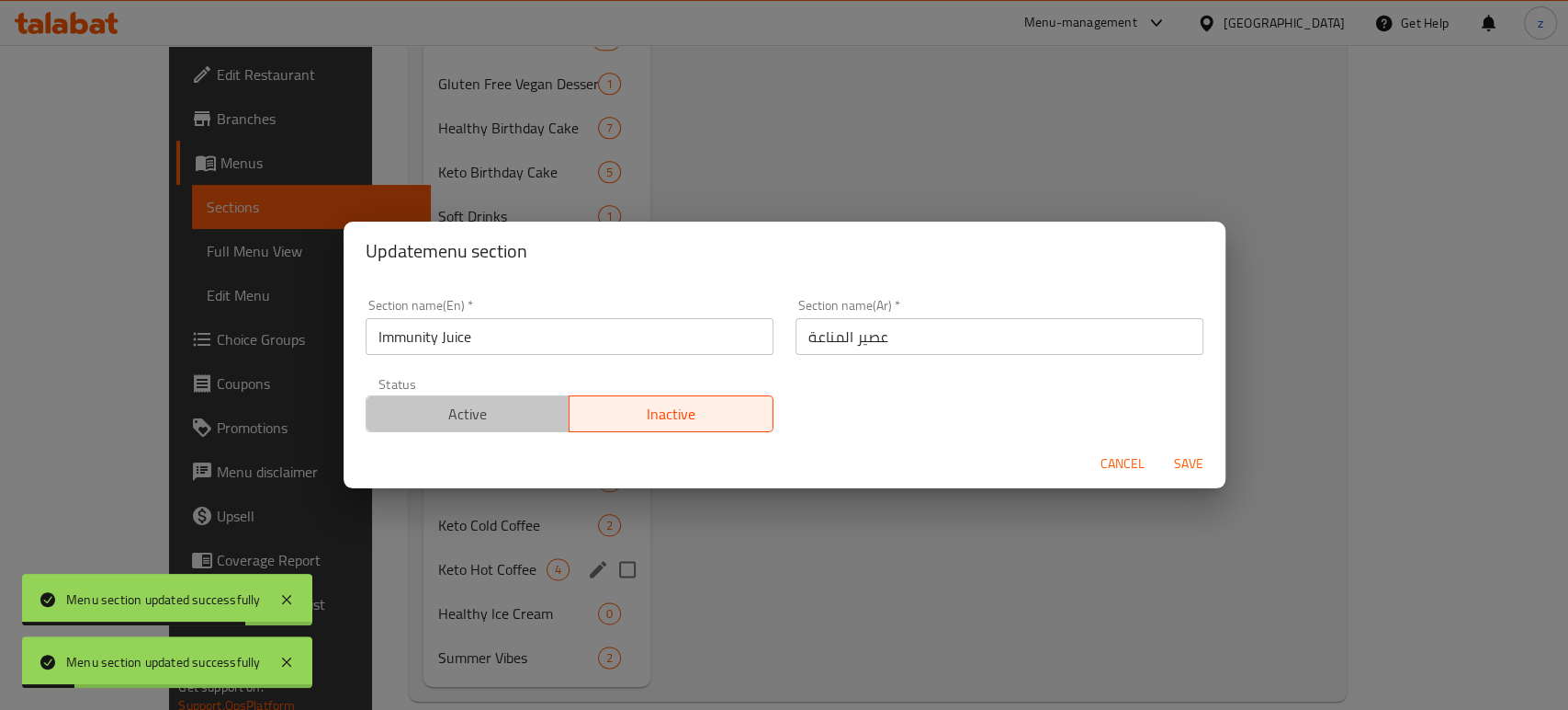
drag, startPoint x: 522, startPoint y: 409, endPoint x: 807, endPoint y: 418, distance: 285.1
click at [522, 410] on span "Active" at bounding box center [469, 414] width 189 height 26
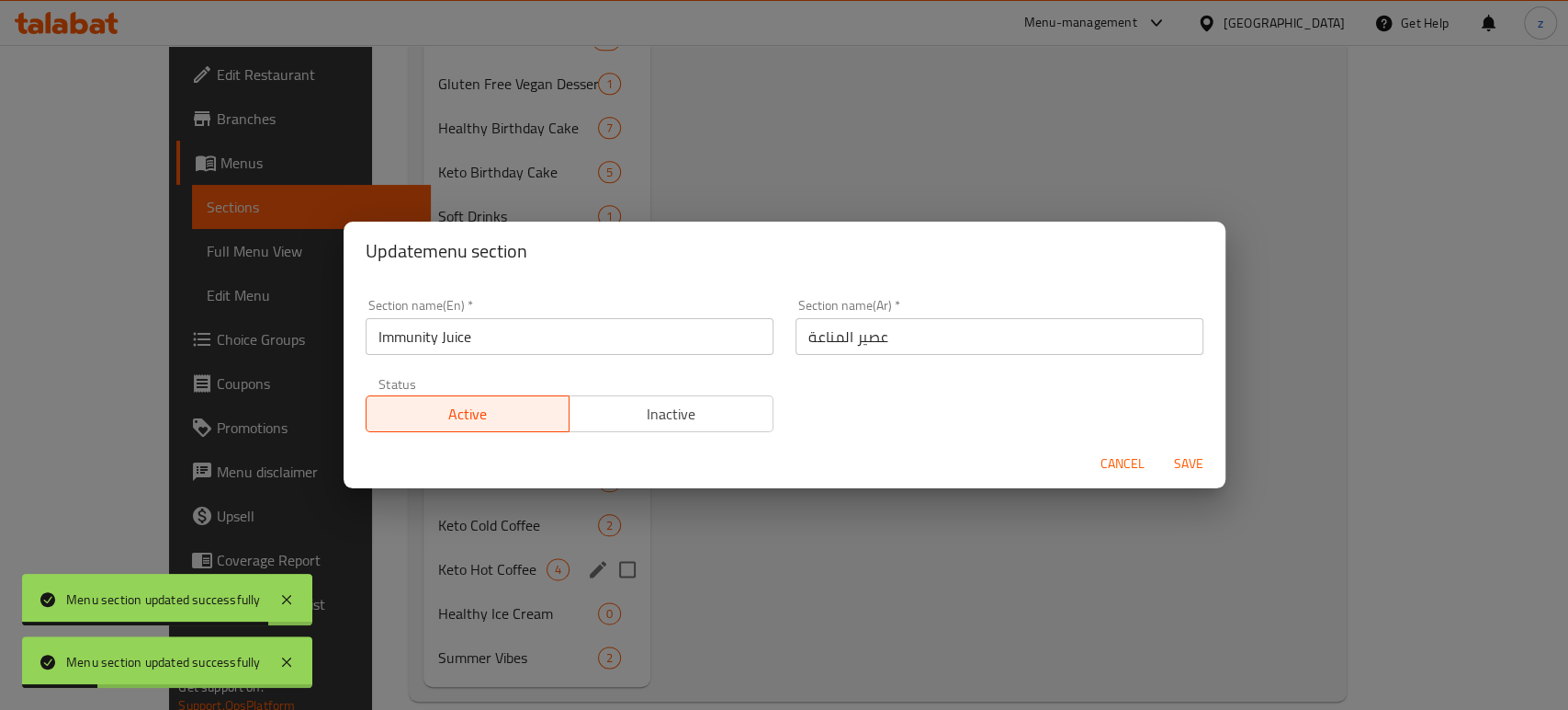
click at [1216, 457] on div "Cancel Save" at bounding box center [784, 464] width 882 height 49
click at [1195, 459] on span "Save" at bounding box center [1189, 463] width 44 height 23
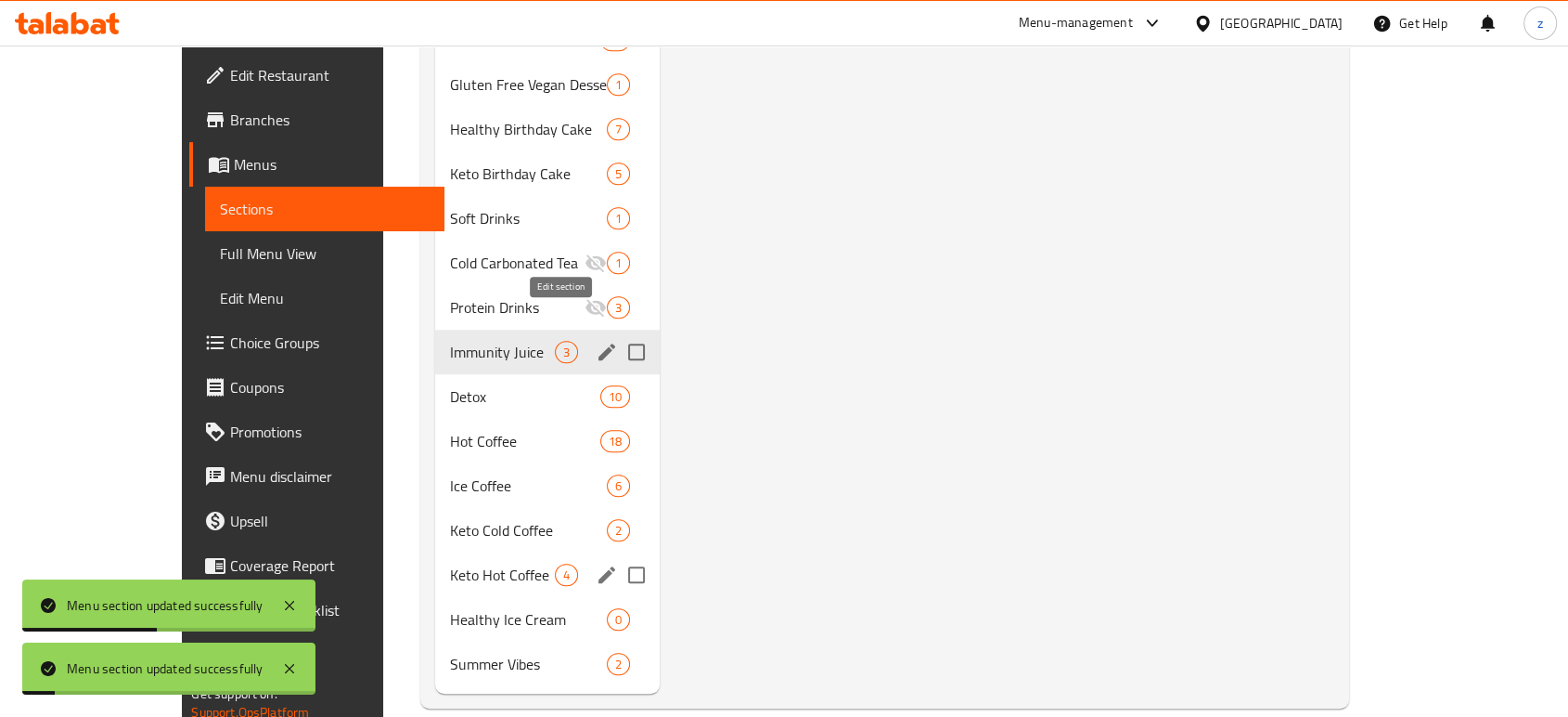
click at [596, 341] on icon "edit" at bounding box center [606, 351] width 22 height 22
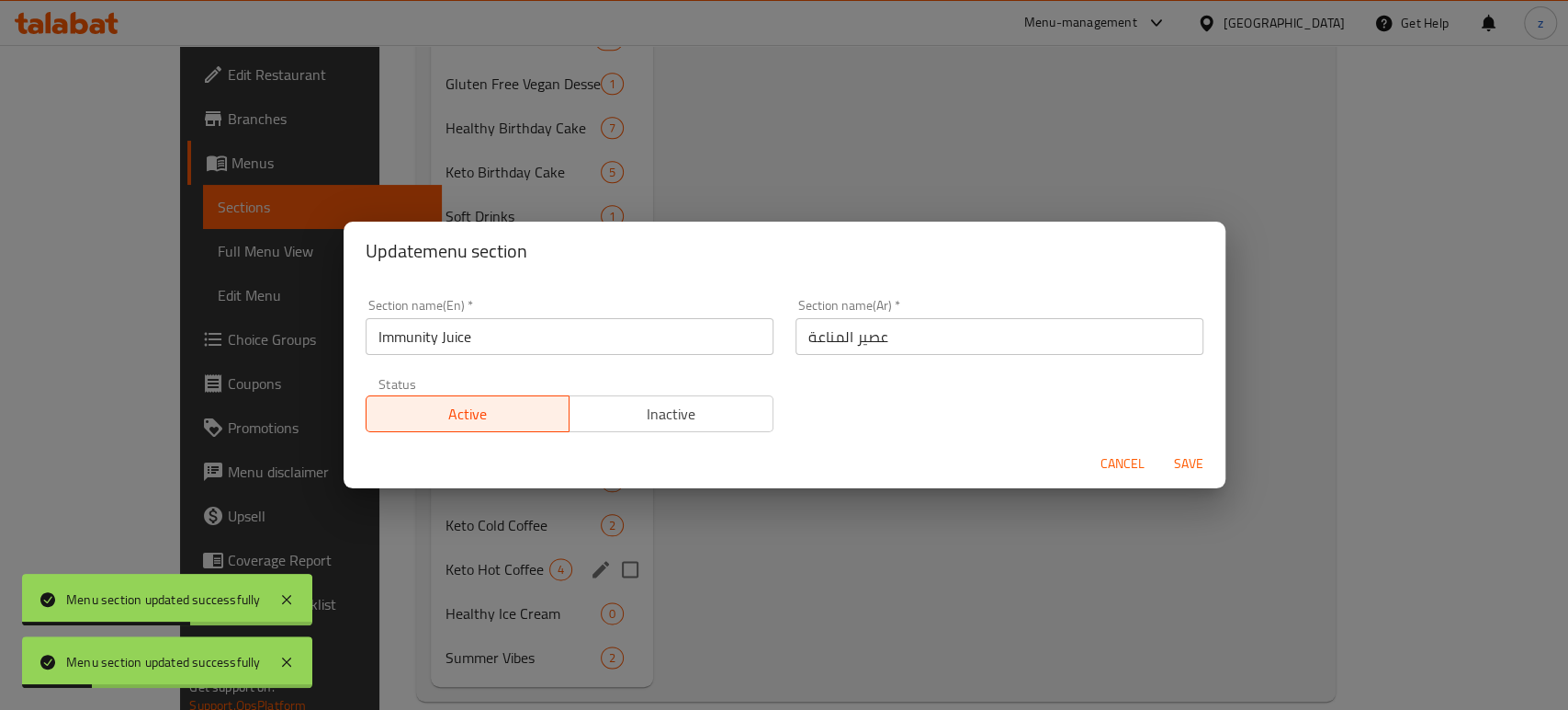
click at [1101, 467] on span "Cancel" at bounding box center [1123, 463] width 44 height 23
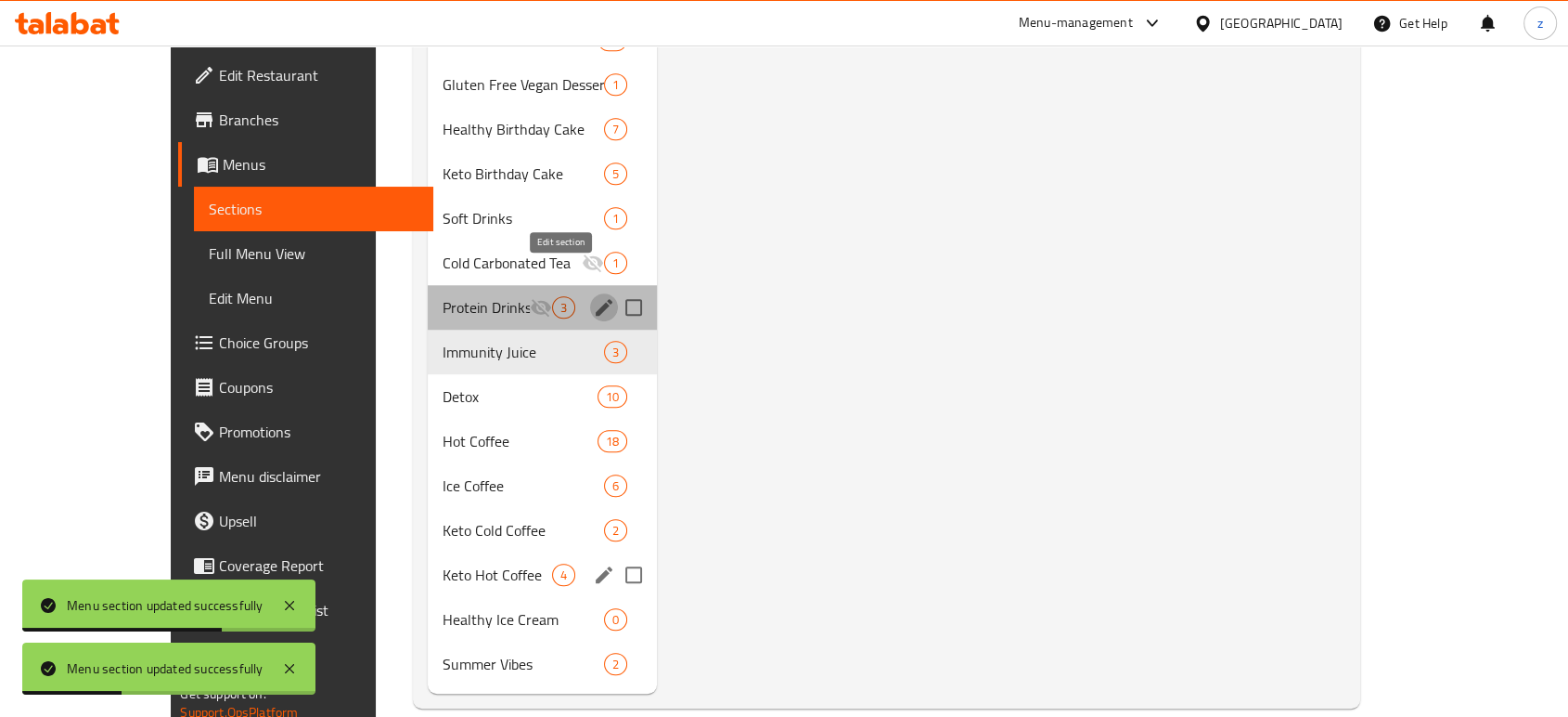
click at [596, 299] on icon "edit" at bounding box center [603, 306] width 16 height 16
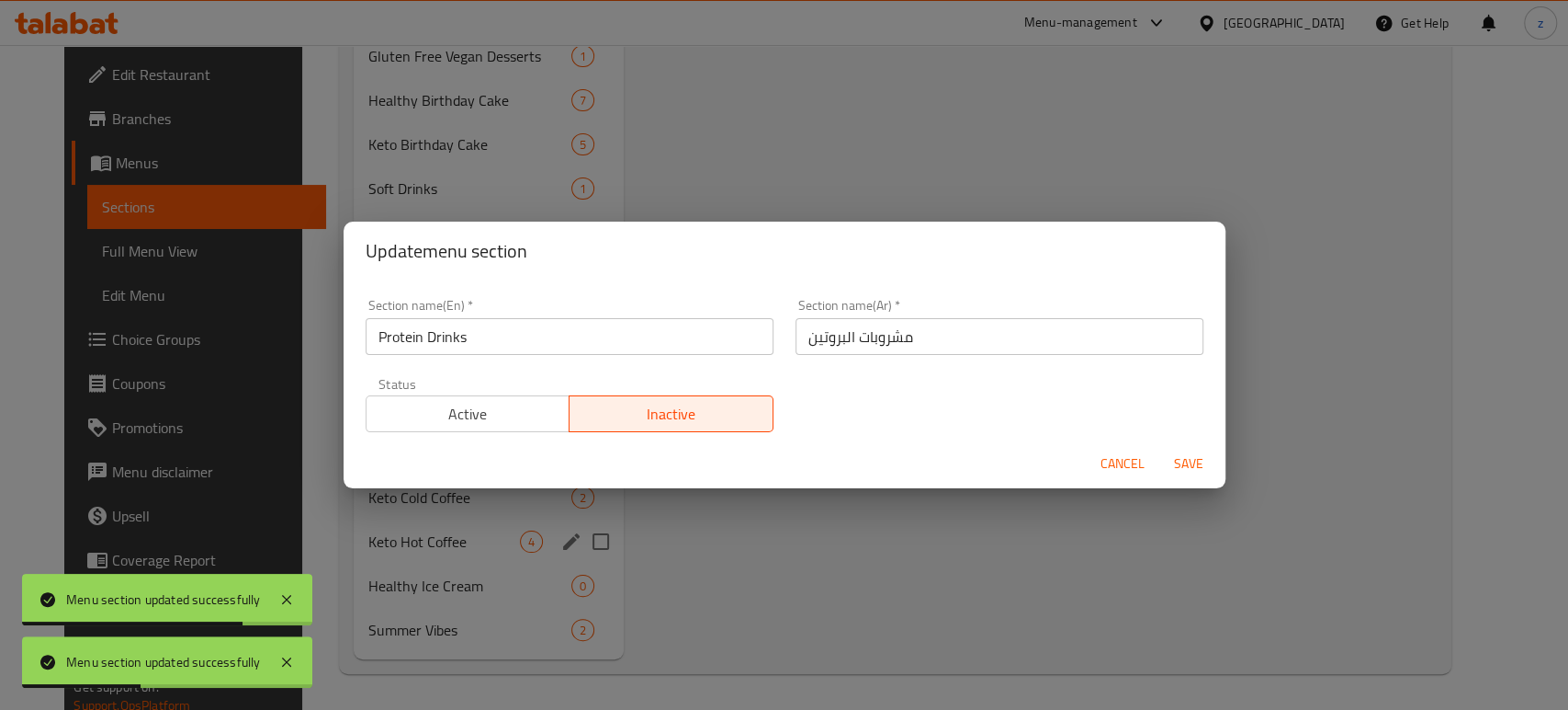
click at [502, 423] on span "Active" at bounding box center [469, 414] width 189 height 26
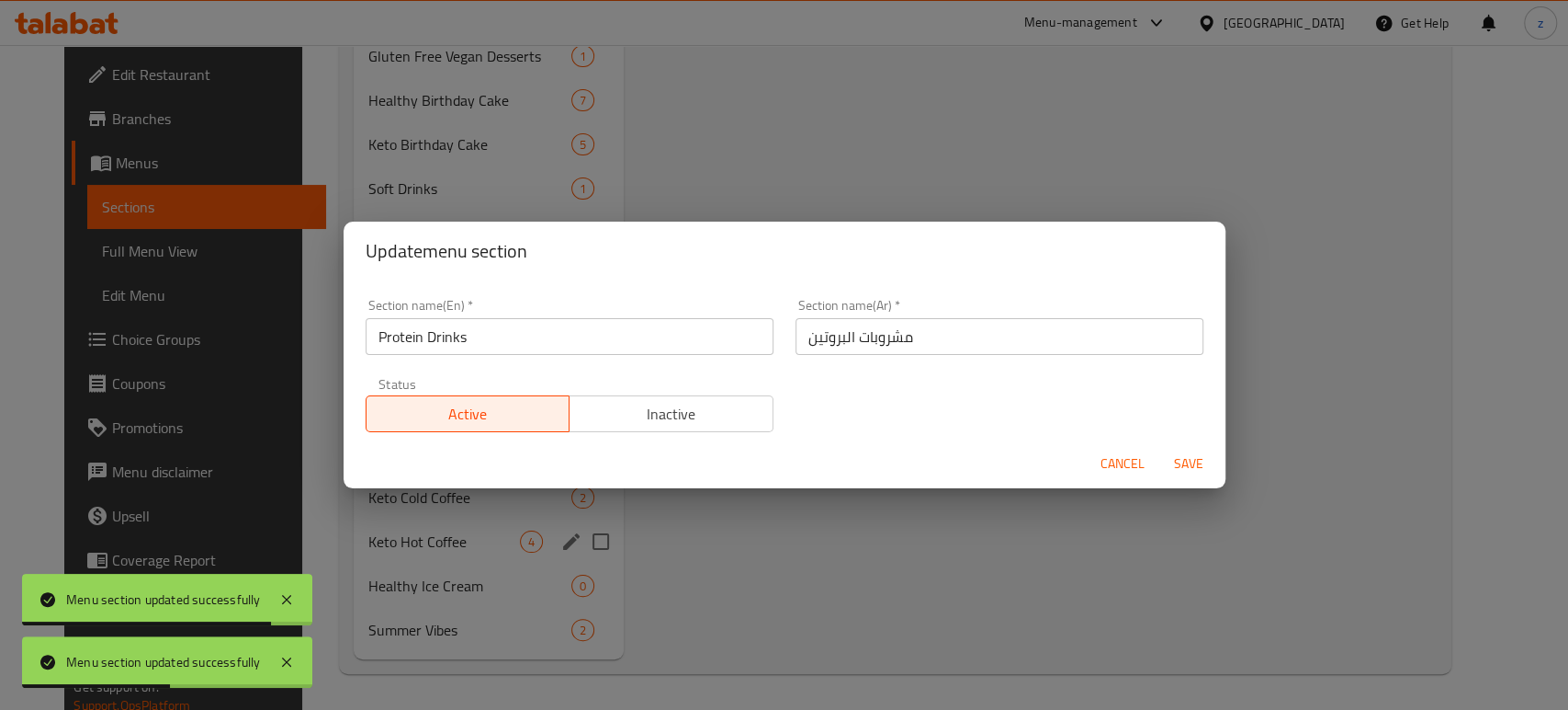
click at [1194, 474] on span "Save" at bounding box center [1189, 463] width 44 height 23
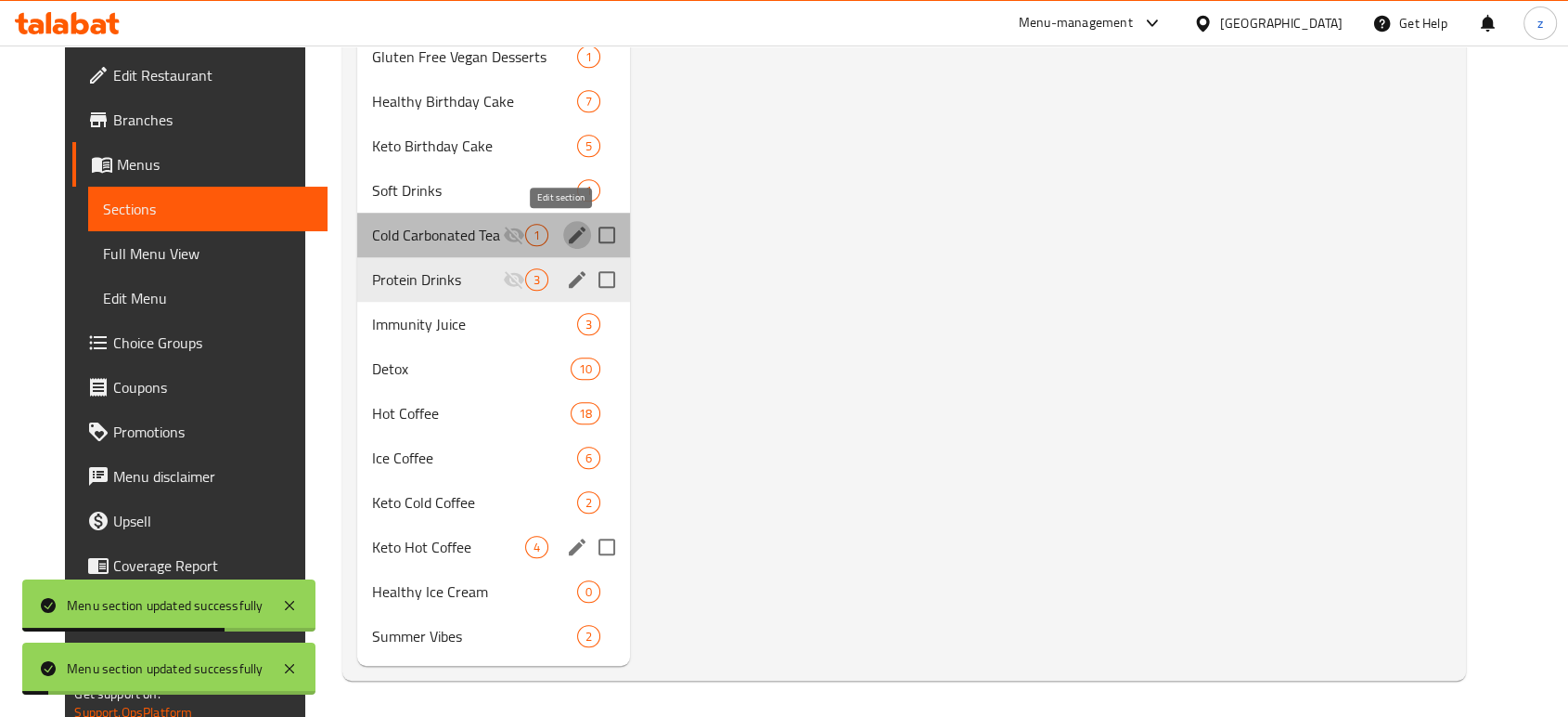
click at [566, 233] on icon "edit" at bounding box center [576, 234] width 22 height 22
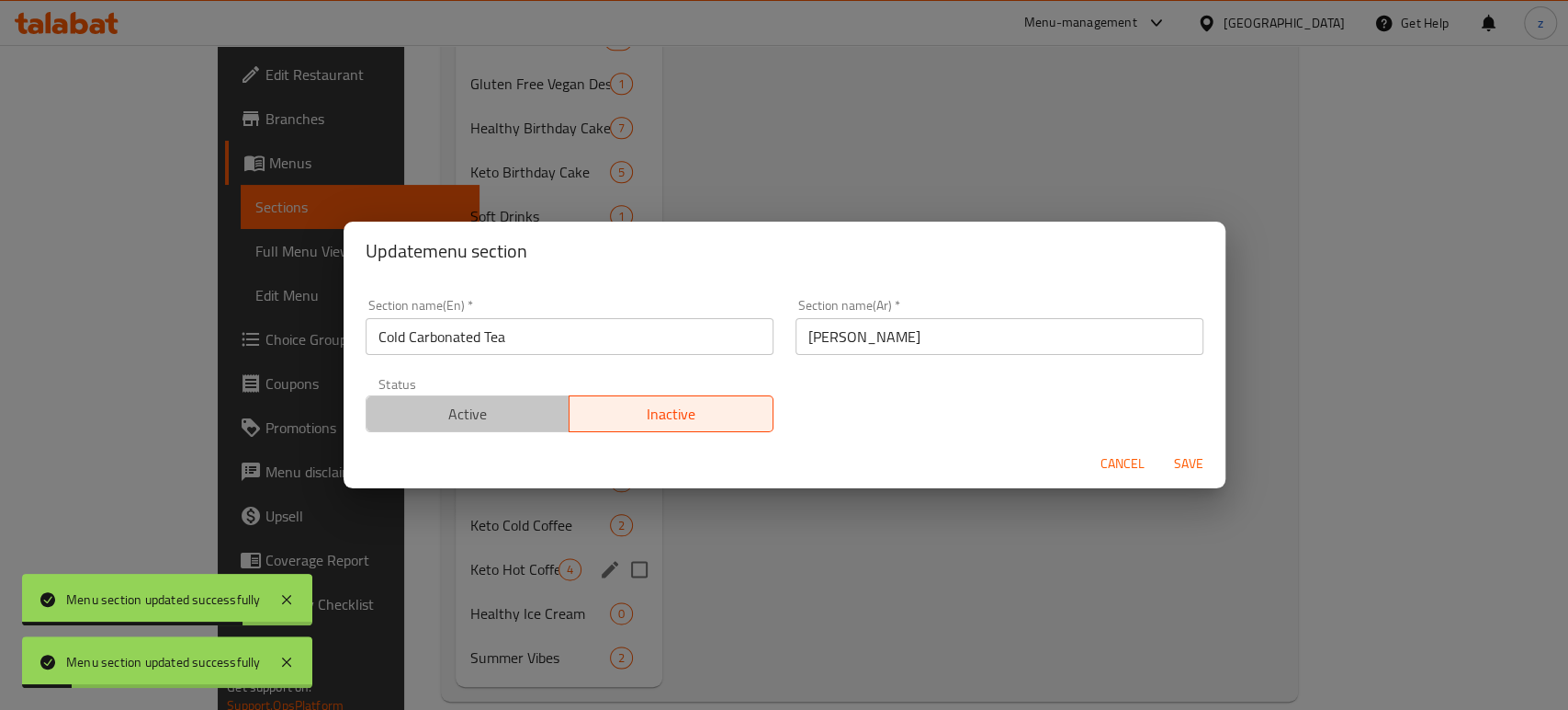
click at [508, 409] on span "Active" at bounding box center [469, 414] width 189 height 26
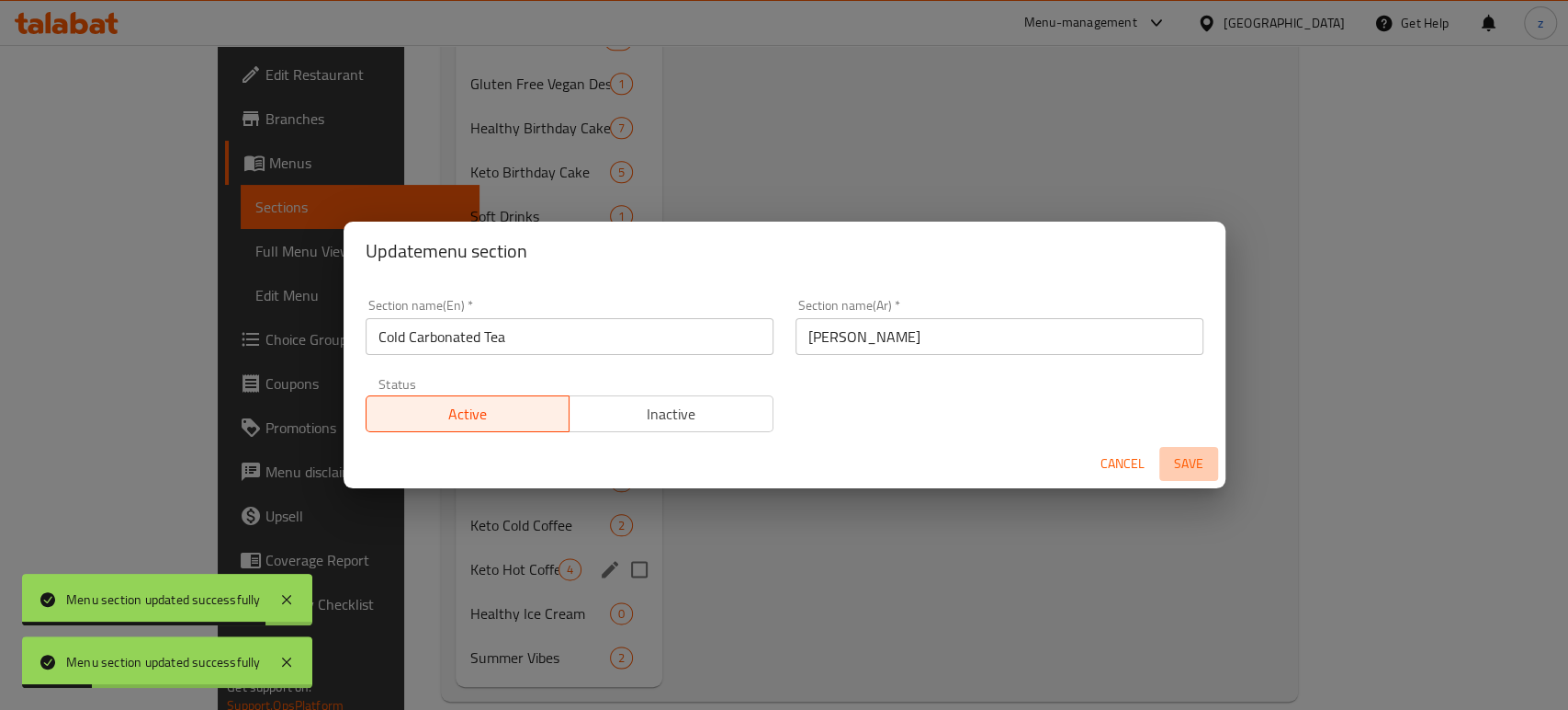
drag, startPoint x: 1171, startPoint y: 459, endPoint x: 1183, endPoint y: 462, distance: 12.4
click at [1178, 462] on span "Save" at bounding box center [1189, 463] width 44 height 23
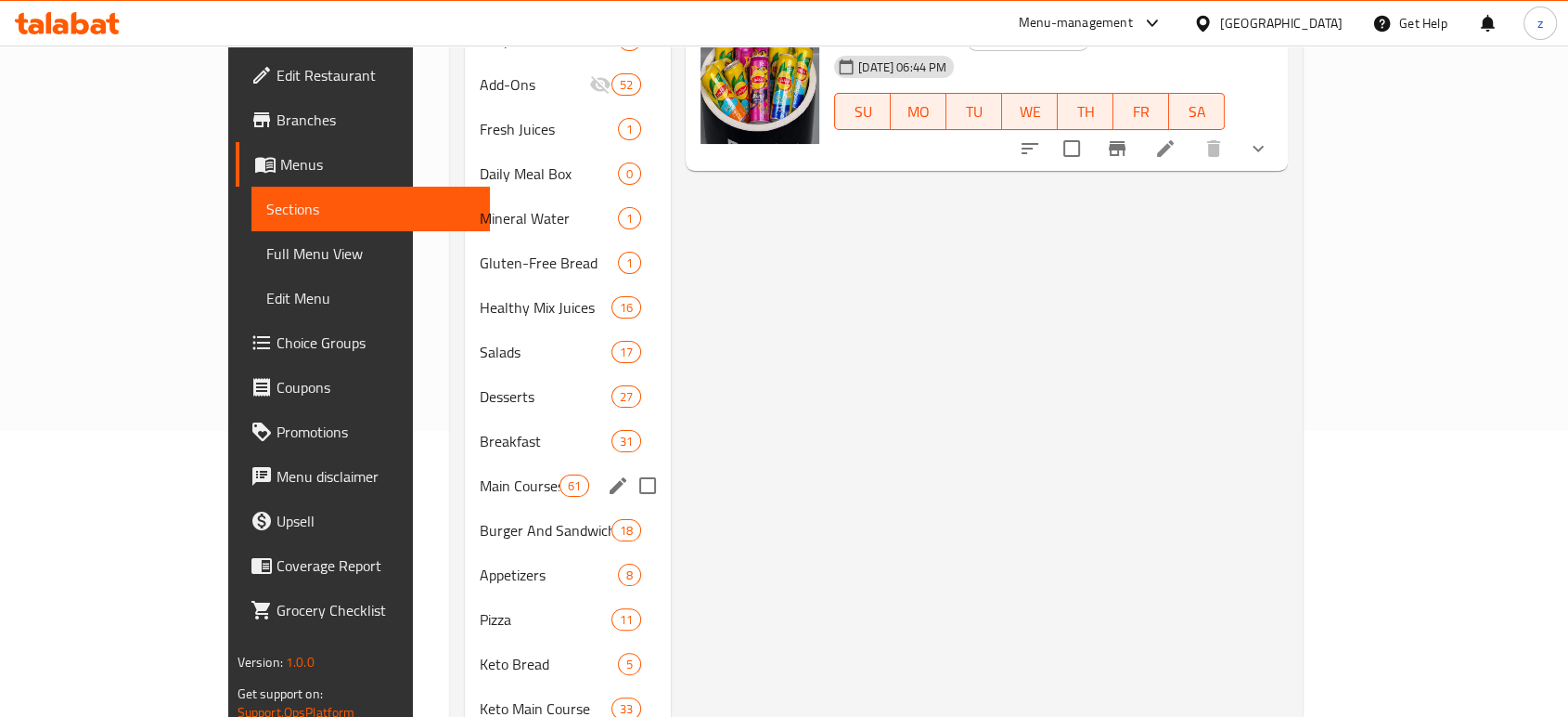
scroll to position [190, 0]
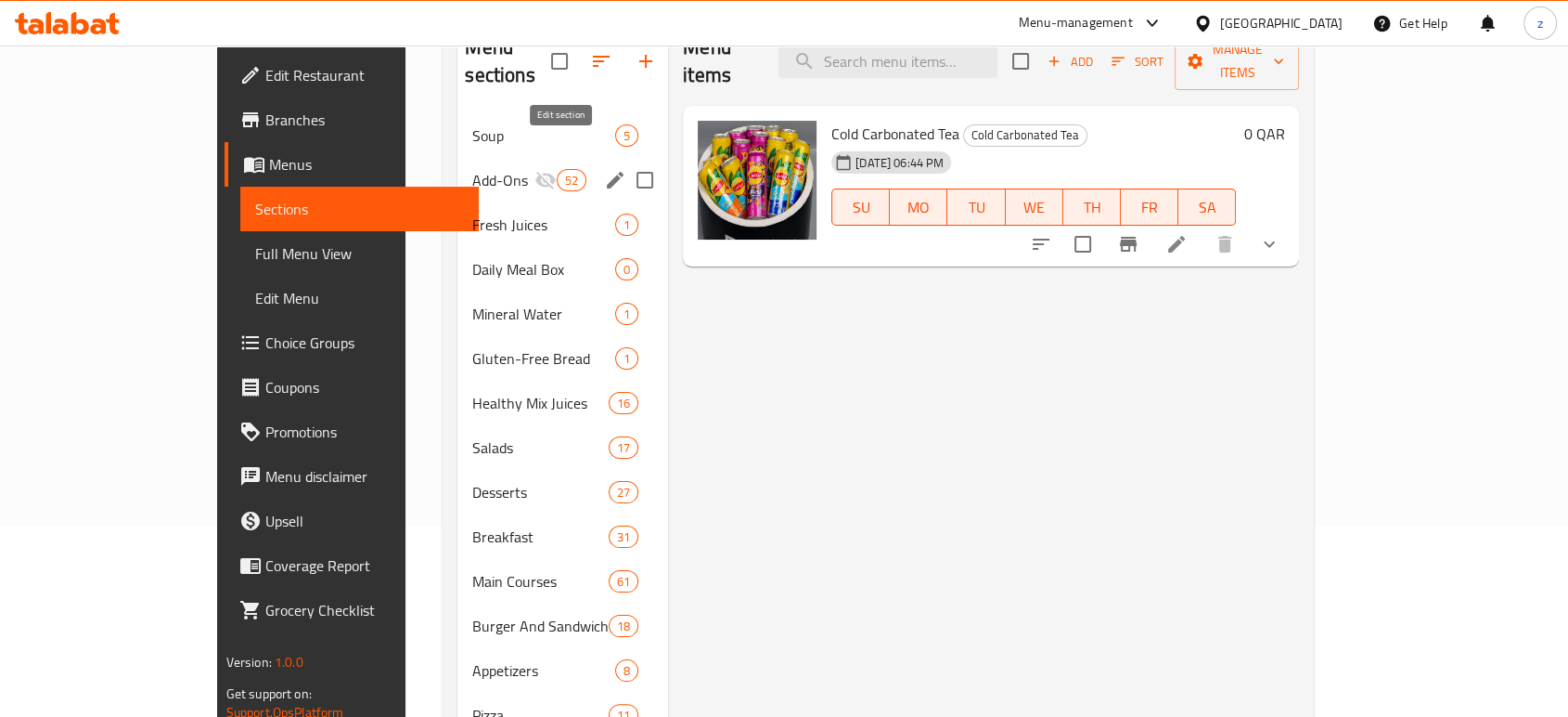
click at [604, 169] on icon "edit" at bounding box center [615, 179] width 22 height 22
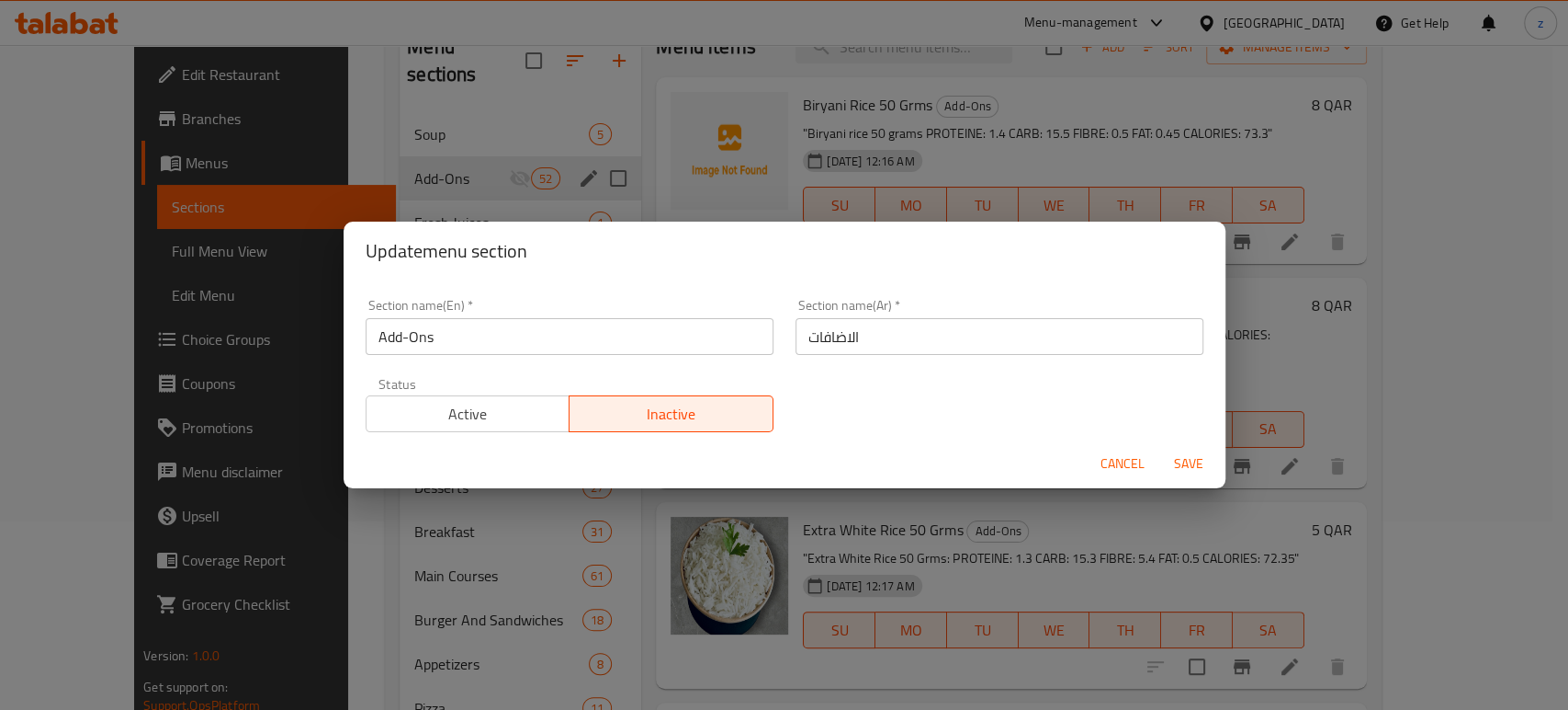
click at [469, 390] on div "Active Inactive" at bounding box center [570, 405] width 408 height 55
click at [460, 406] on span "Active" at bounding box center [469, 414] width 189 height 26
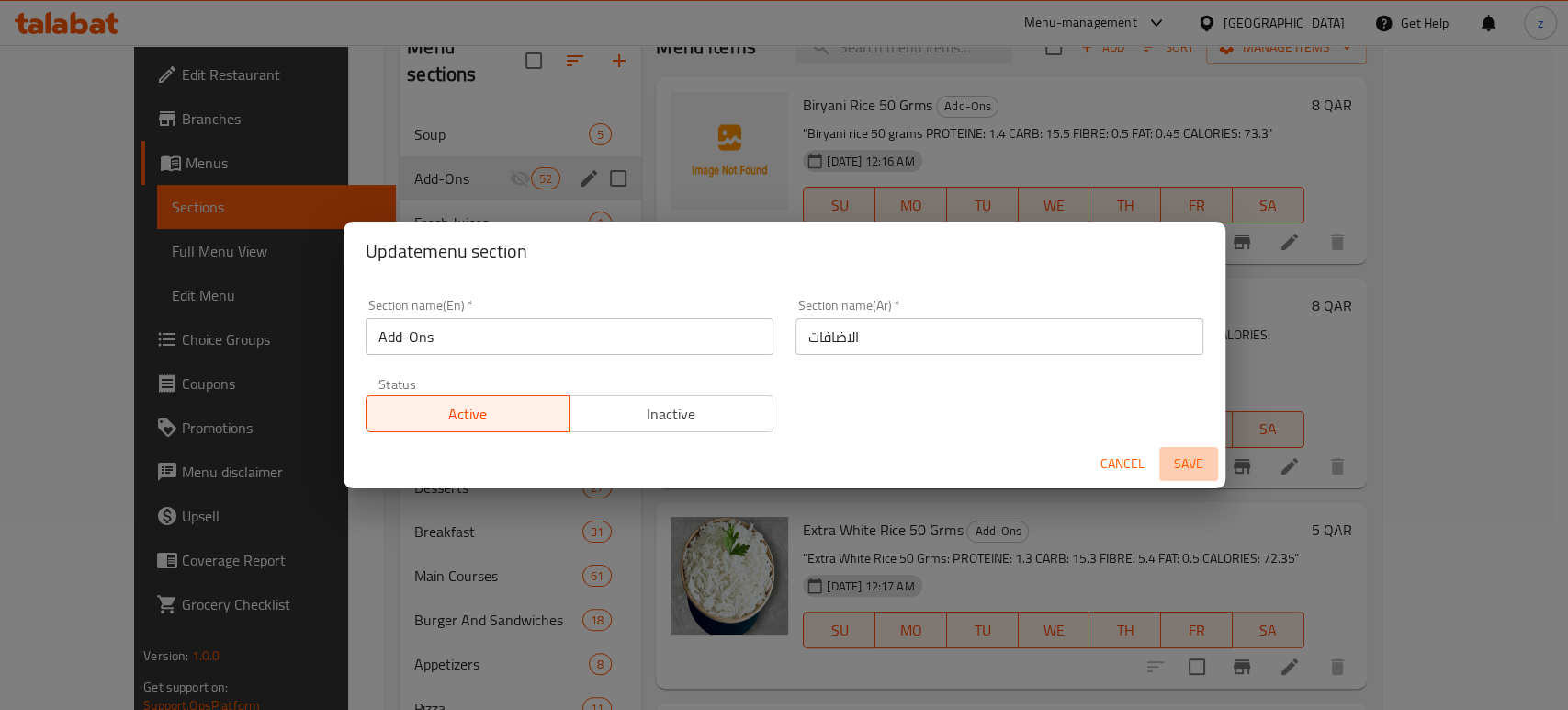
click at [1180, 465] on span "Save" at bounding box center [1189, 463] width 44 height 23
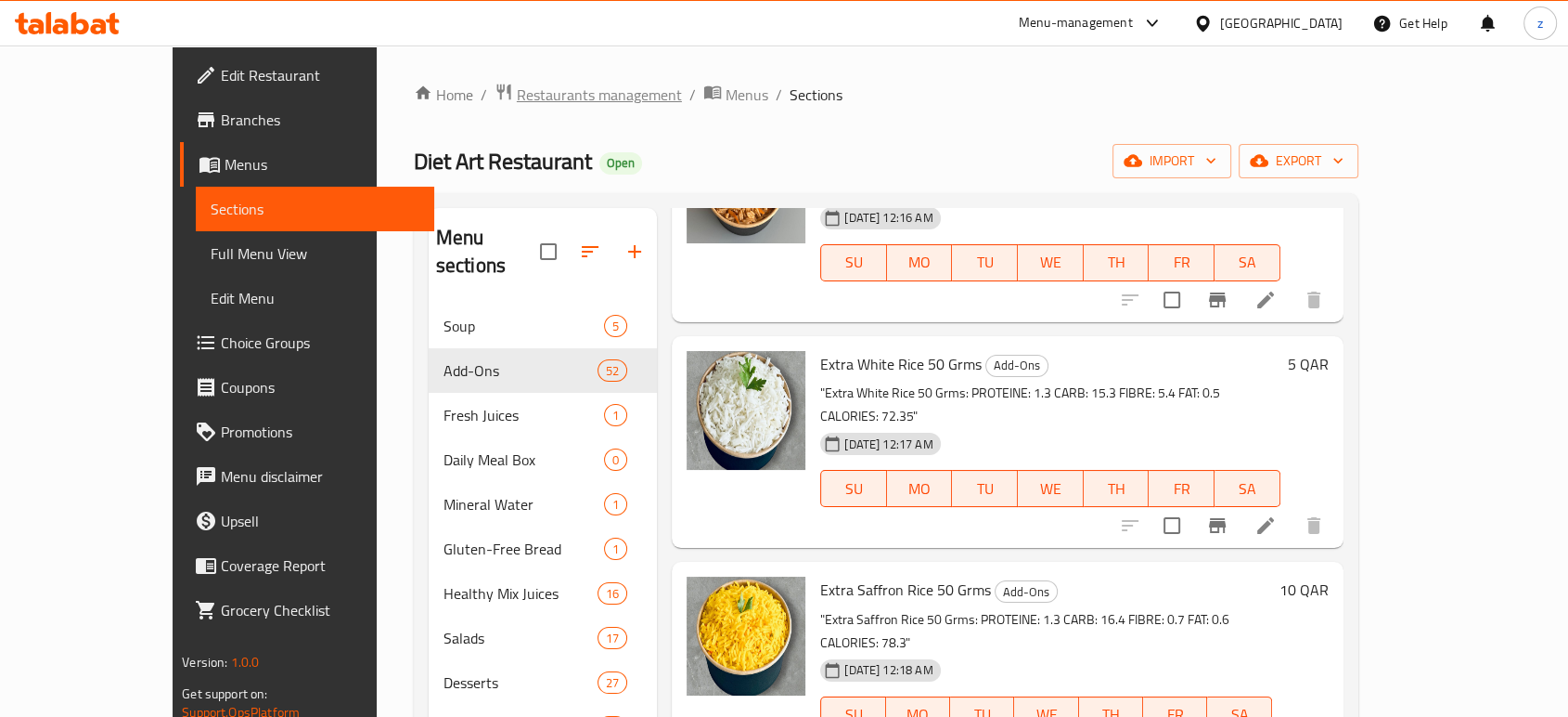
click at [516, 93] on span "Restaurants management" at bounding box center [598, 94] width 165 height 22
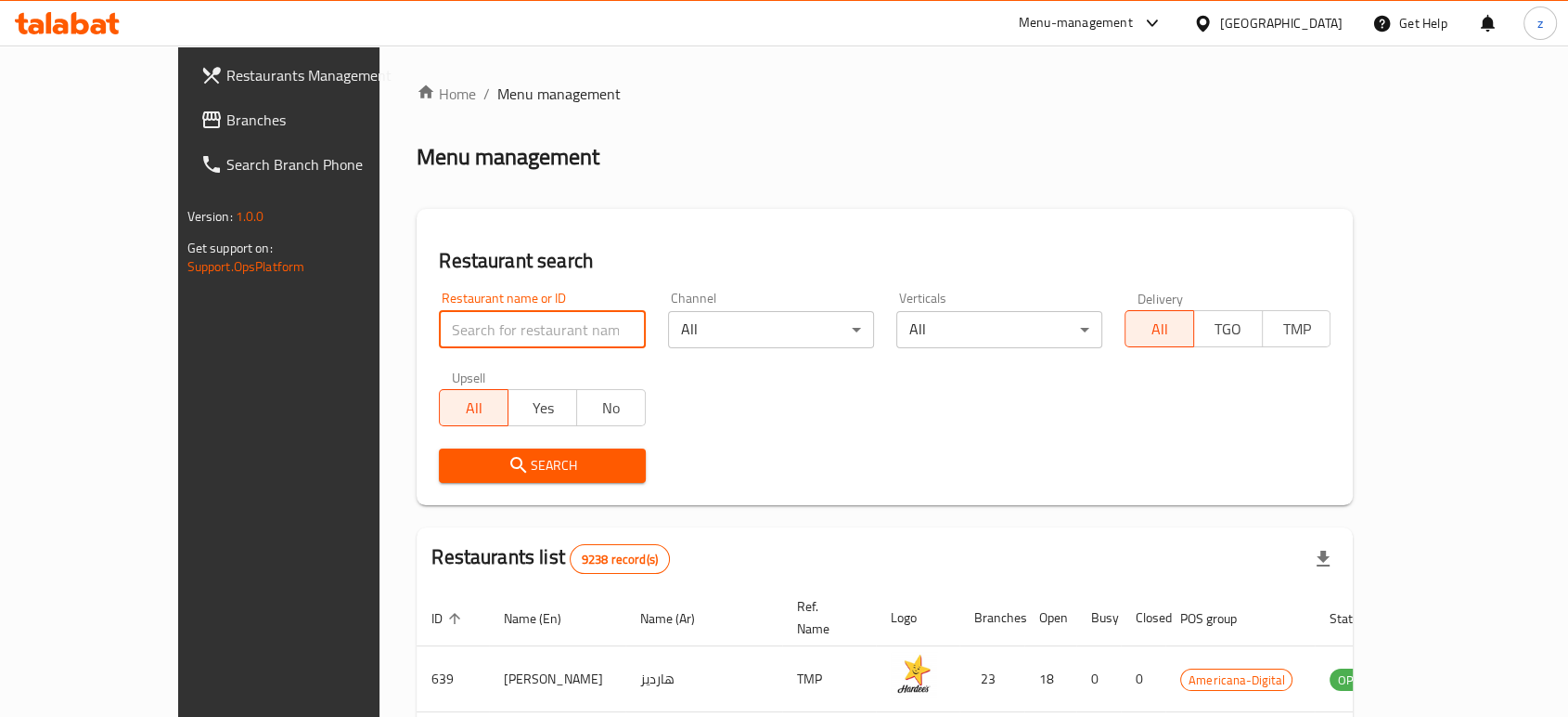
click at [439, 331] on input "search" at bounding box center [542, 329] width 206 height 37
type input "[PERSON_NAME] Restaurant"
click button "Search" at bounding box center [542, 466] width 206 height 34
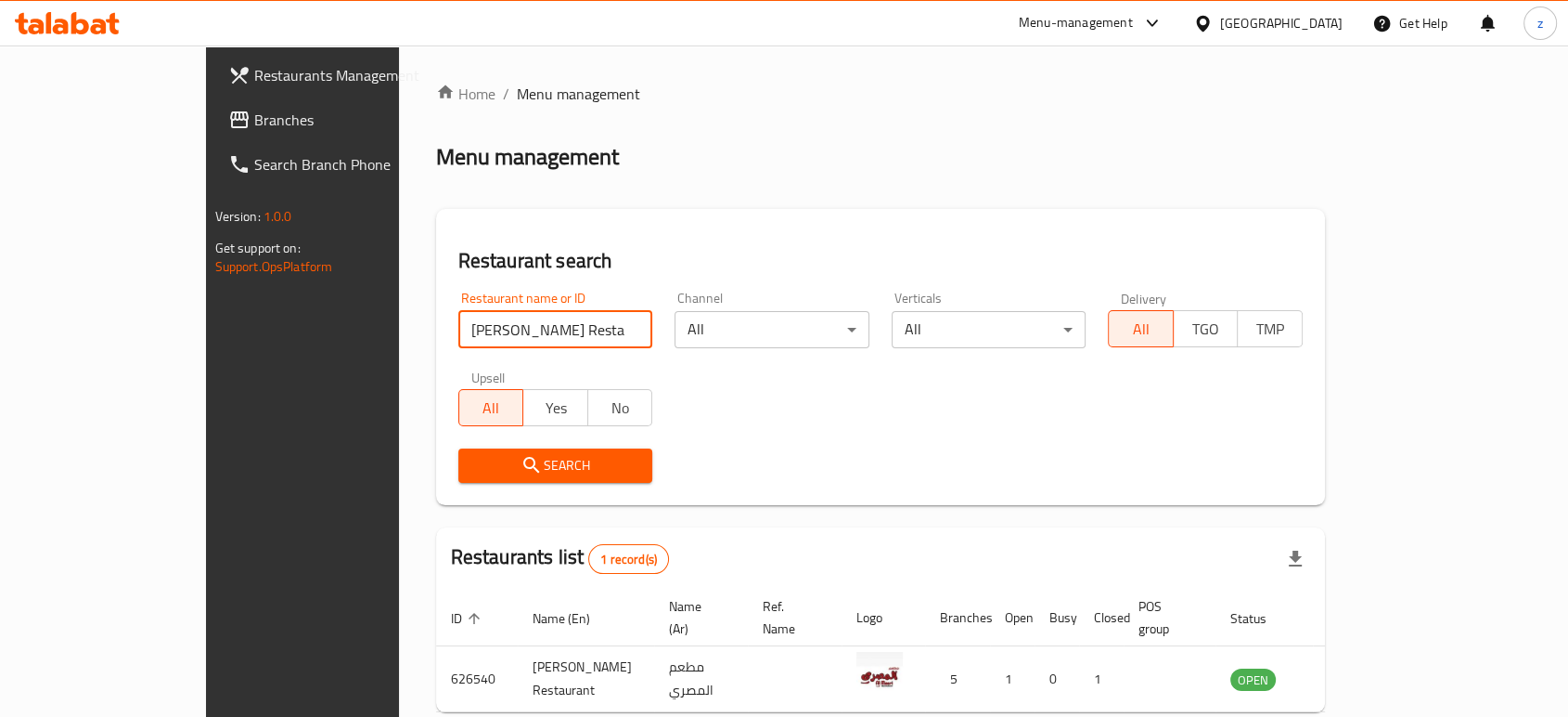
scroll to position [74, 0]
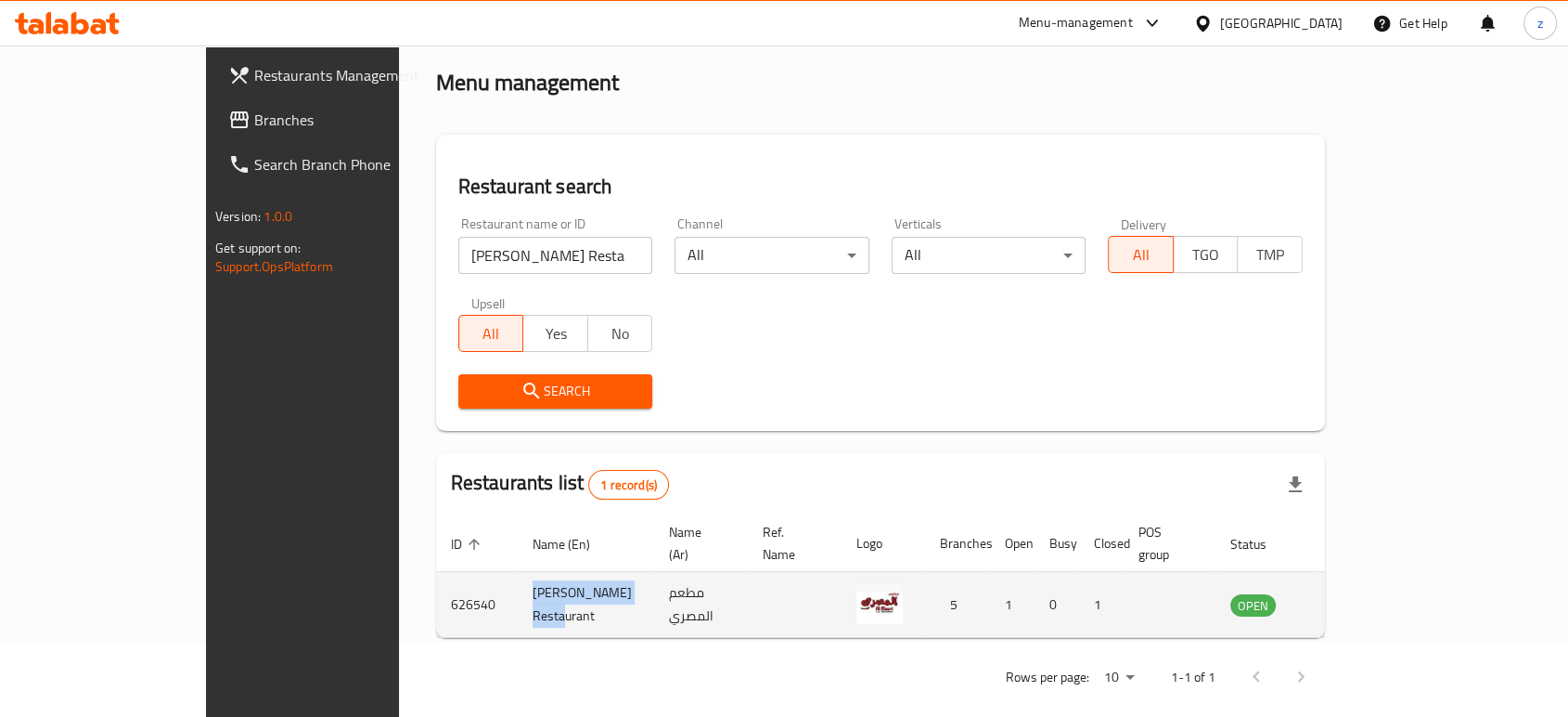
drag, startPoint x: 511, startPoint y: 583, endPoint x: 386, endPoint y: 588, distance: 125.1
click at [517, 588] on td "[PERSON_NAME] Restaurant" at bounding box center [585, 604] width 136 height 66
click at [1347, 601] on icon "enhanced table" at bounding box center [1343, 605] width 7 height 8
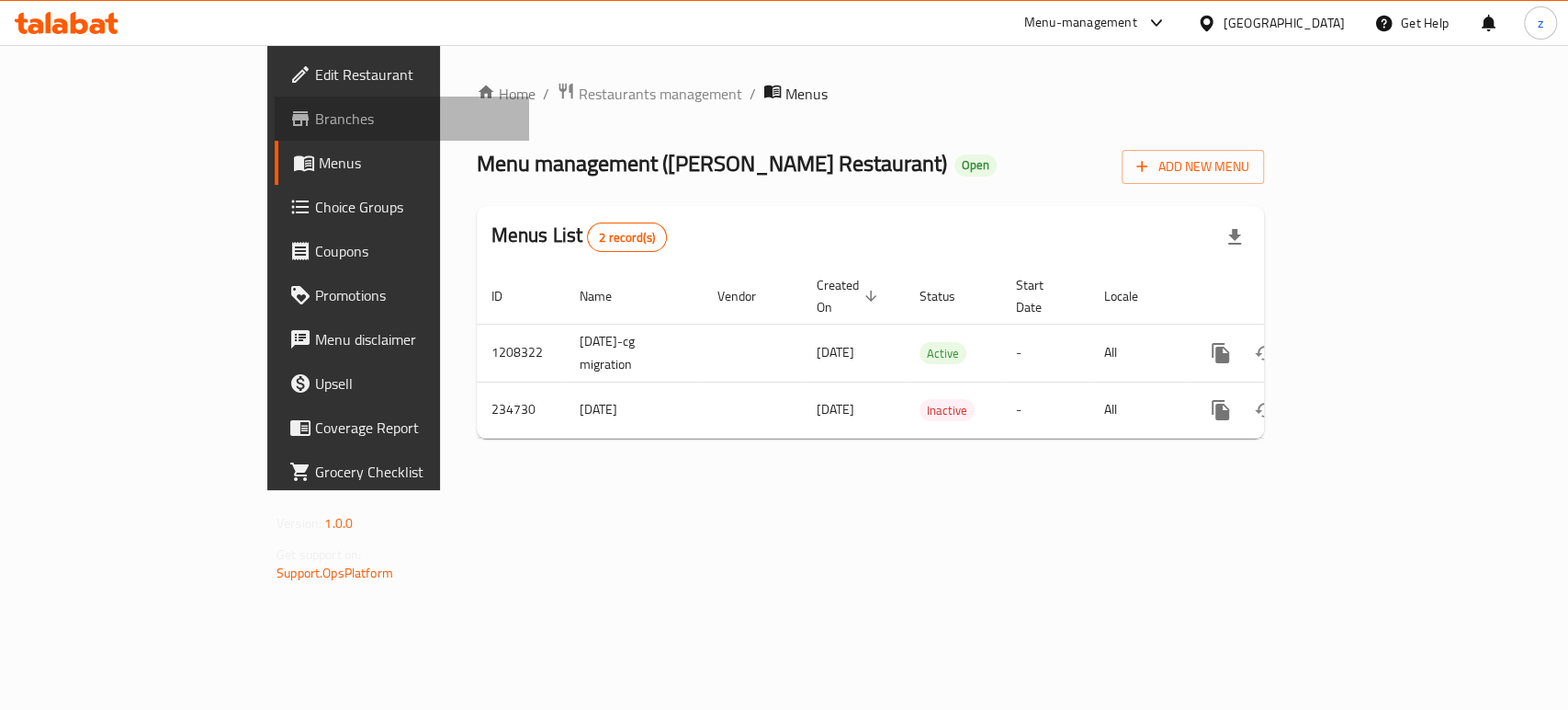
click at [315, 123] on span "Branches" at bounding box center [414, 118] width 199 height 22
